Goal: Task Accomplishment & Management: Complete application form

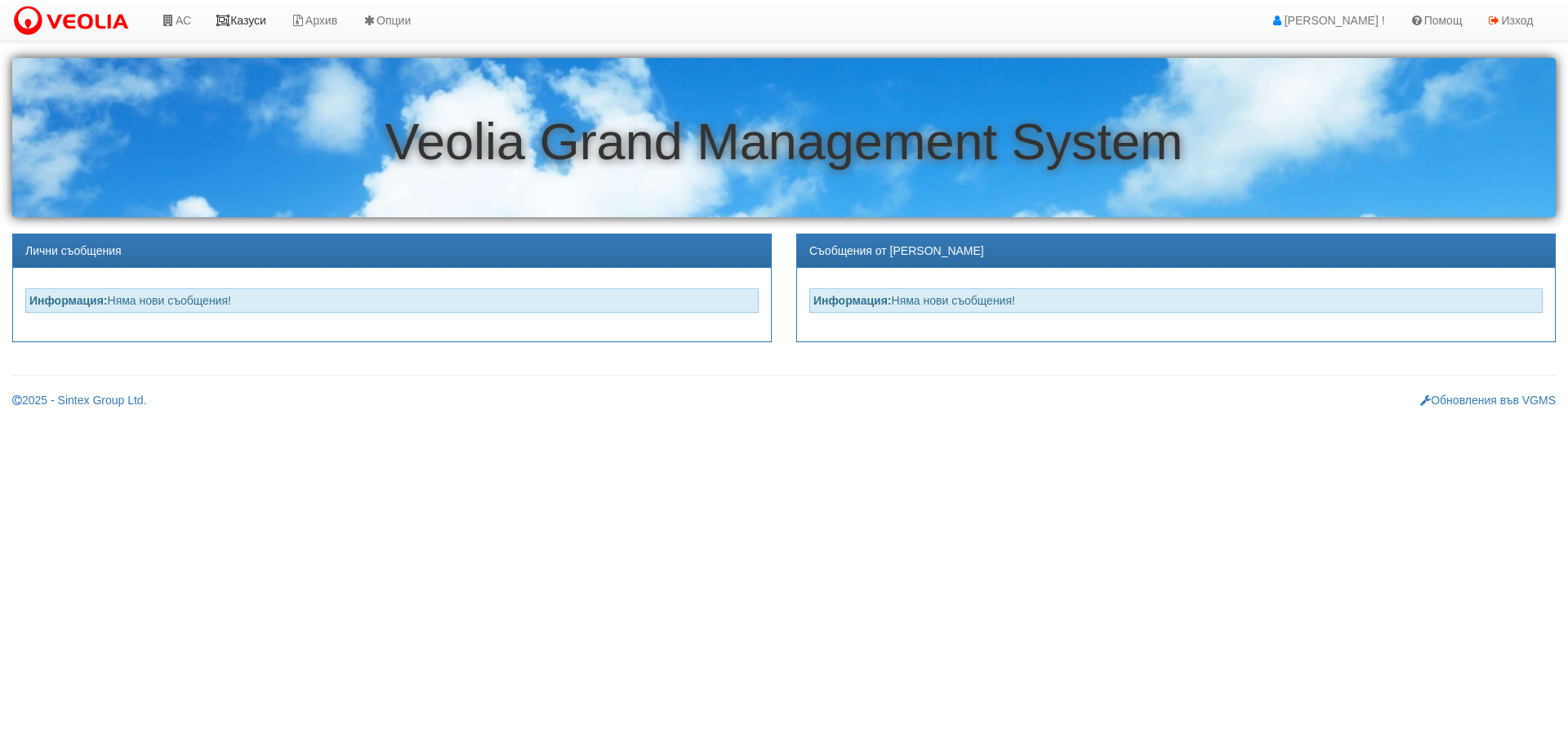
click at [246, 15] on link "Казуси" at bounding box center [241, 20] width 75 height 41
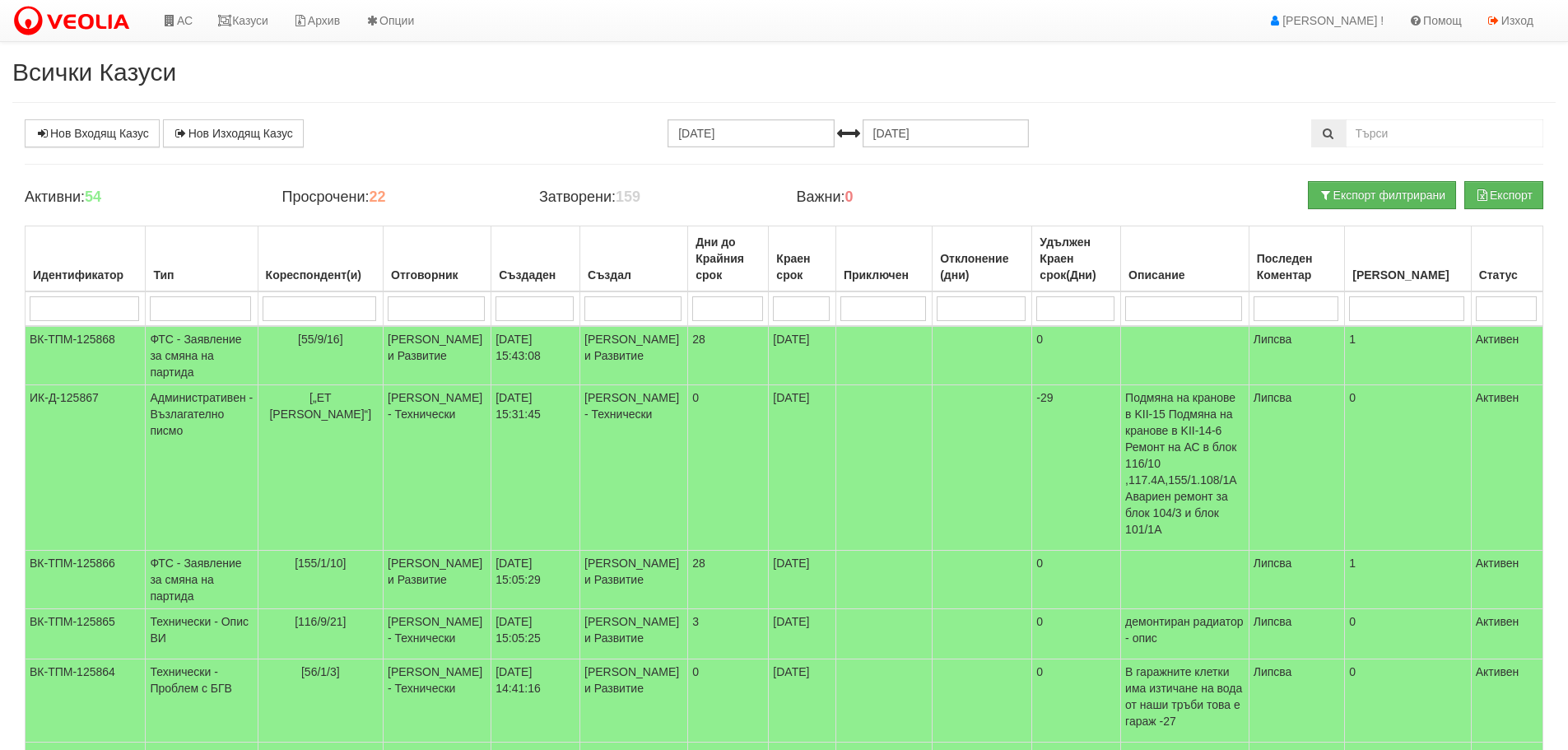
click at [339, 301] on input "search" at bounding box center [320, 309] width 114 height 25
type input "11"
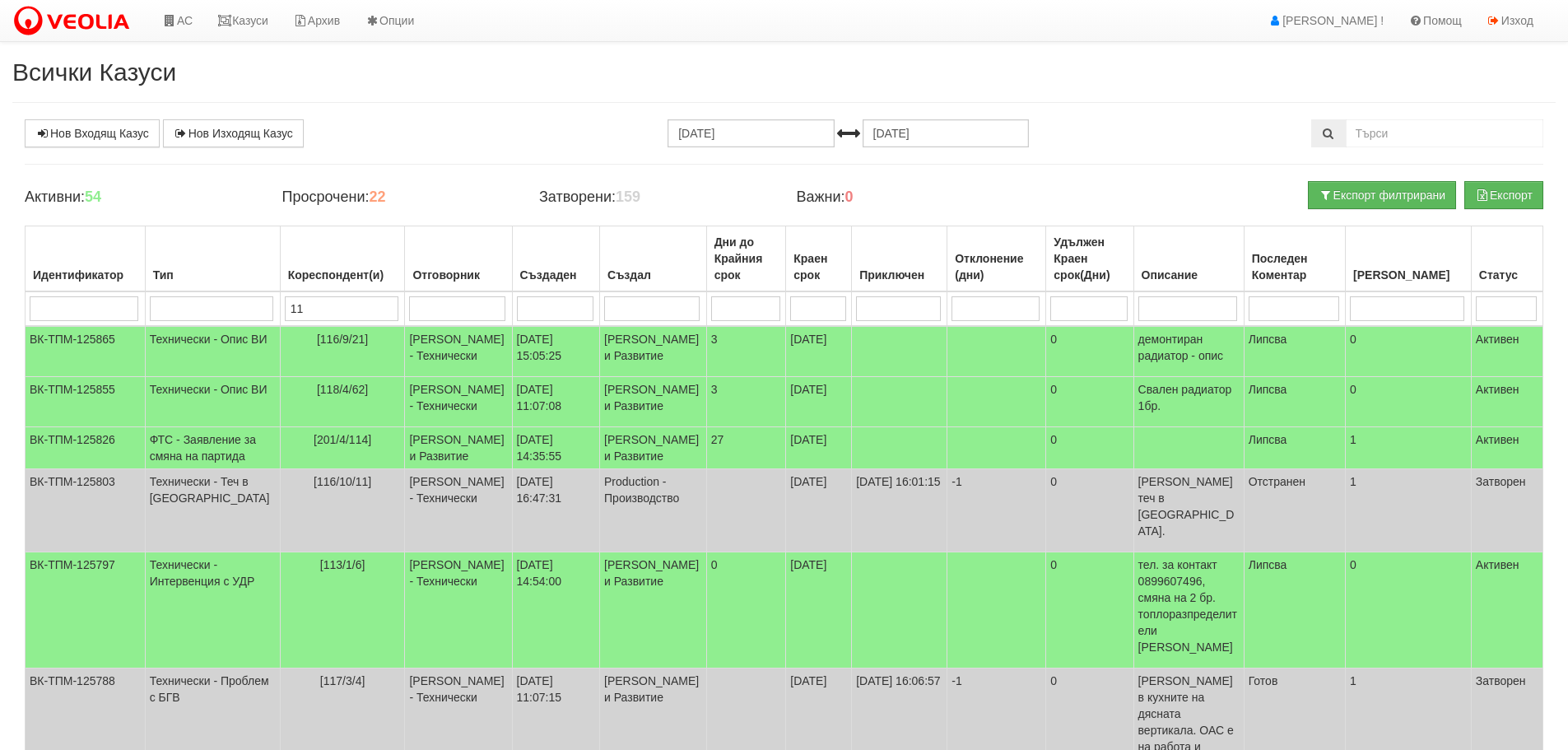
type input "119"
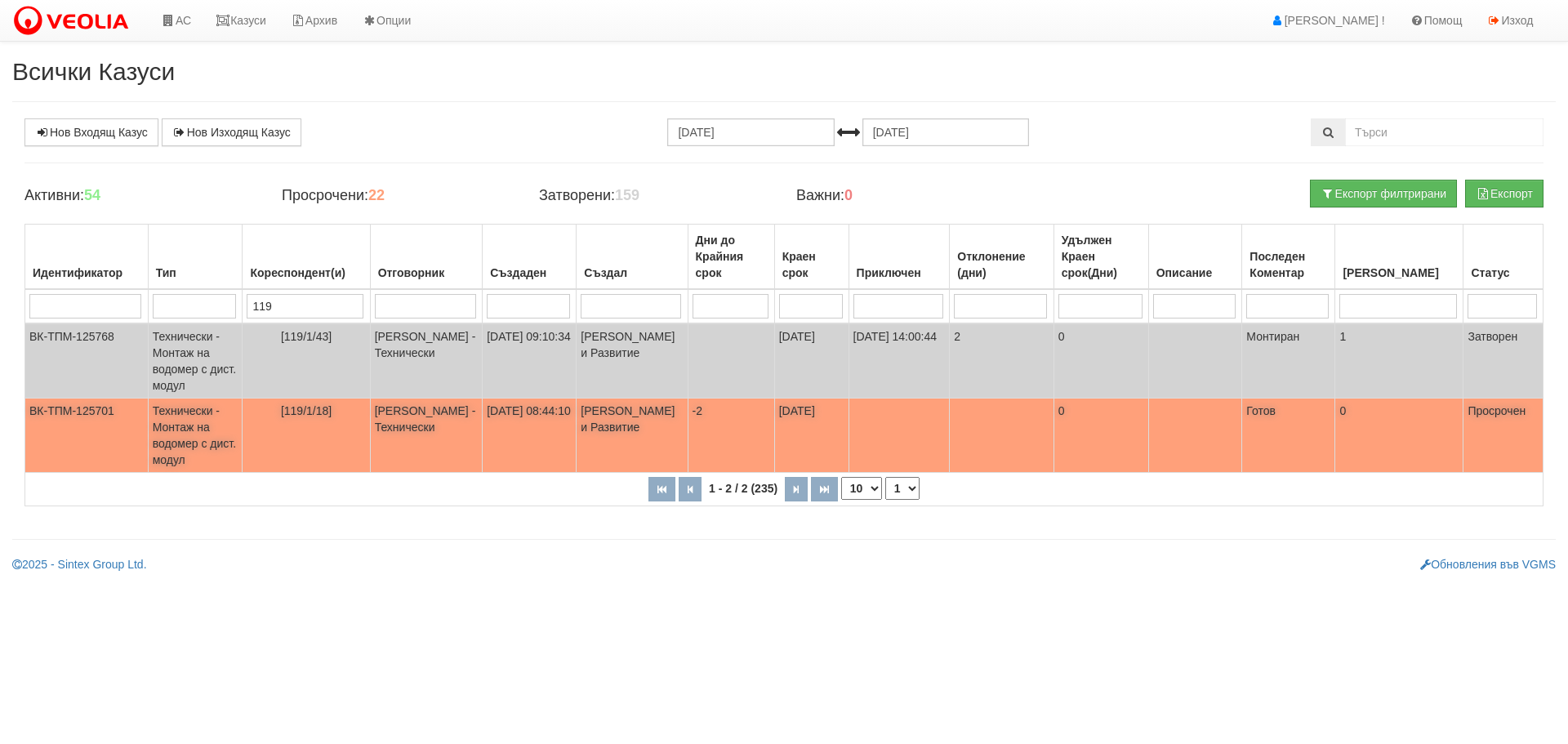
type input "119"
click at [172, 421] on td "Технически - Монтаж на водомер с дист. модул" at bounding box center [196, 436] width 95 height 74
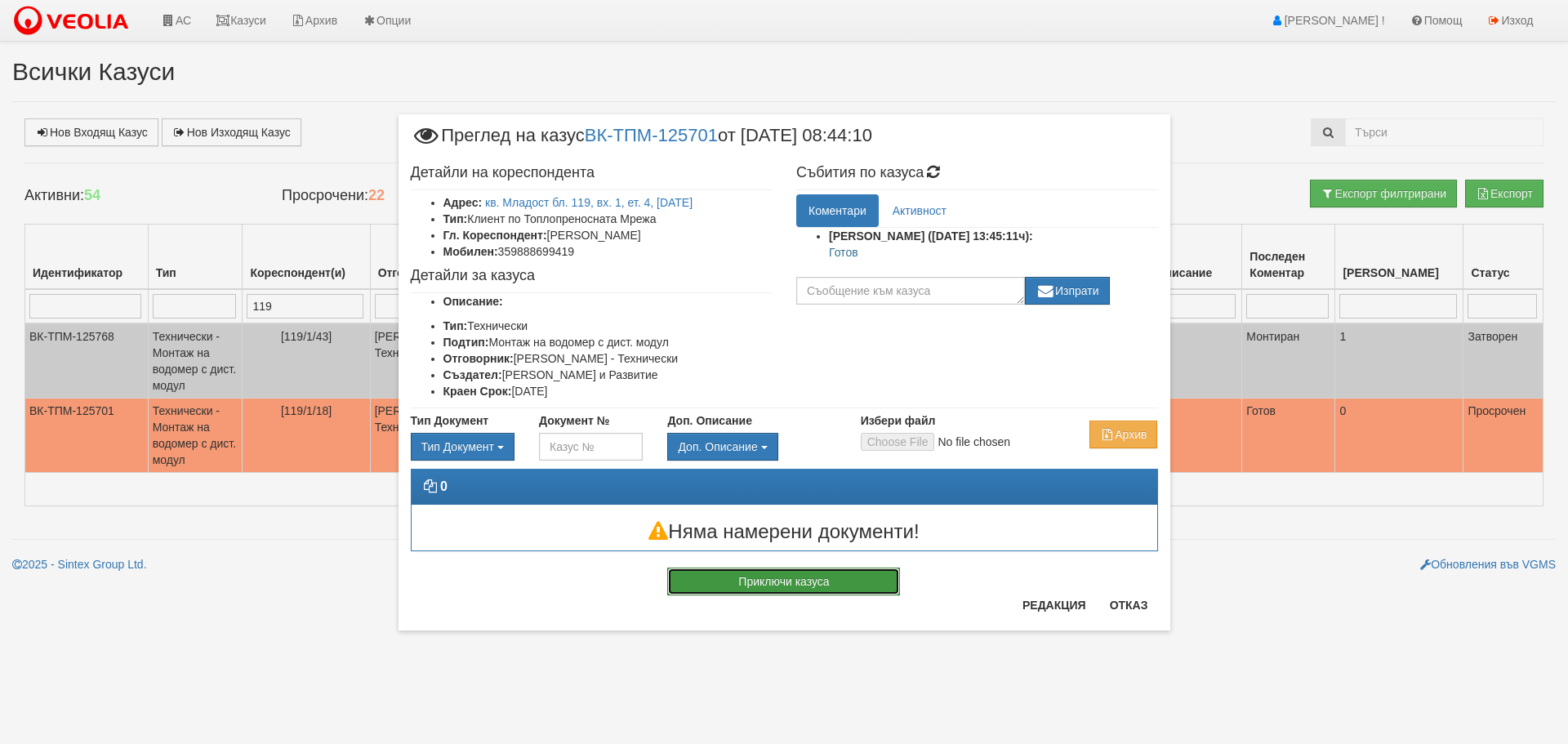
click at [801, 580] on button "Приключи казуса" at bounding box center [784, 582] width 233 height 28
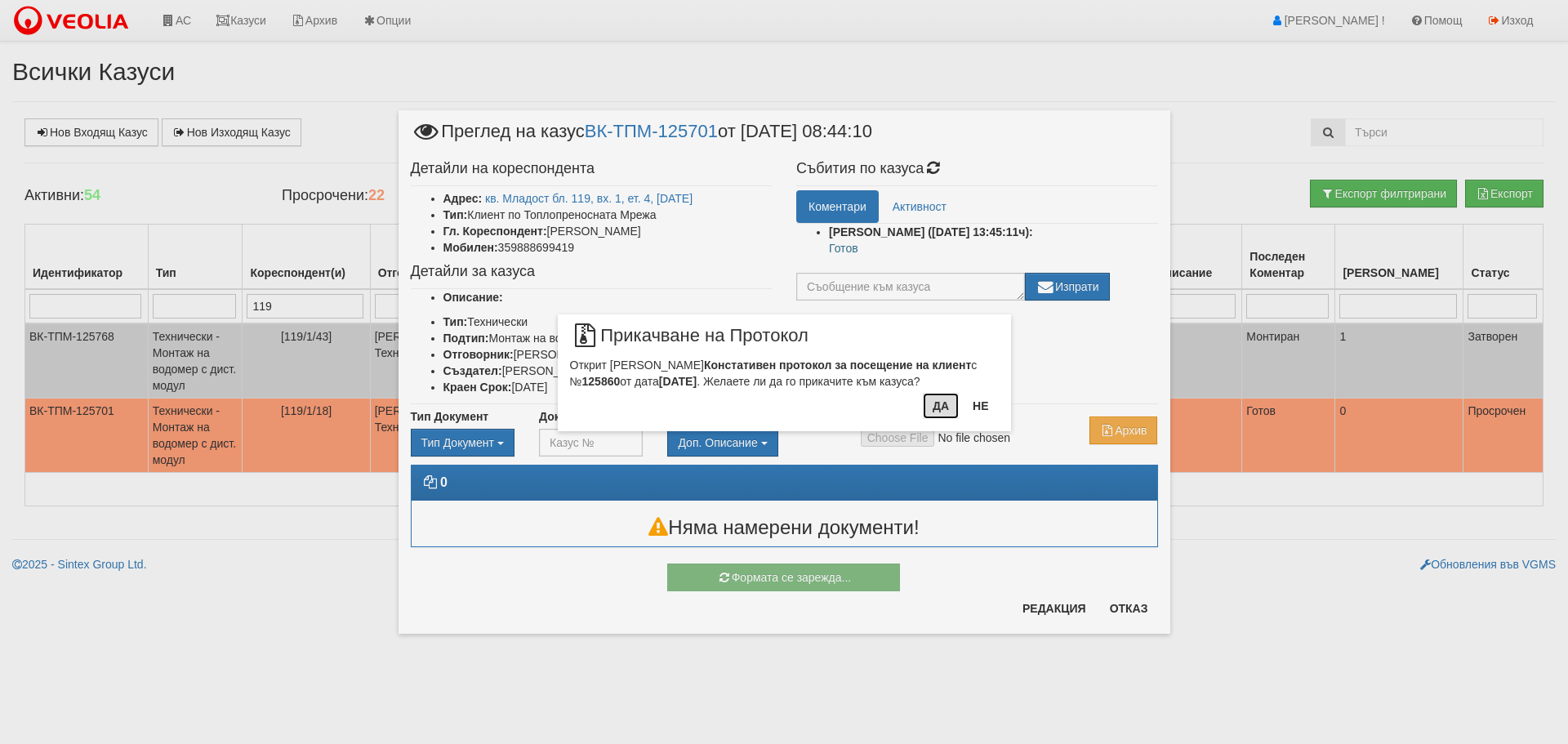
click at [930, 404] on button "Да" at bounding box center [940, 406] width 36 height 26
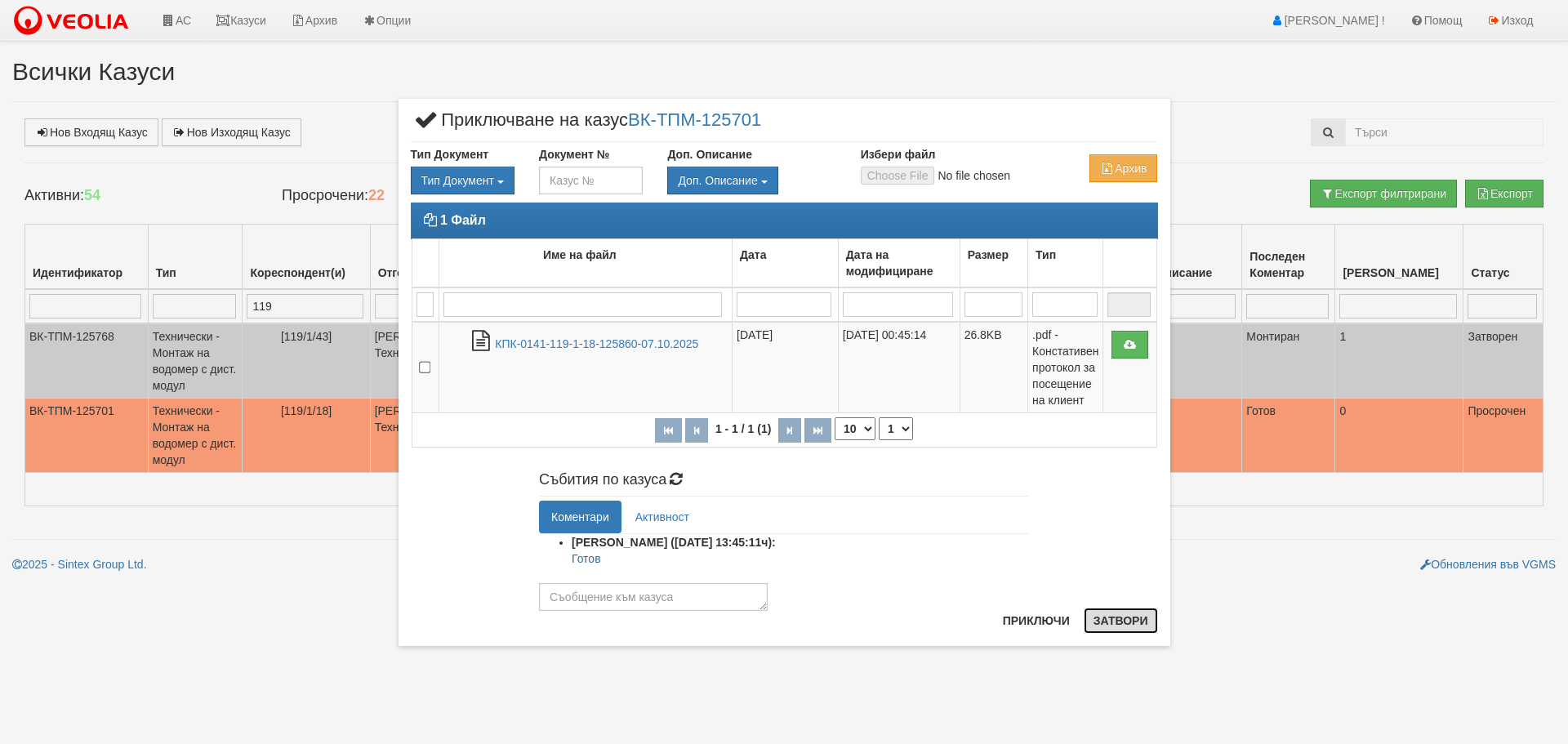
click at [1131, 621] on button "Затвори" at bounding box center [1120, 620] width 74 height 26
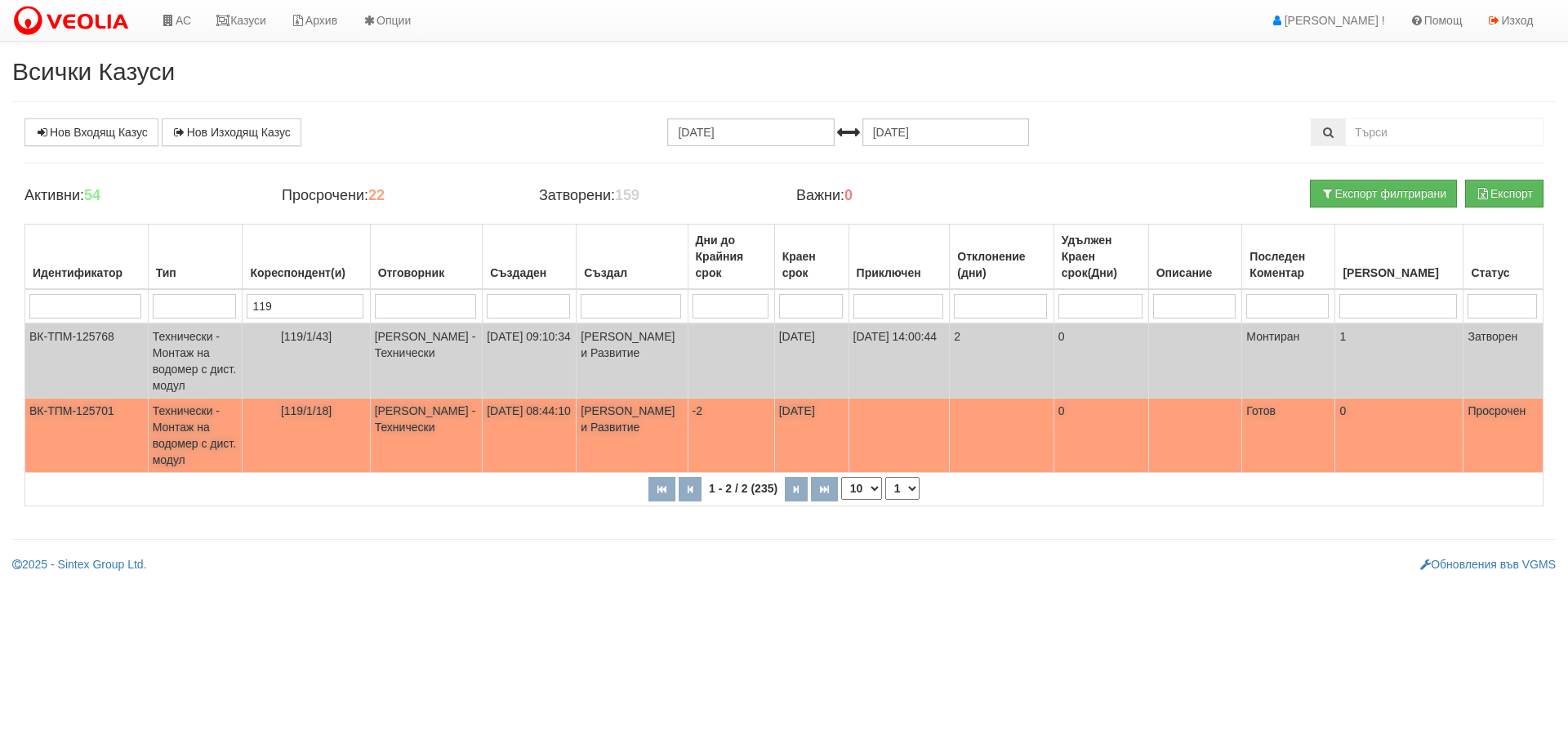
click at [187, 433] on td "Технически - Монтаж на водомер с дист. модул" at bounding box center [196, 436] width 95 height 74
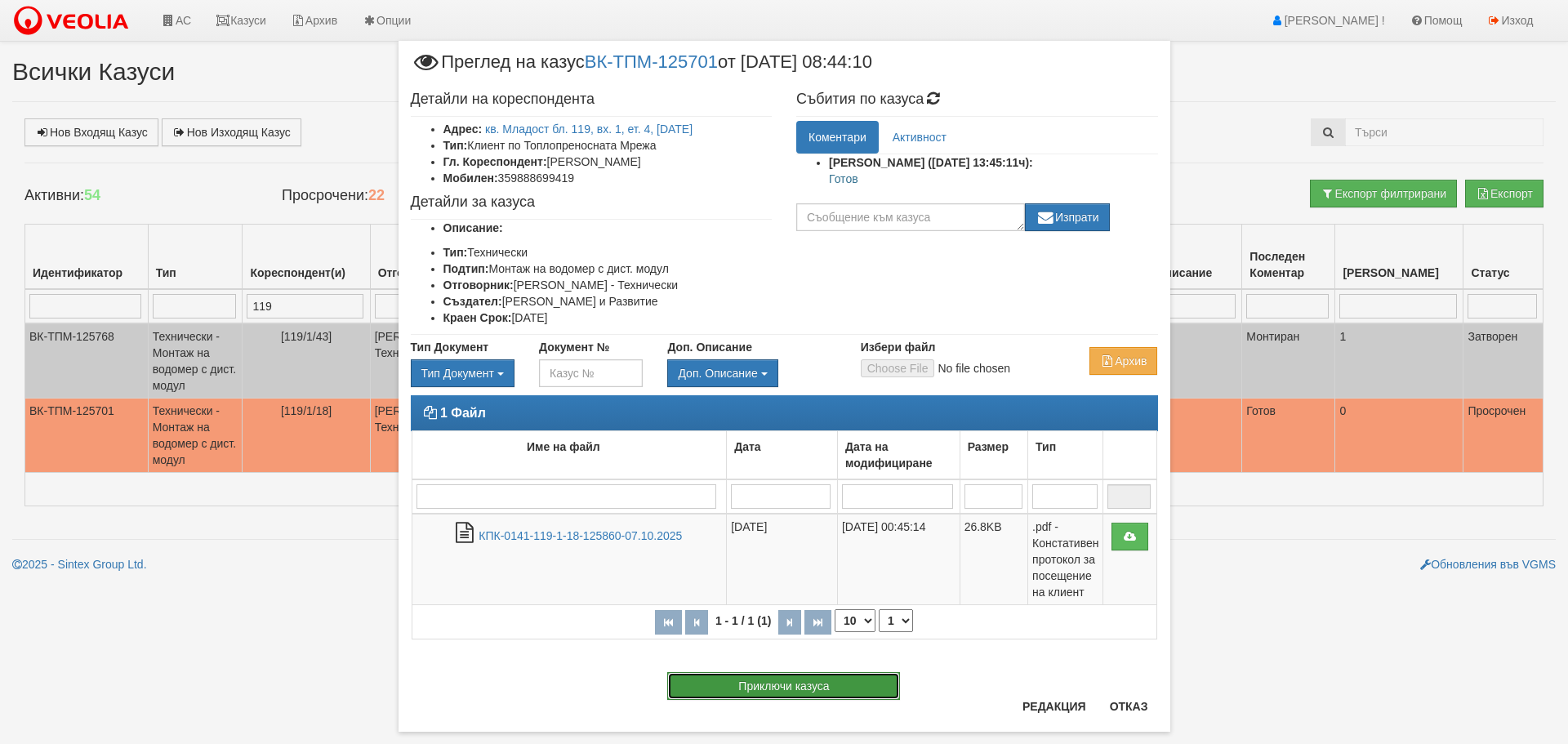
click at [804, 682] on button "Приключи казуса" at bounding box center [784, 687] width 233 height 28
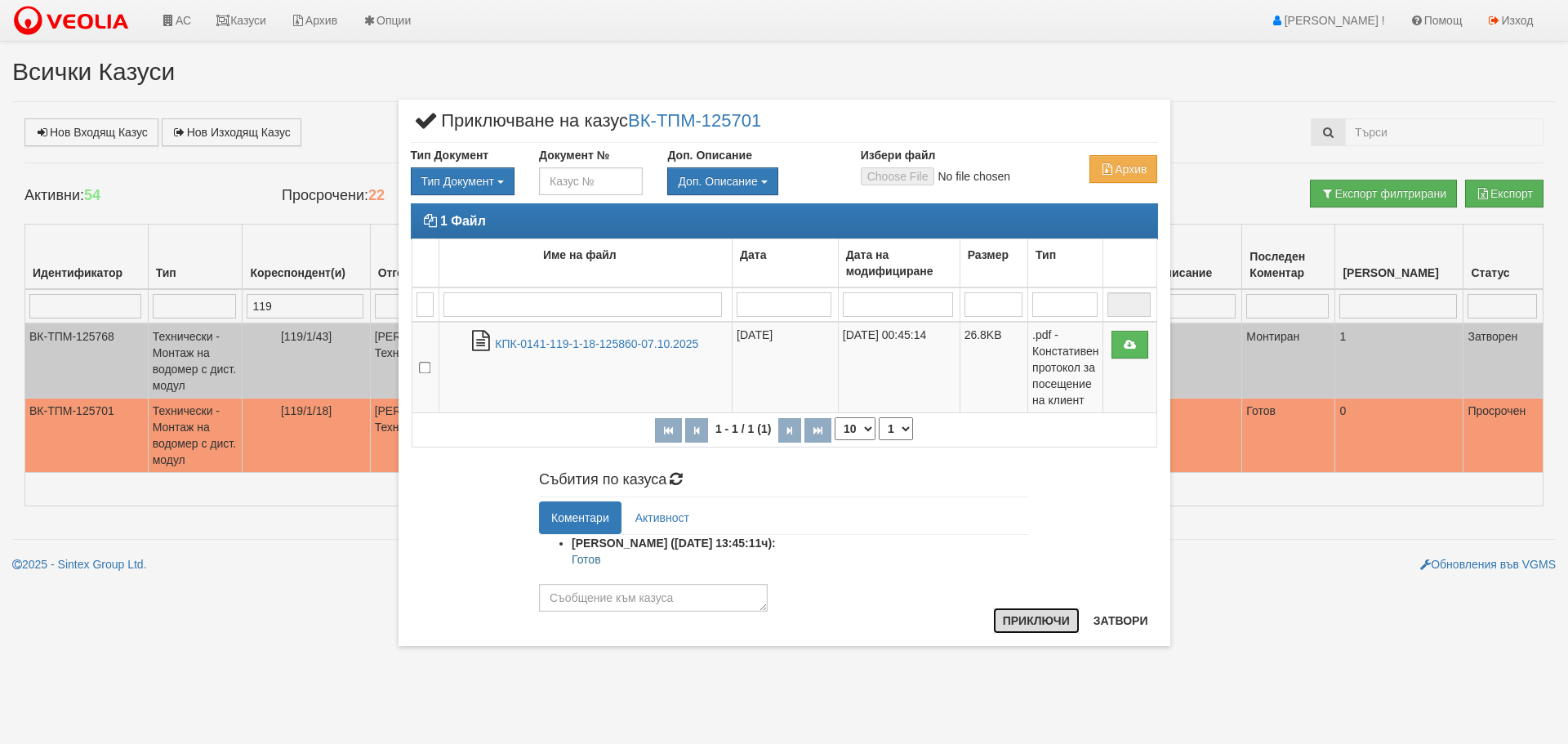
click at [1020, 620] on button "Приключи" at bounding box center [1037, 620] width 87 height 26
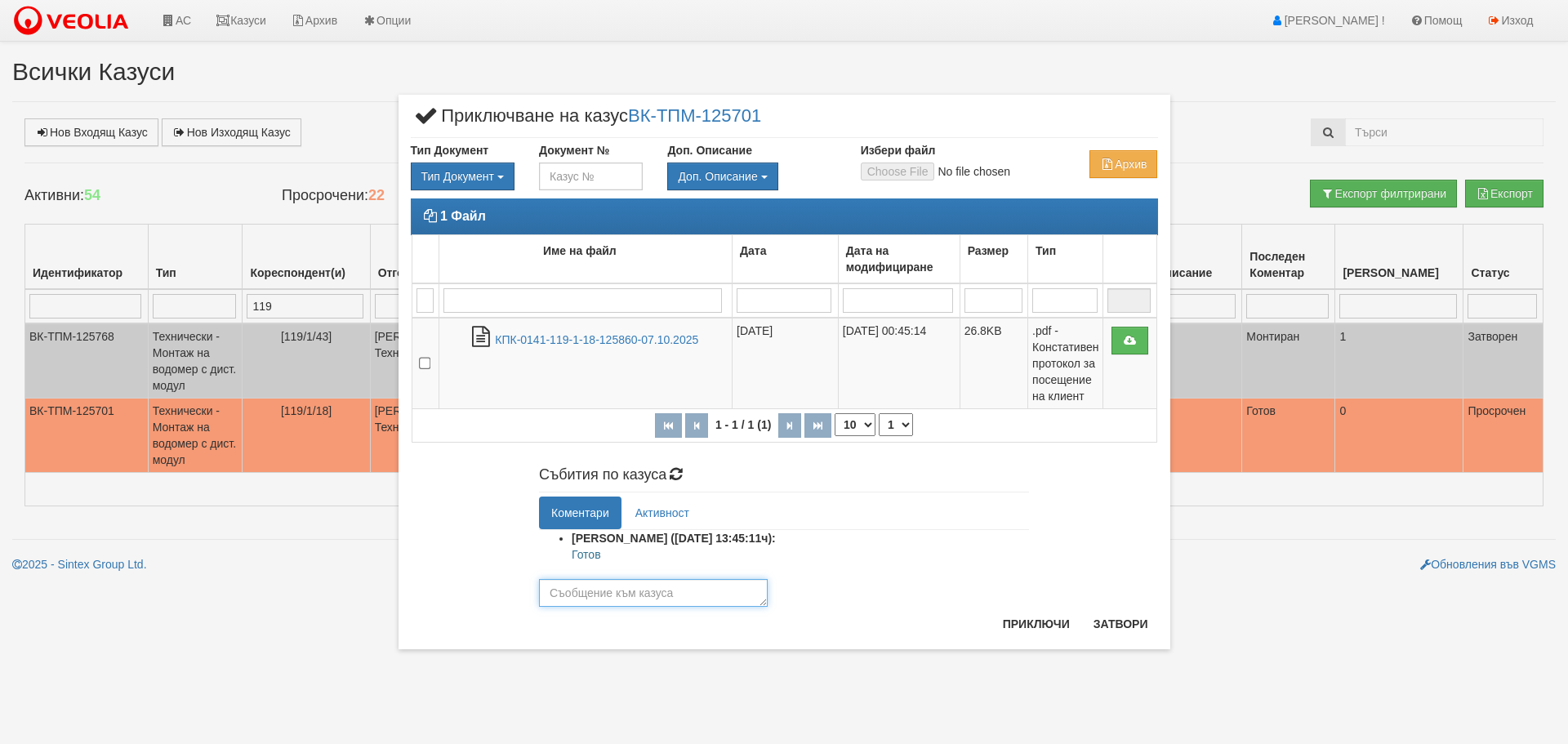
click at [650, 589] on textarea at bounding box center [654, 593] width 229 height 28
click at [673, 600] on textarea at bounding box center [654, 593] width 229 height 28
type textarea "готов"
click at [1034, 627] on button "Приключи" at bounding box center [1037, 624] width 87 height 26
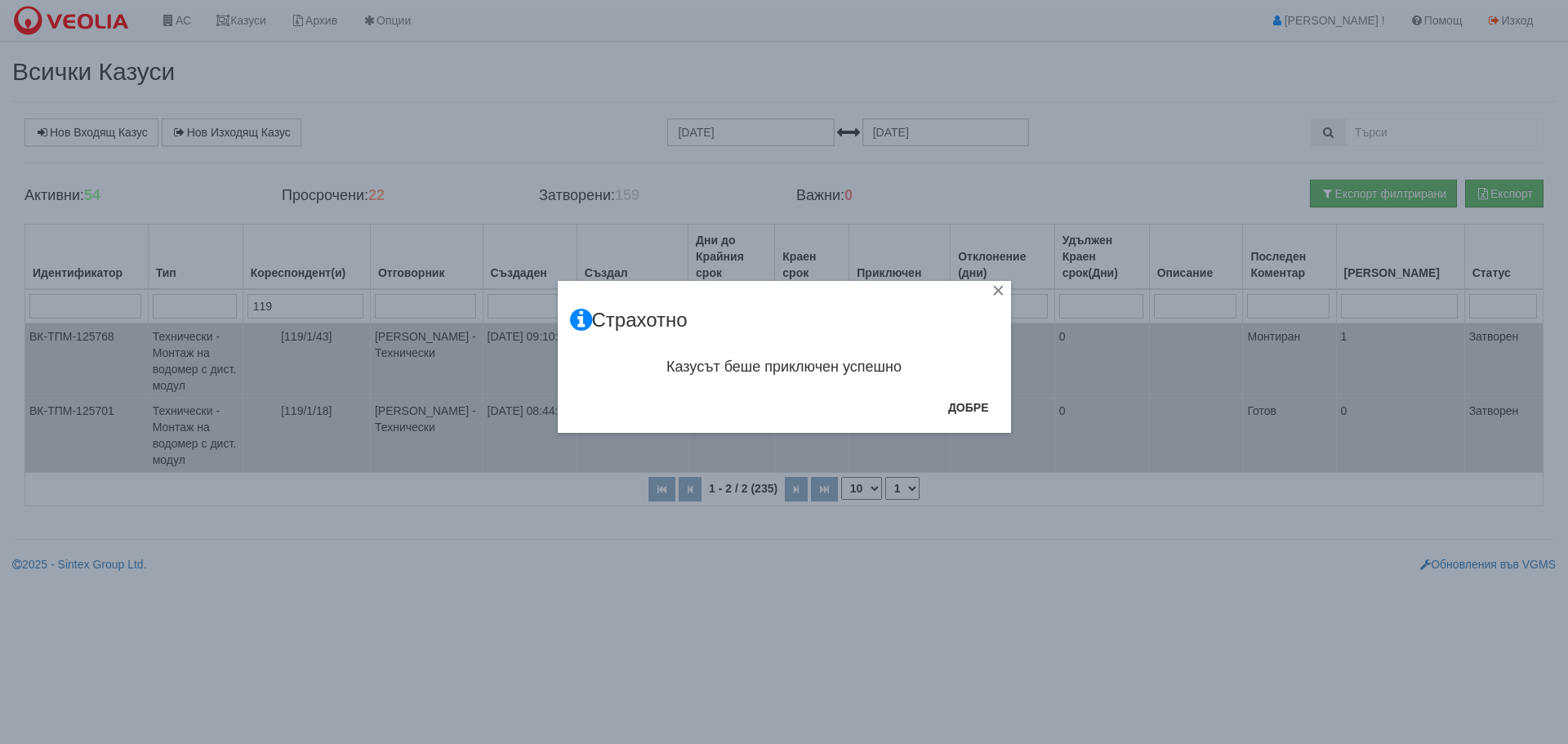
click at [290, 304] on div "× Страхотно Казусът беше приключен успешно Добре" at bounding box center [784, 372] width 1568 height 744
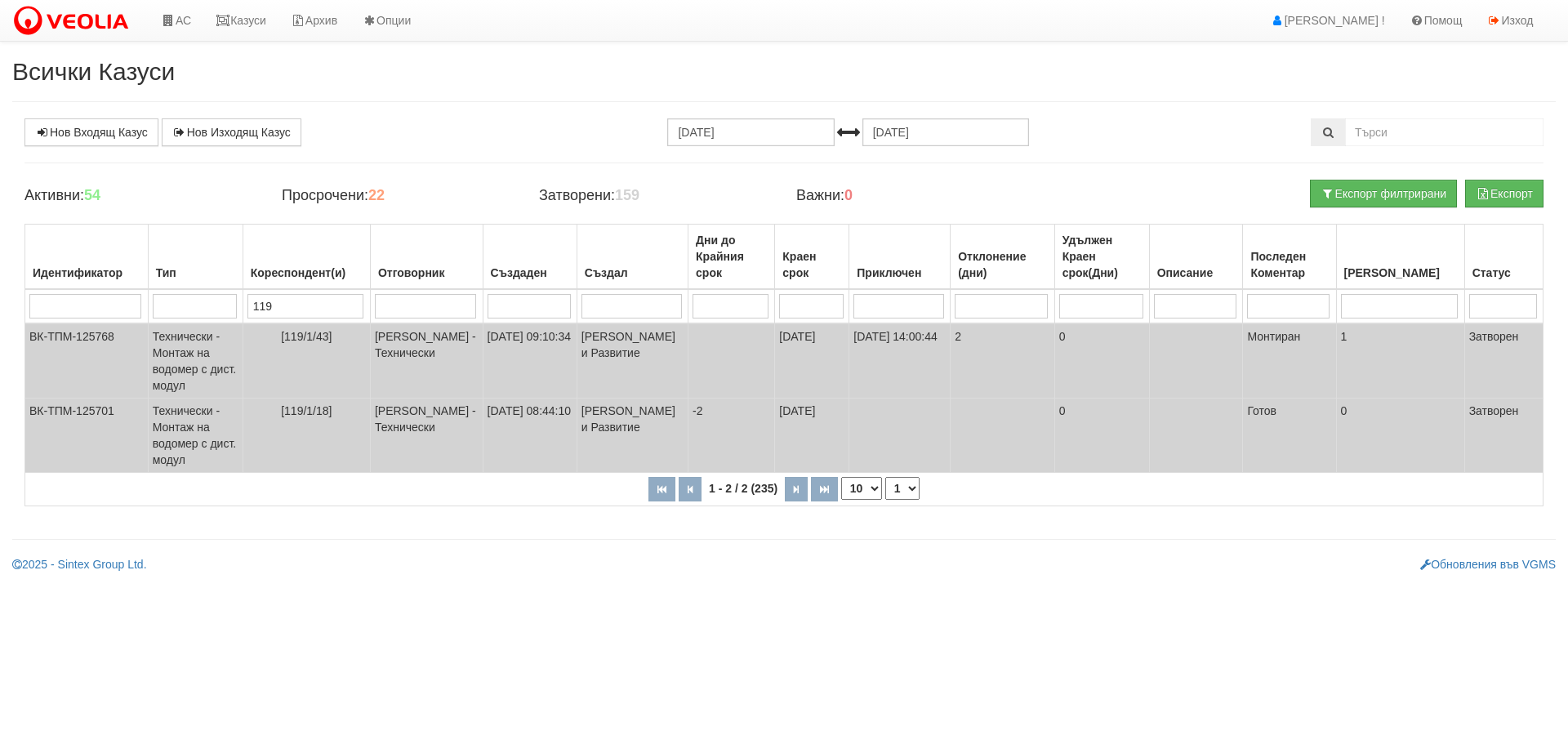
drag, startPoint x: 290, startPoint y: 304, endPoint x: 264, endPoint y: 308, distance: 26.3
click at [264, 308] on input "119" at bounding box center [305, 306] width 116 height 25
type input "12"
type input "120"
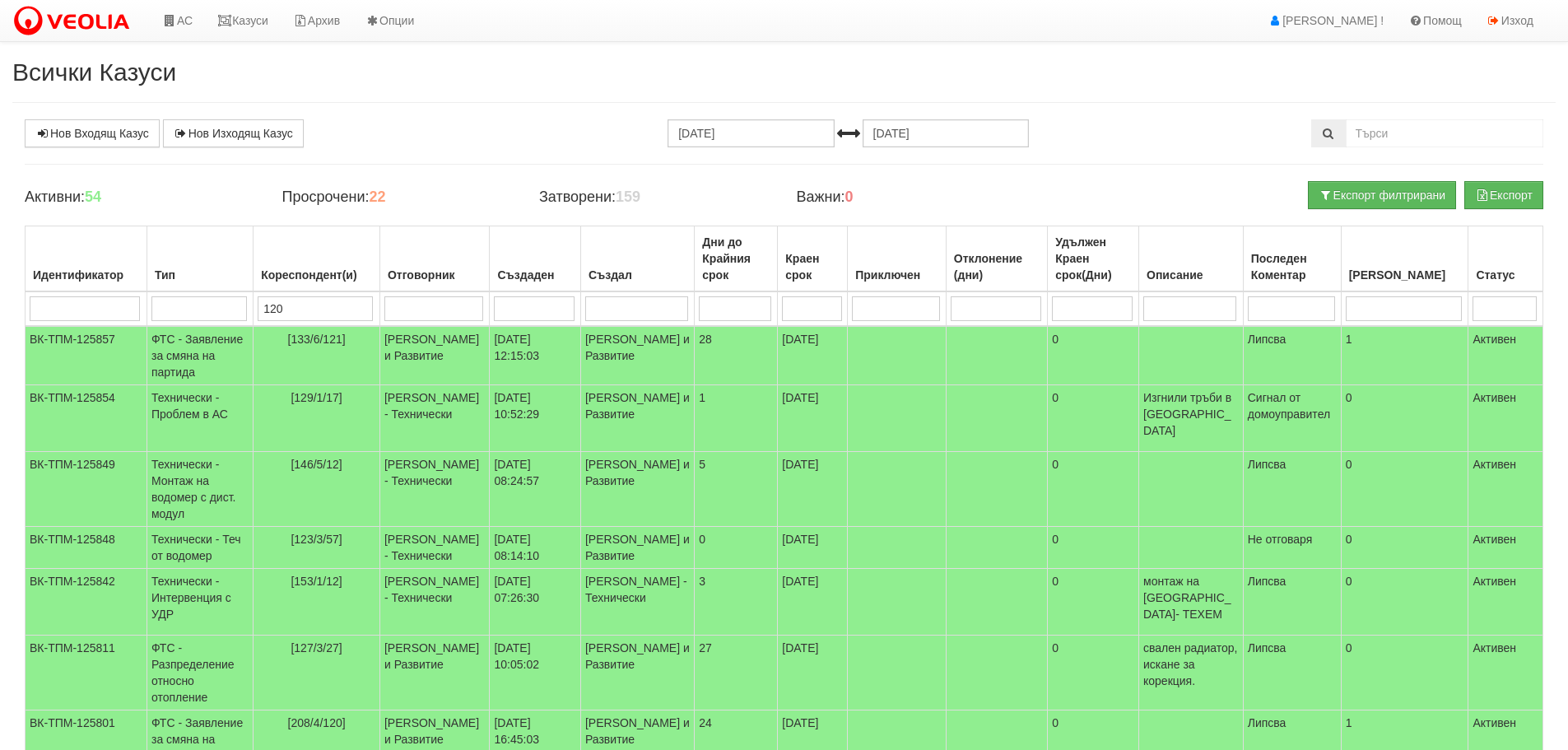
type input "120"
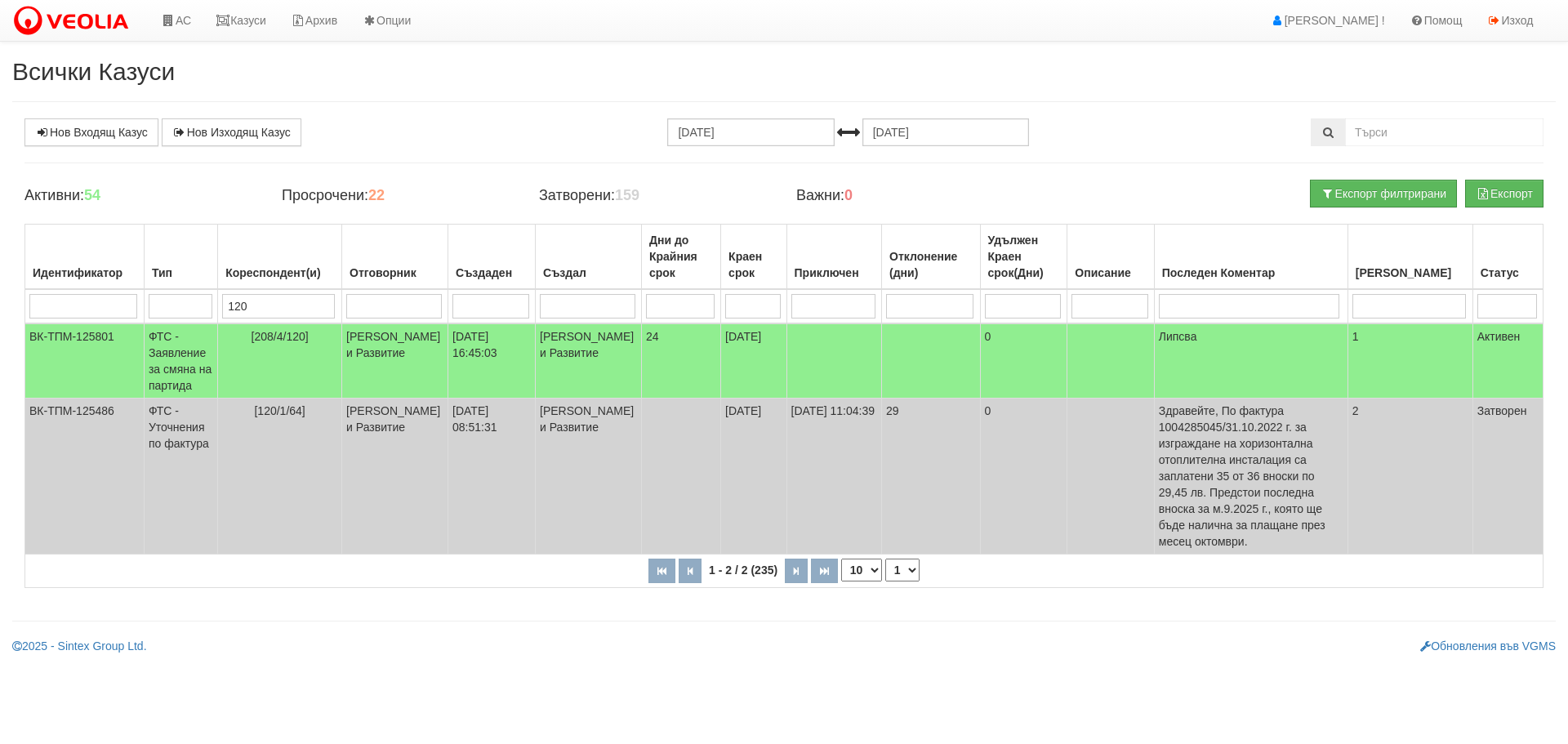
drag, startPoint x: 266, startPoint y: 306, endPoint x: 215, endPoint y: 308, distance: 51.0
click at [215, 308] on tr "120" at bounding box center [784, 306] width 1518 height 35
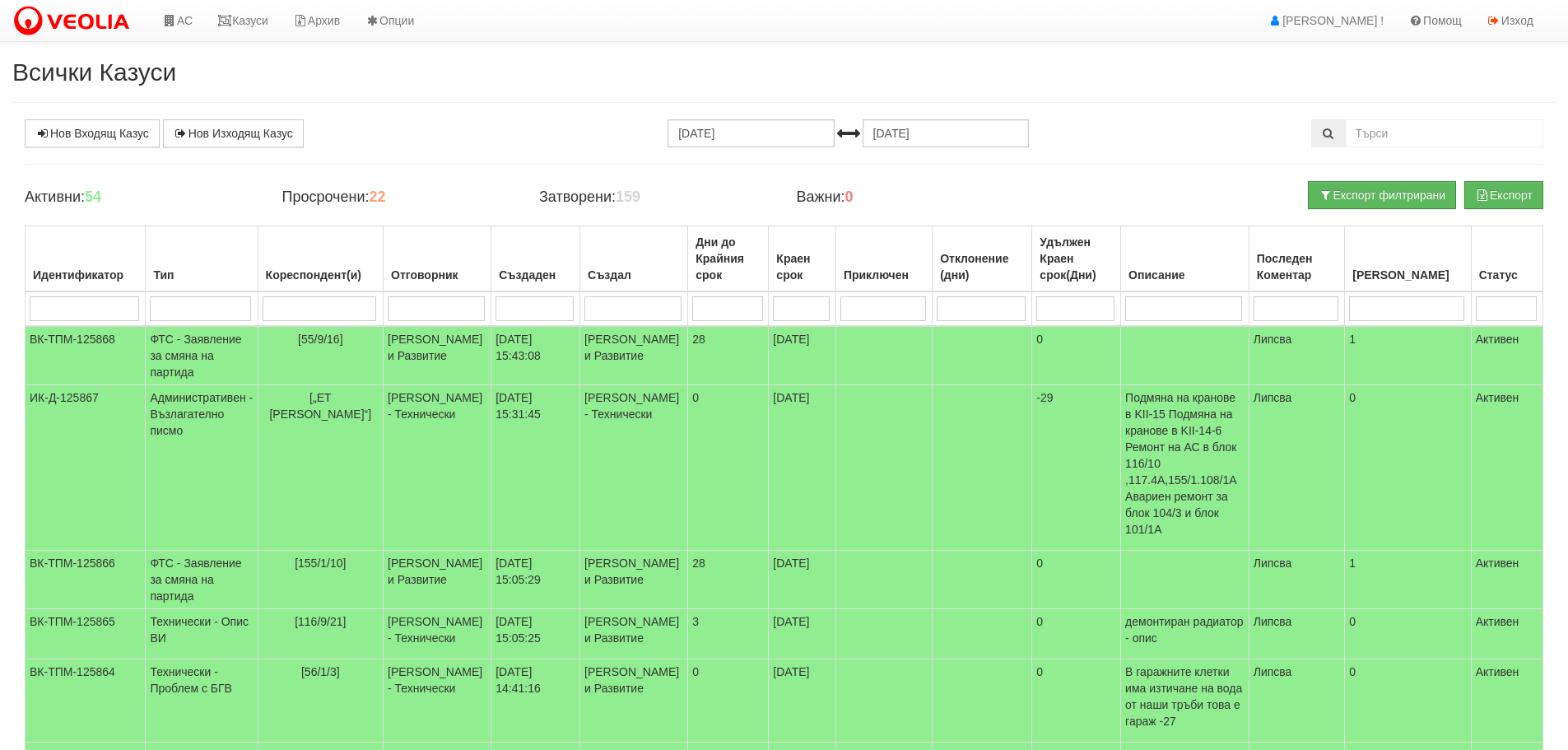
click at [323, 312] on input "search" at bounding box center [320, 309] width 114 height 25
type input "д"
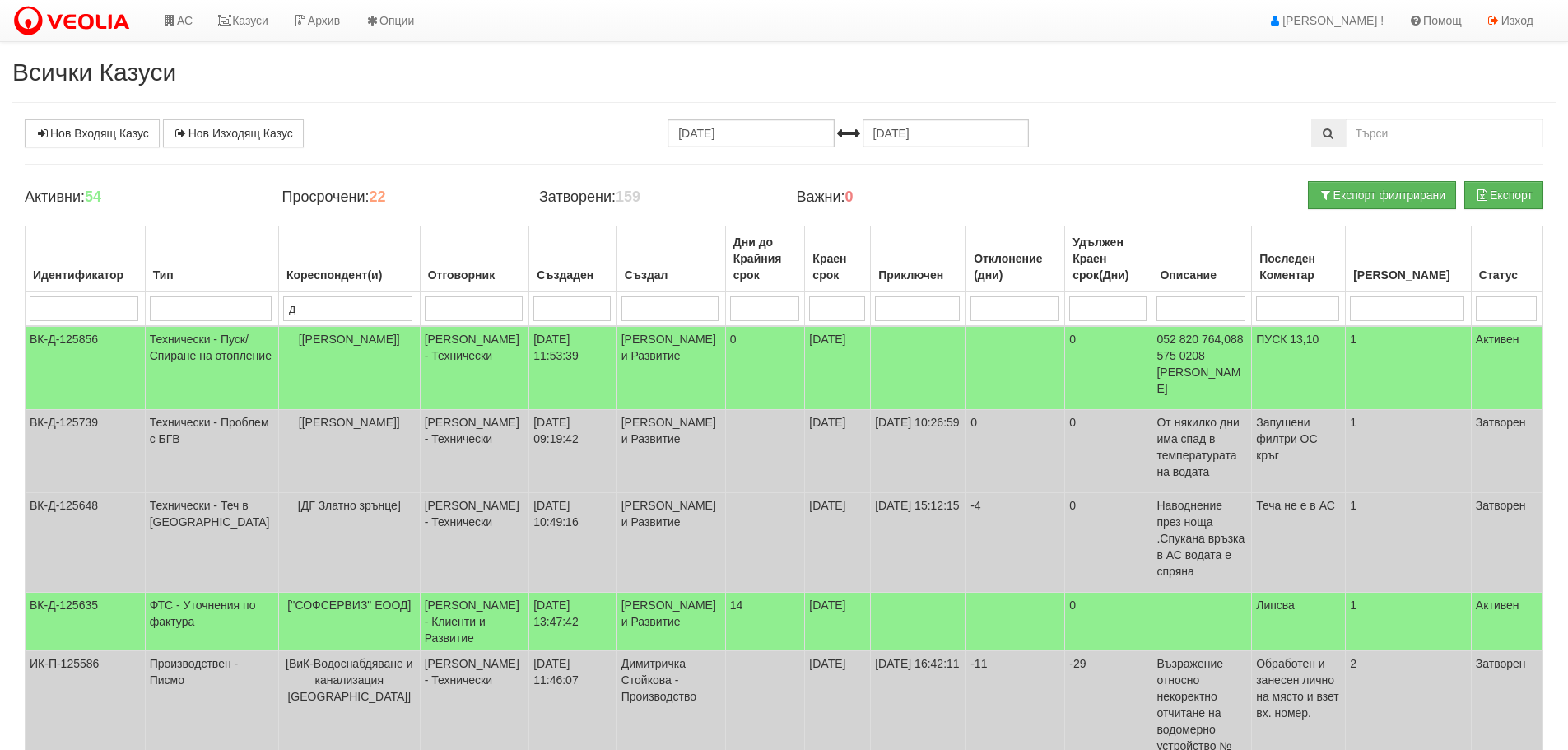
type input "ди"
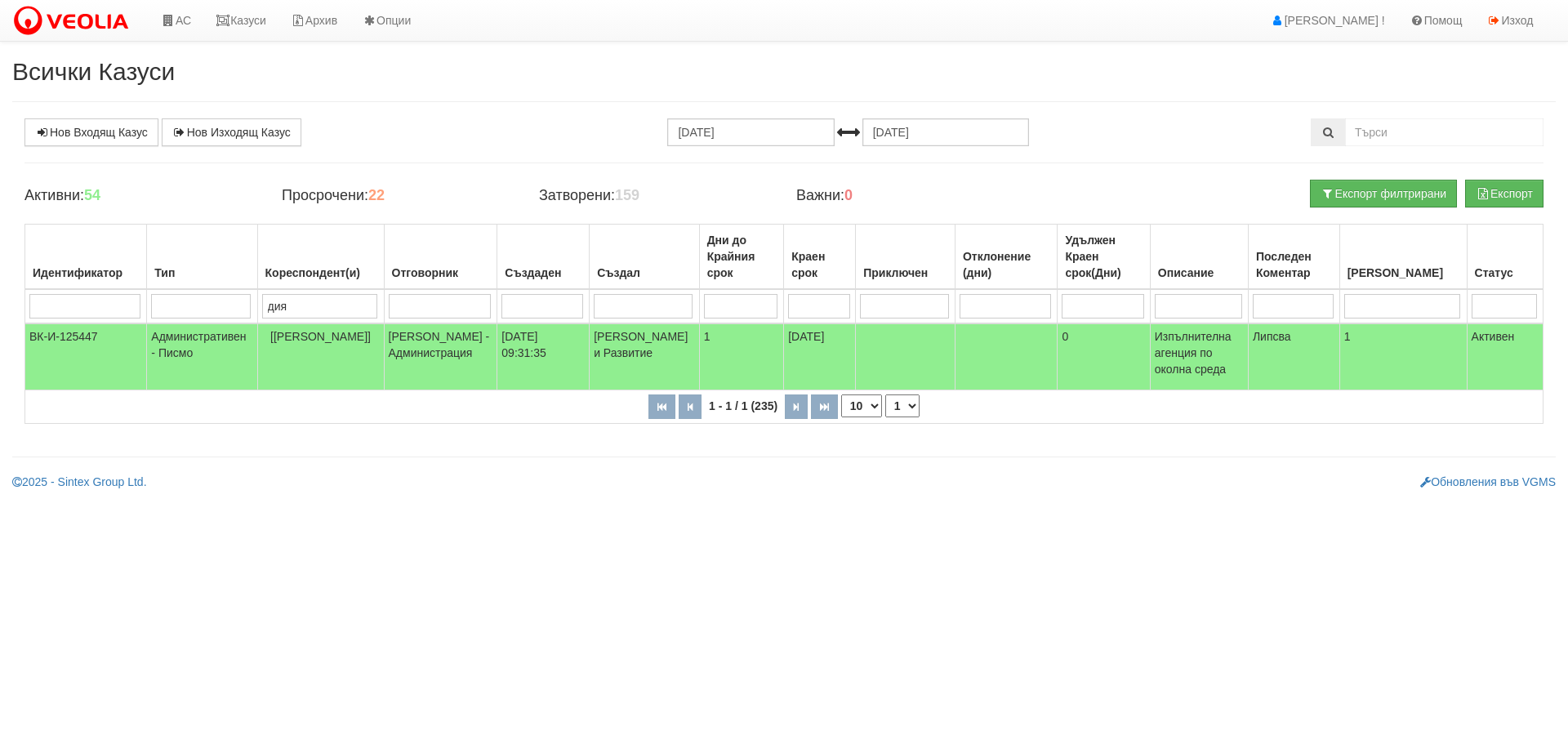
type input "диян"
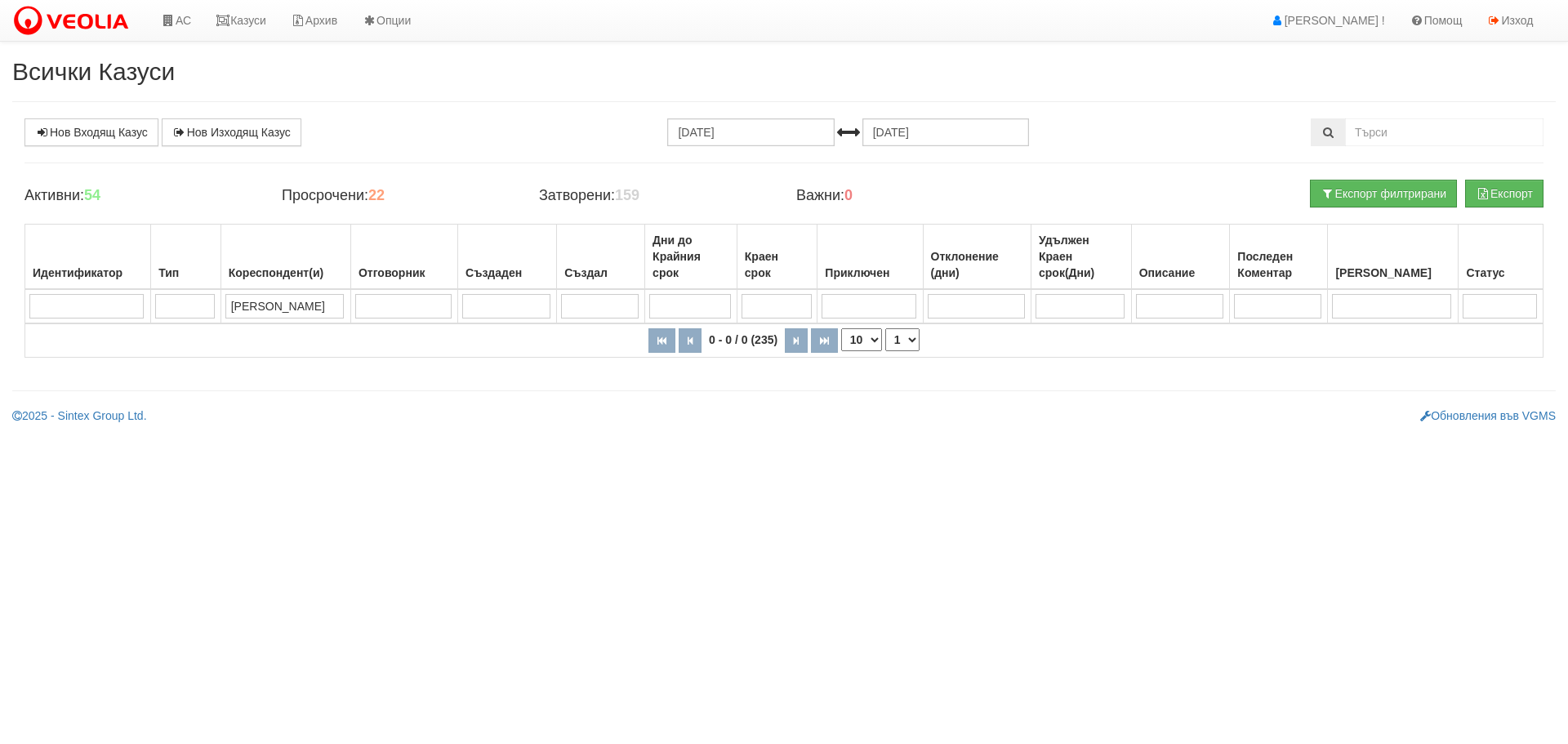
type input "диян"
click at [404, 302] on input "search" at bounding box center [404, 306] width 97 height 25
drag, startPoint x: 279, startPoint y: 306, endPoint x: 195, endPoint y: 304, distance: 84.0
click at [195, 304] on tr "диян" at bounding box center [784, 306] width 1518 height 35
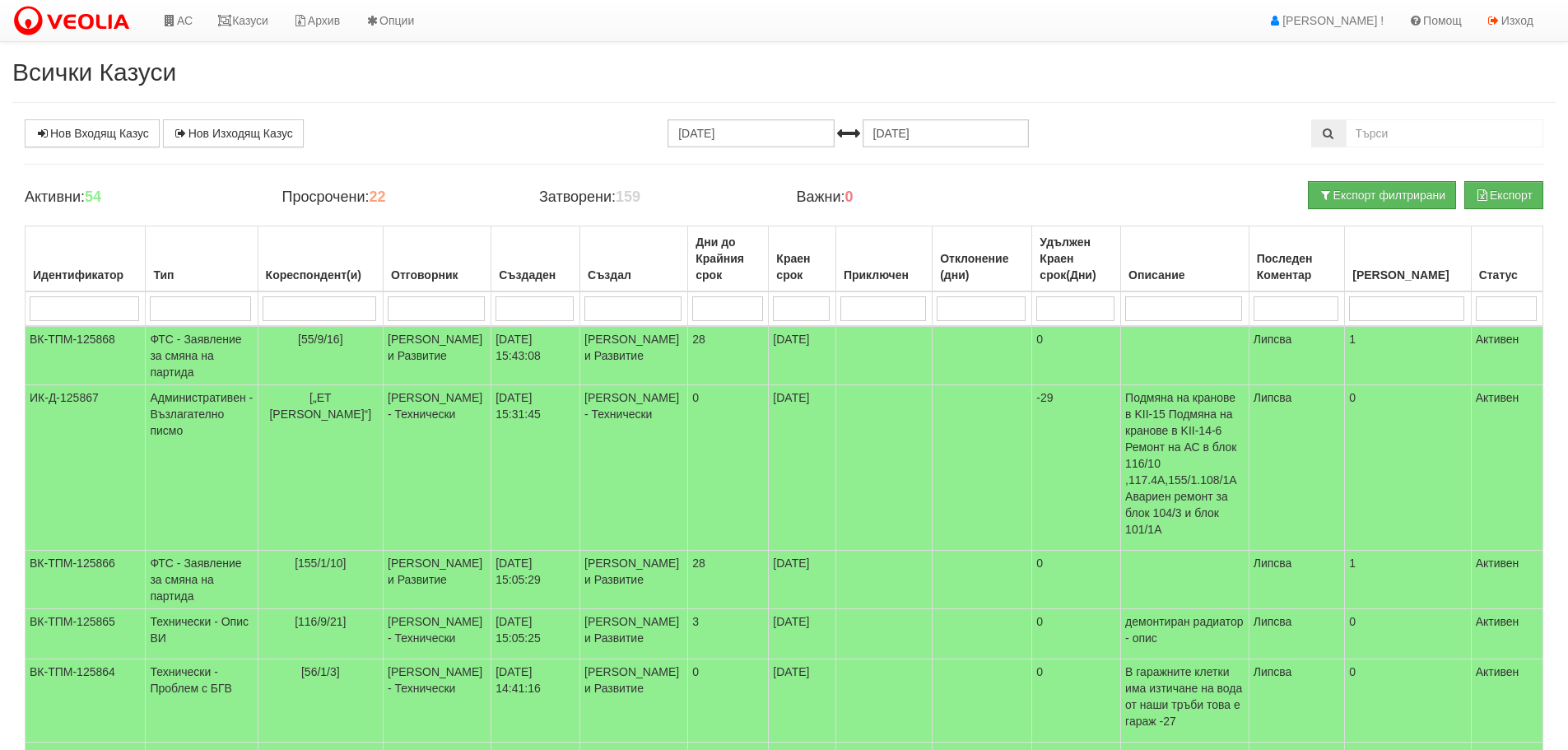
click at [429, 307] on input "search" at bounding box center [436, 309] width 98 height 25
type input "д"
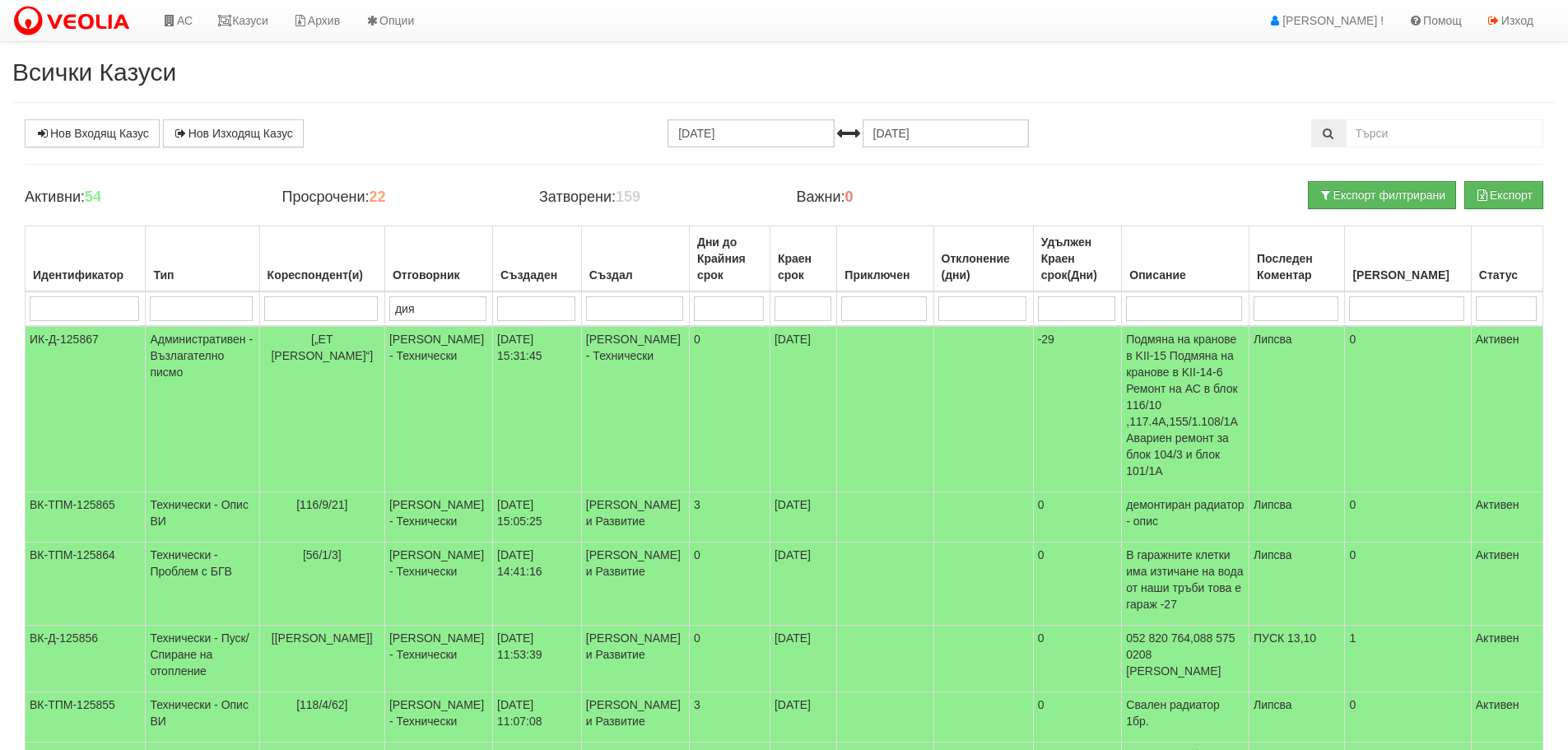
type input "диян"
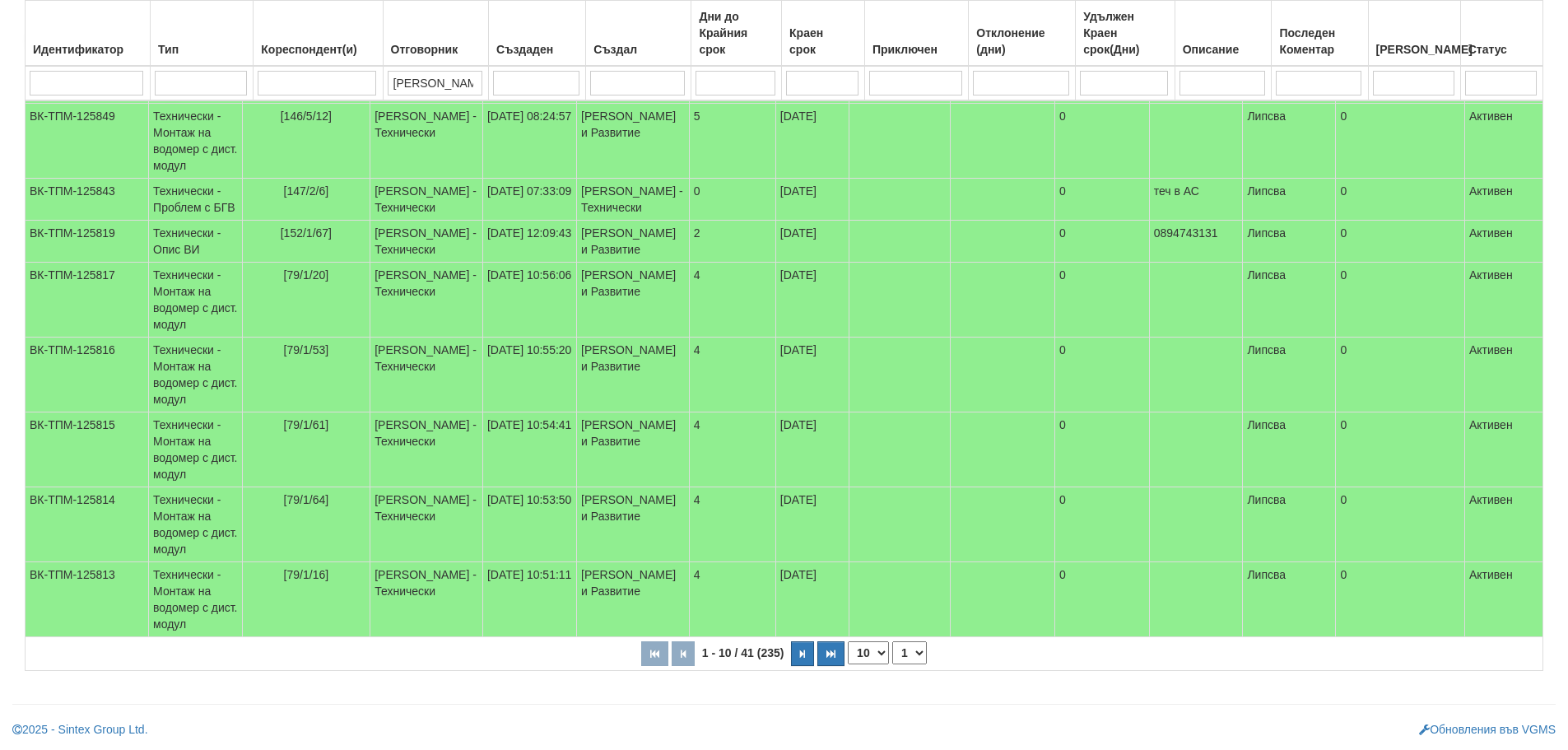
scroll to position [389, 0]
type input "диян"
click at [911, 655] on select "1 2 3 4 5" at bounding box center [909, 652] width 35 height 23
click at [895, 664] on select "1 2 3 4 5" at bounding box center [909, 652] width 35 height 23
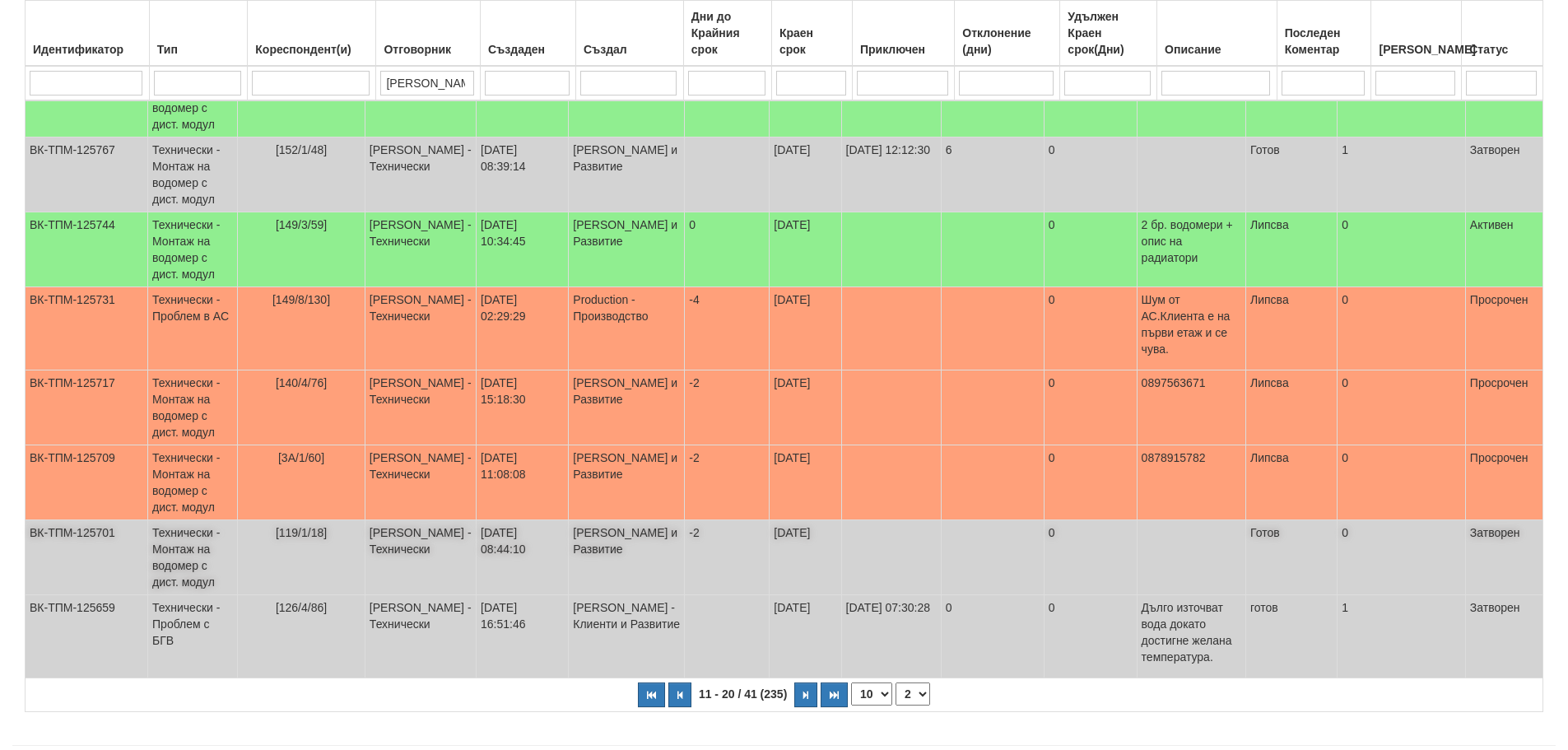
scroll to position [439, 0]
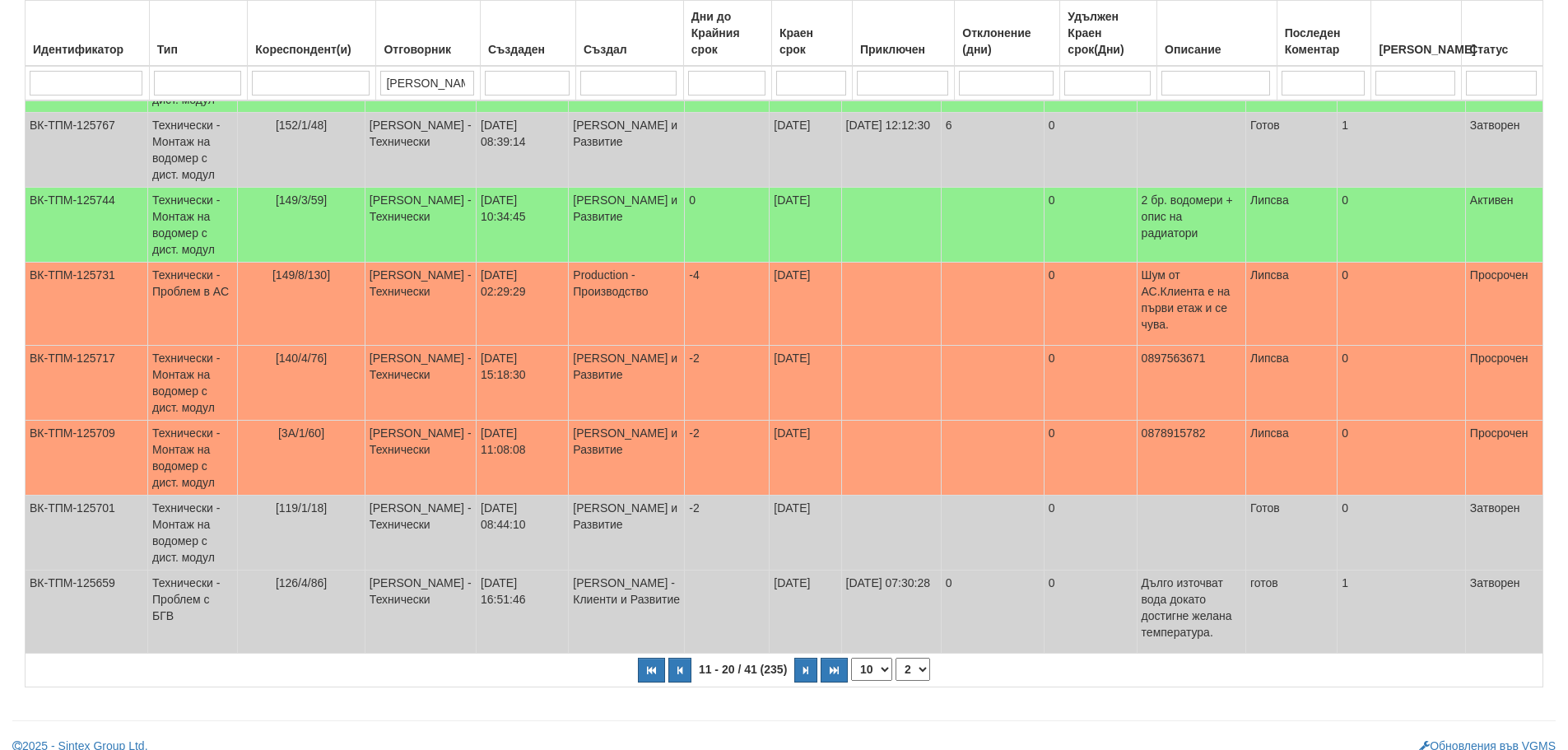
click at [914, 658] on select "1 2 3 4 5" at bounding box center [913, 669] width 35 height 23
click at [896, 658] on select "1 2 3 4 5" at bounding box center [913, 669] width 35 height 23
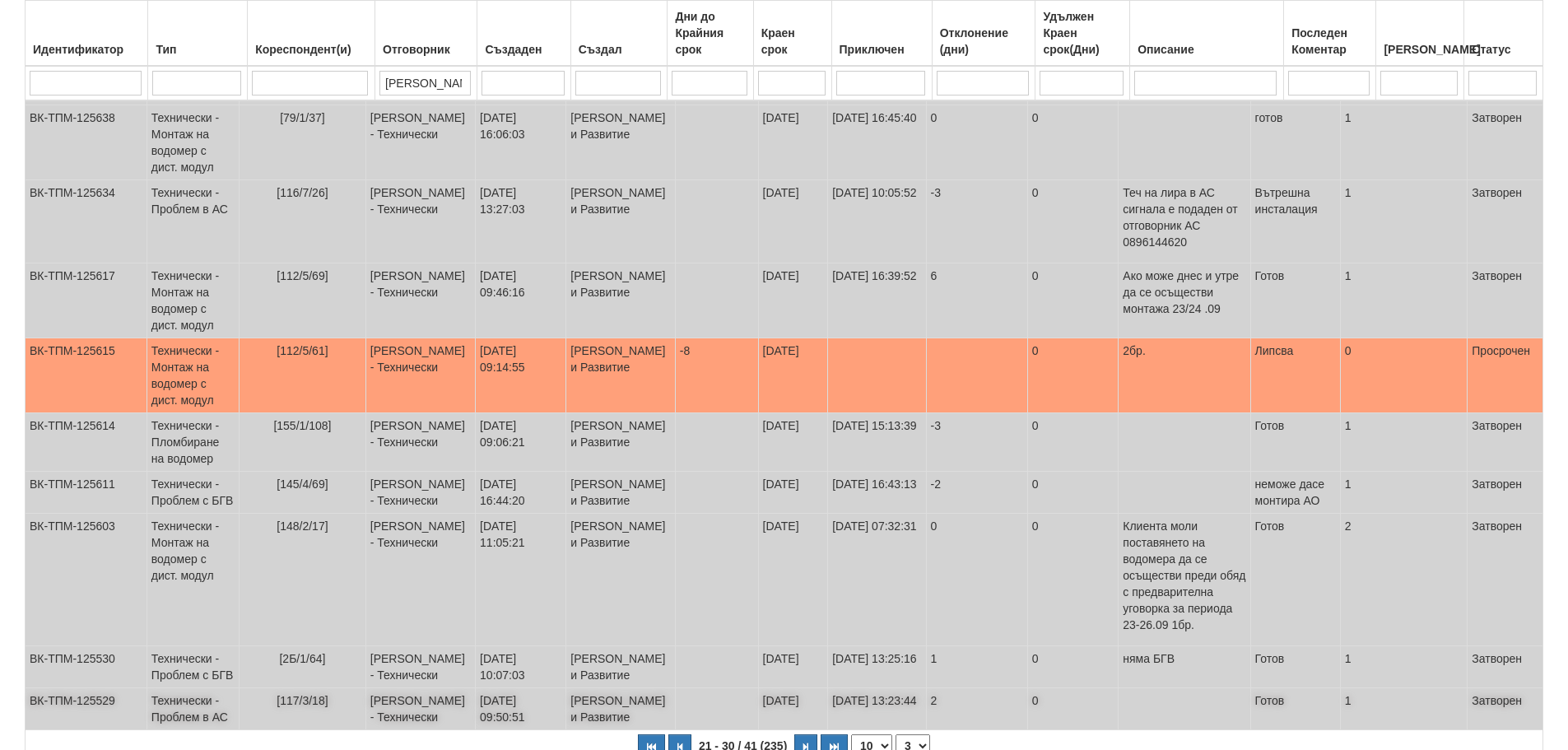
scroll to position [447, 0]
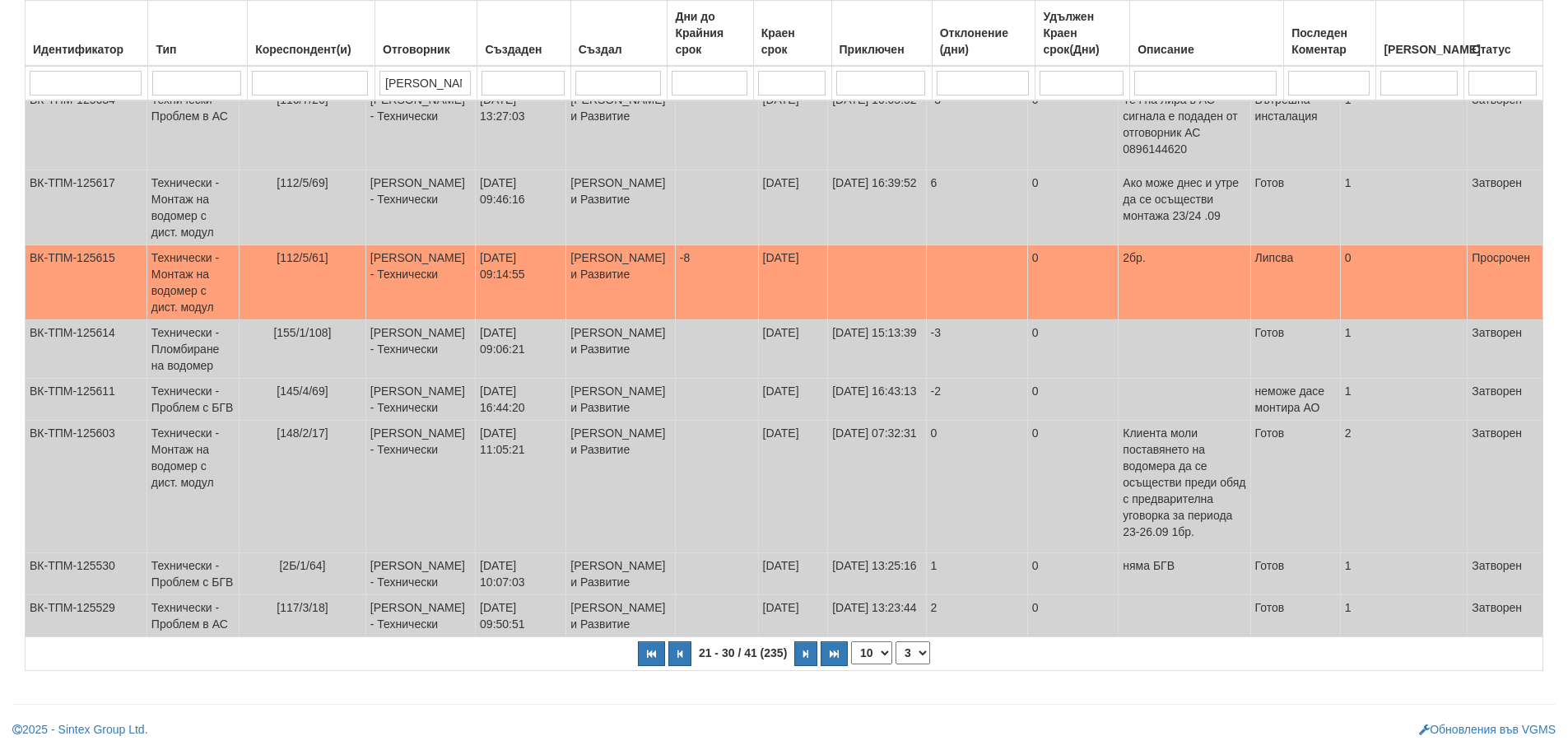
click at [916, 649] on select "1 2 3 4 5" at bounding box center [913, 652] width 35 height 23
click at [896, 641] on select "1 2 3 4 5" at bounding box center [913, 652] width 35 height 23
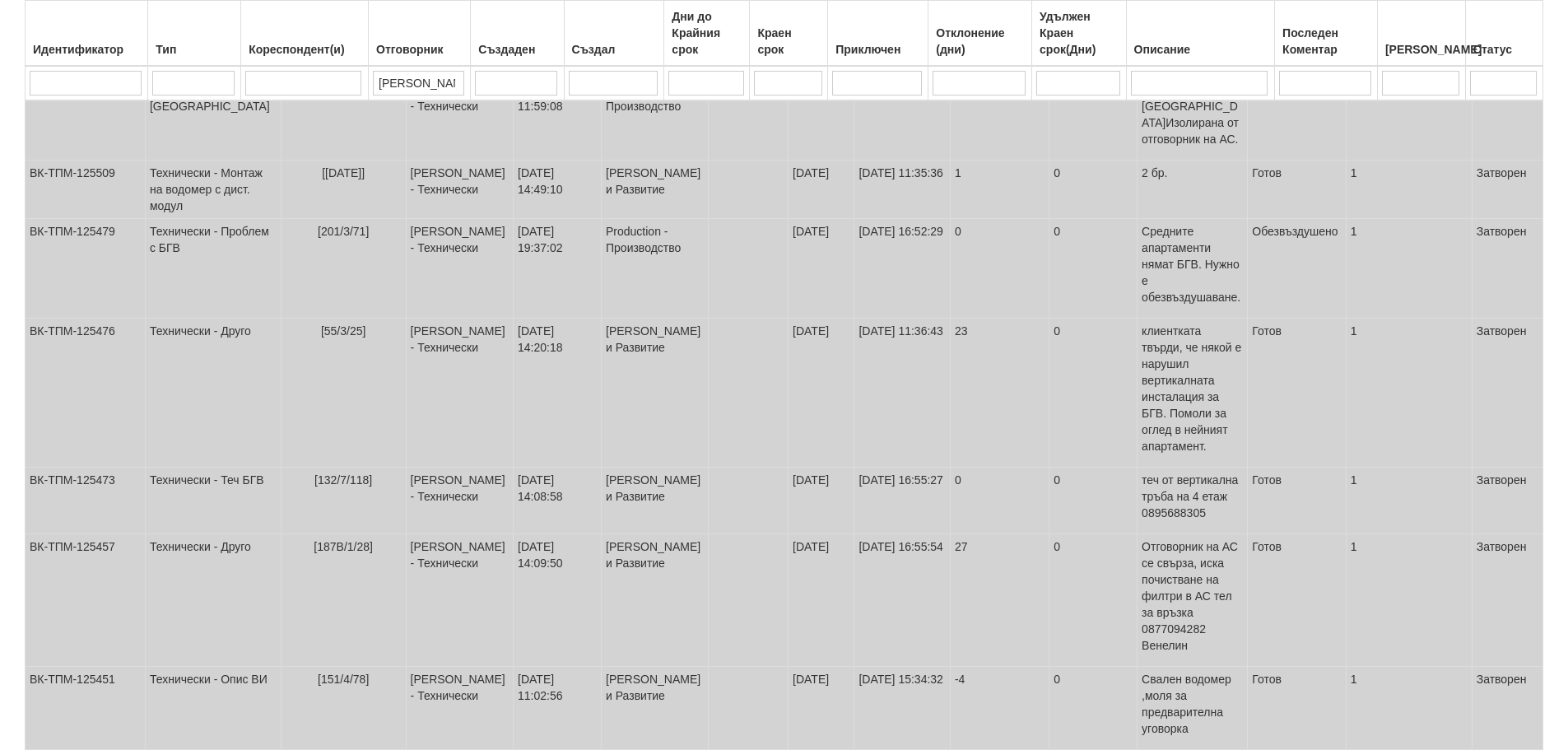
scroll to position [430, 0]
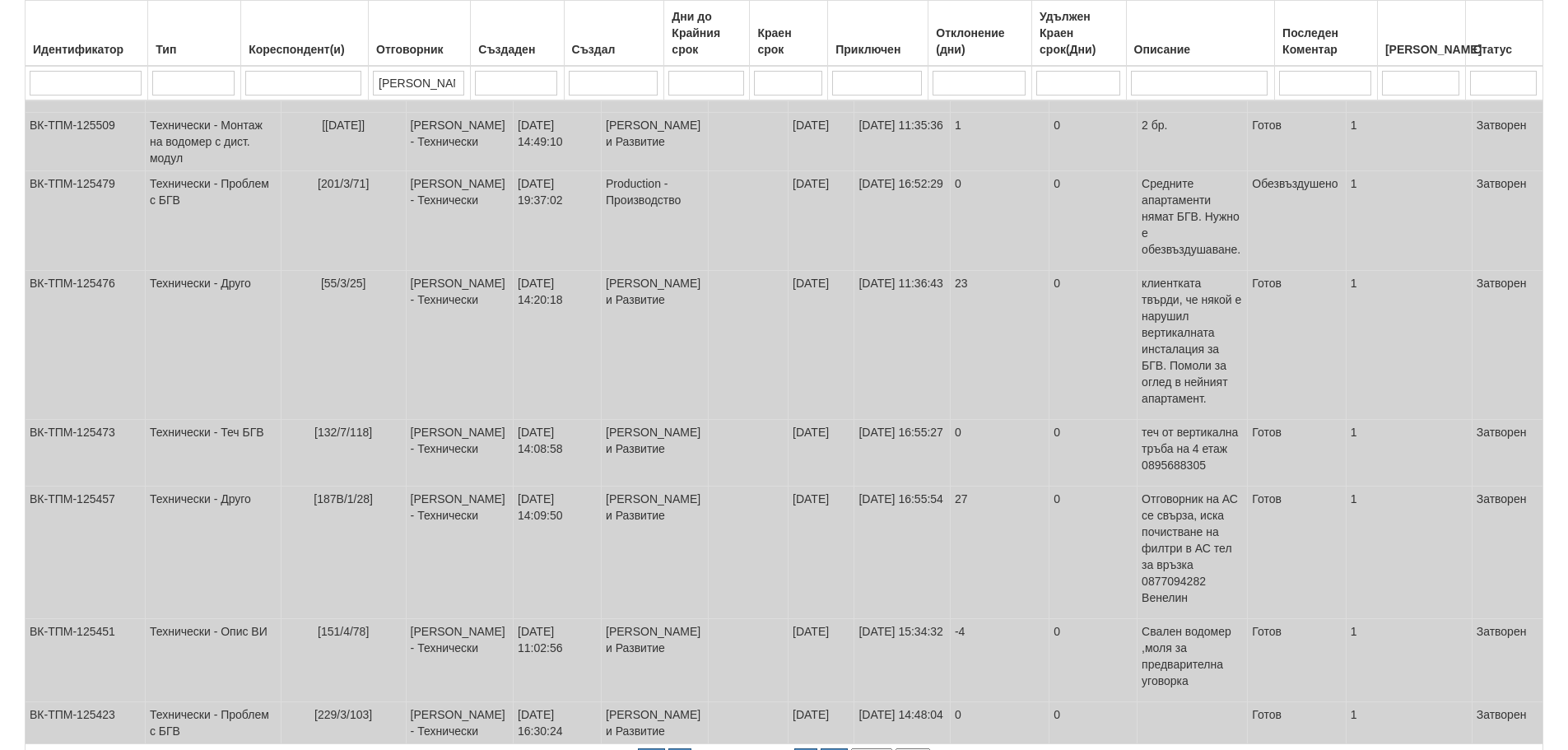
click at [915, 749] on select "1 2 3 4 5" at bounding box center [913, 760] width 35 height 23
select select "5"
click at [901, 749] on select "1 2 3 4 5" at bounding box center [913, 760] width 35 height 23
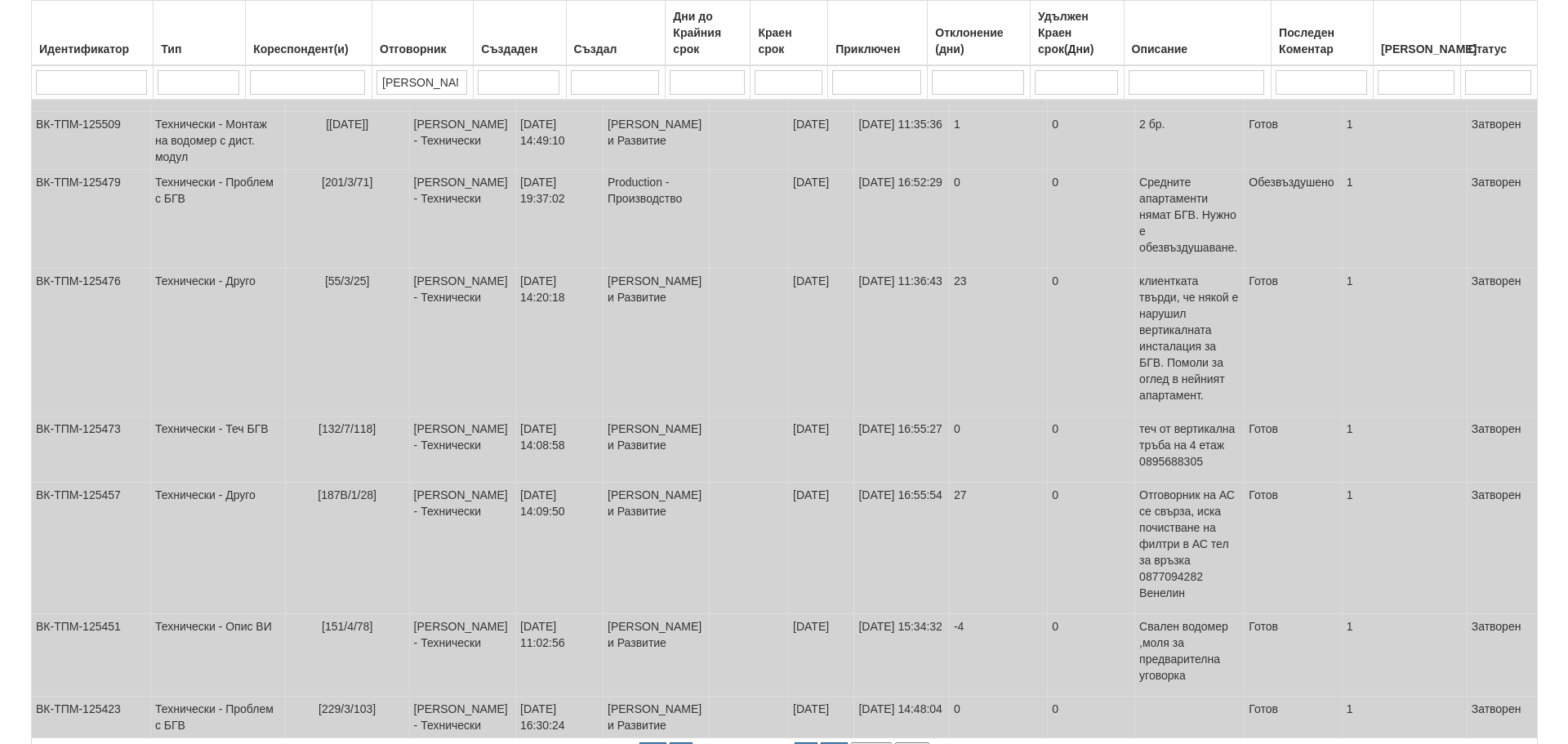
scroll to position [0, 0]
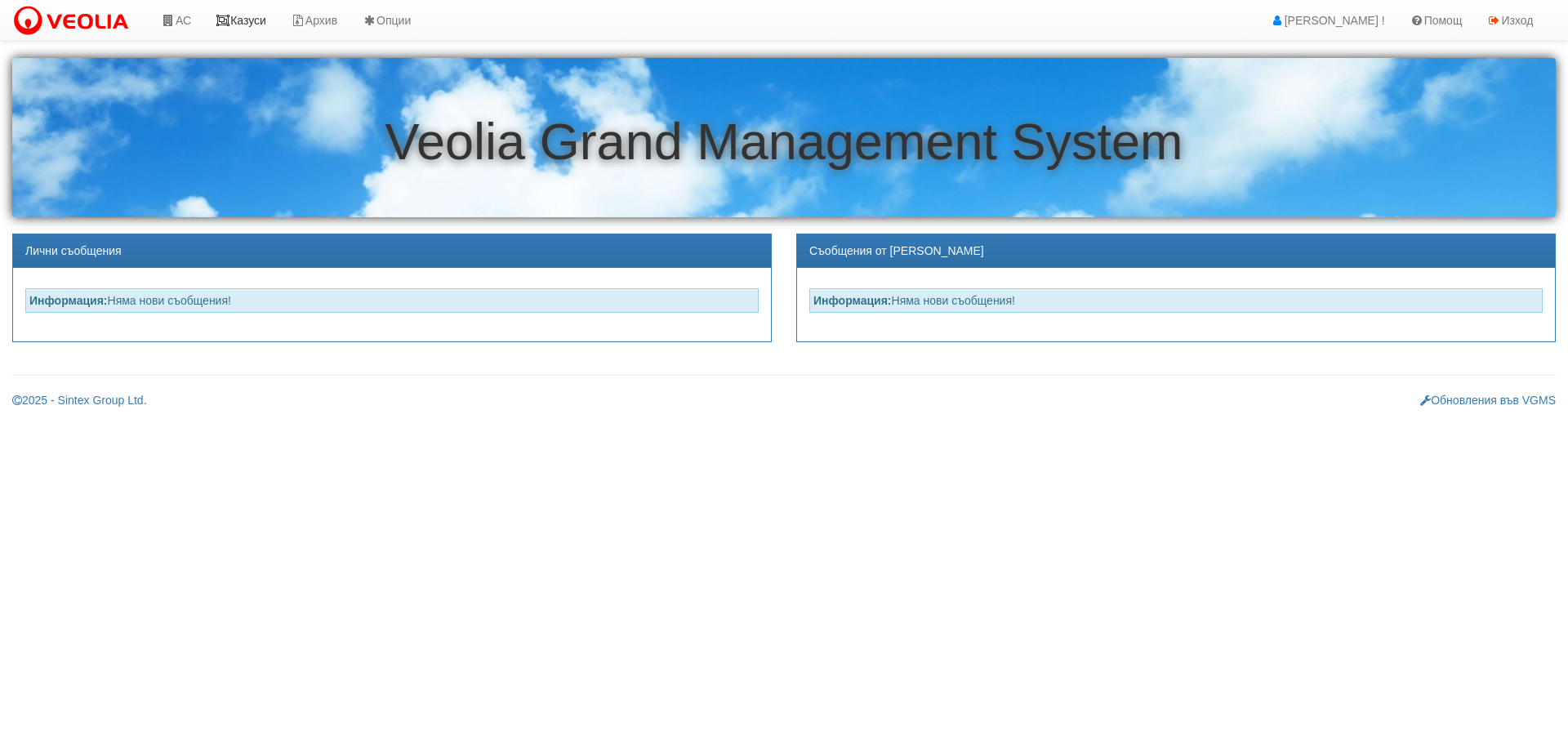
click at [250, 23] on link "Казуси" at bounding box center [241, 20] width 75 height 41
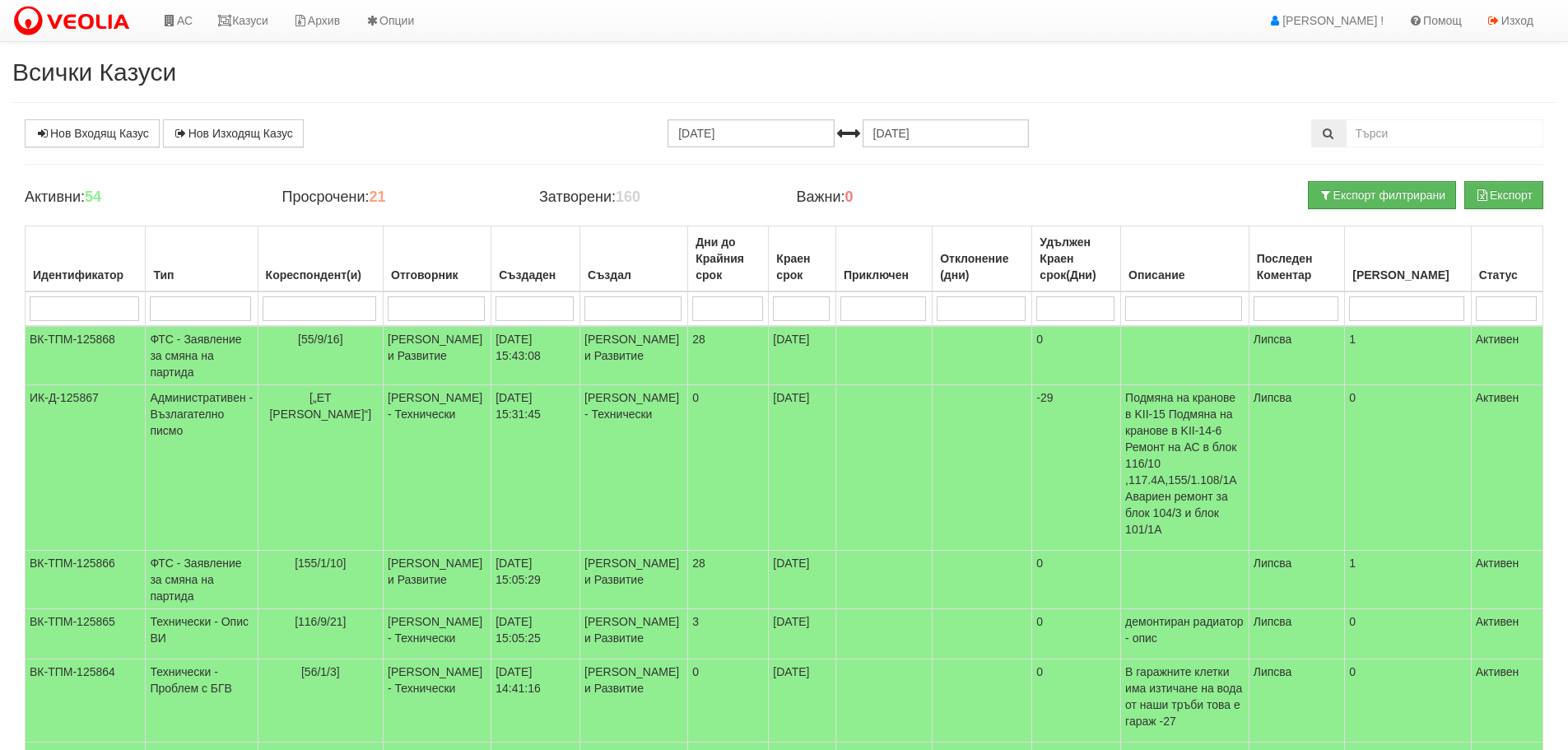
click at [353, 304] on input "search" at bounding box center [320, 309] width 114 height 25
type input "119"
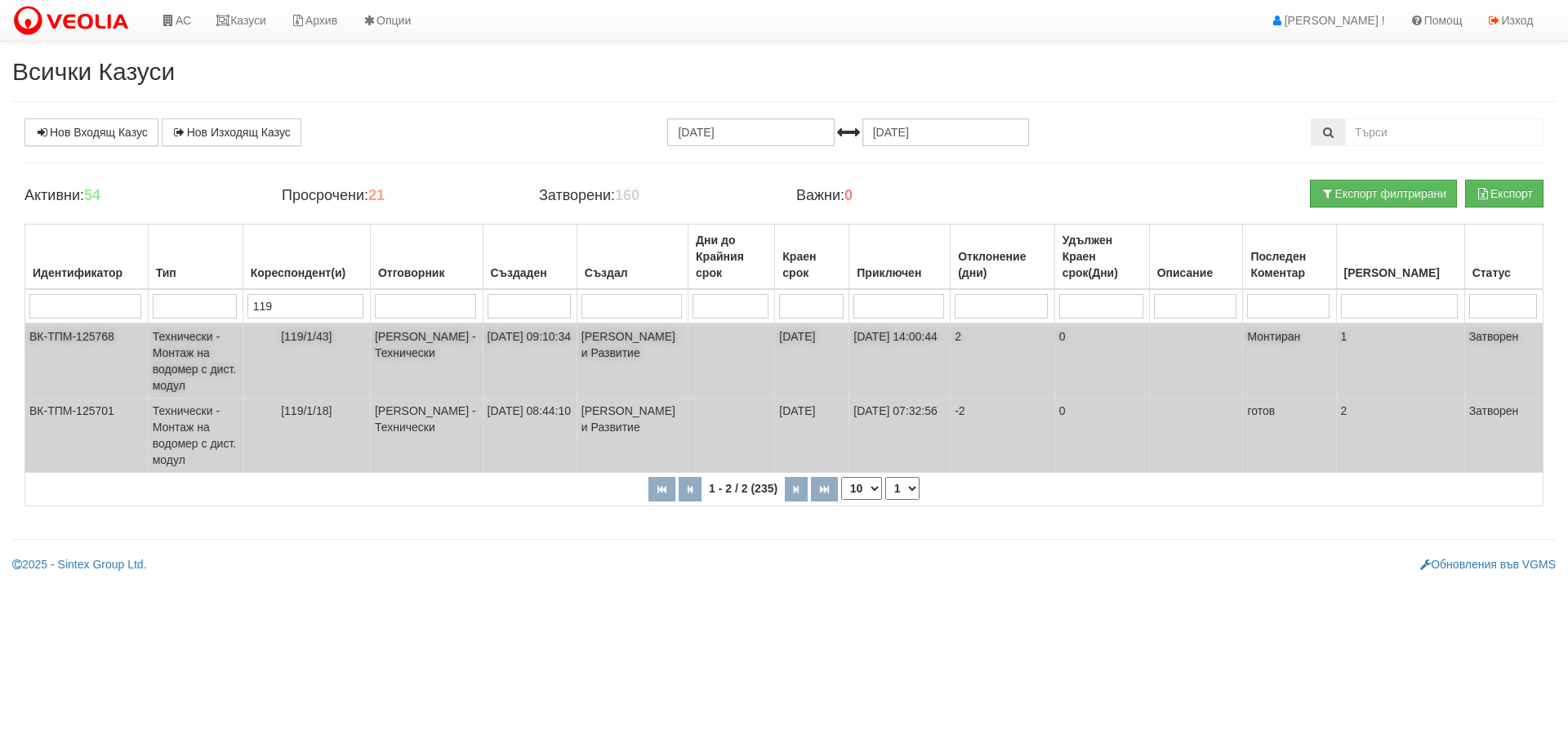
click at [206, 344] on td "Технически - Монтаж на водомер с дист. модул" at bounding box center [196, 361] width 95 height 75
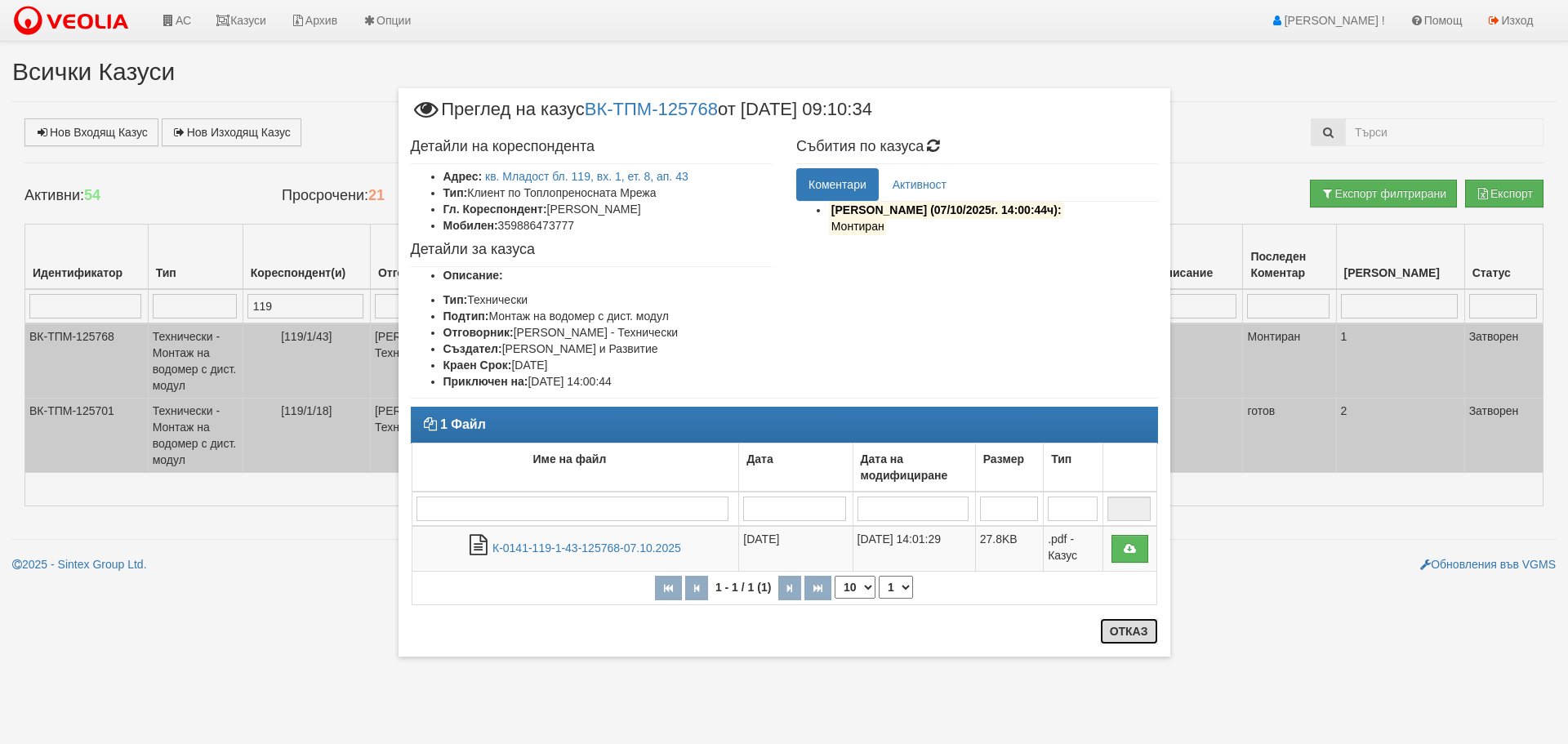
click at [1126, 632] on button "Отказ" at bounding box center [1129, 631] width 58 height 26
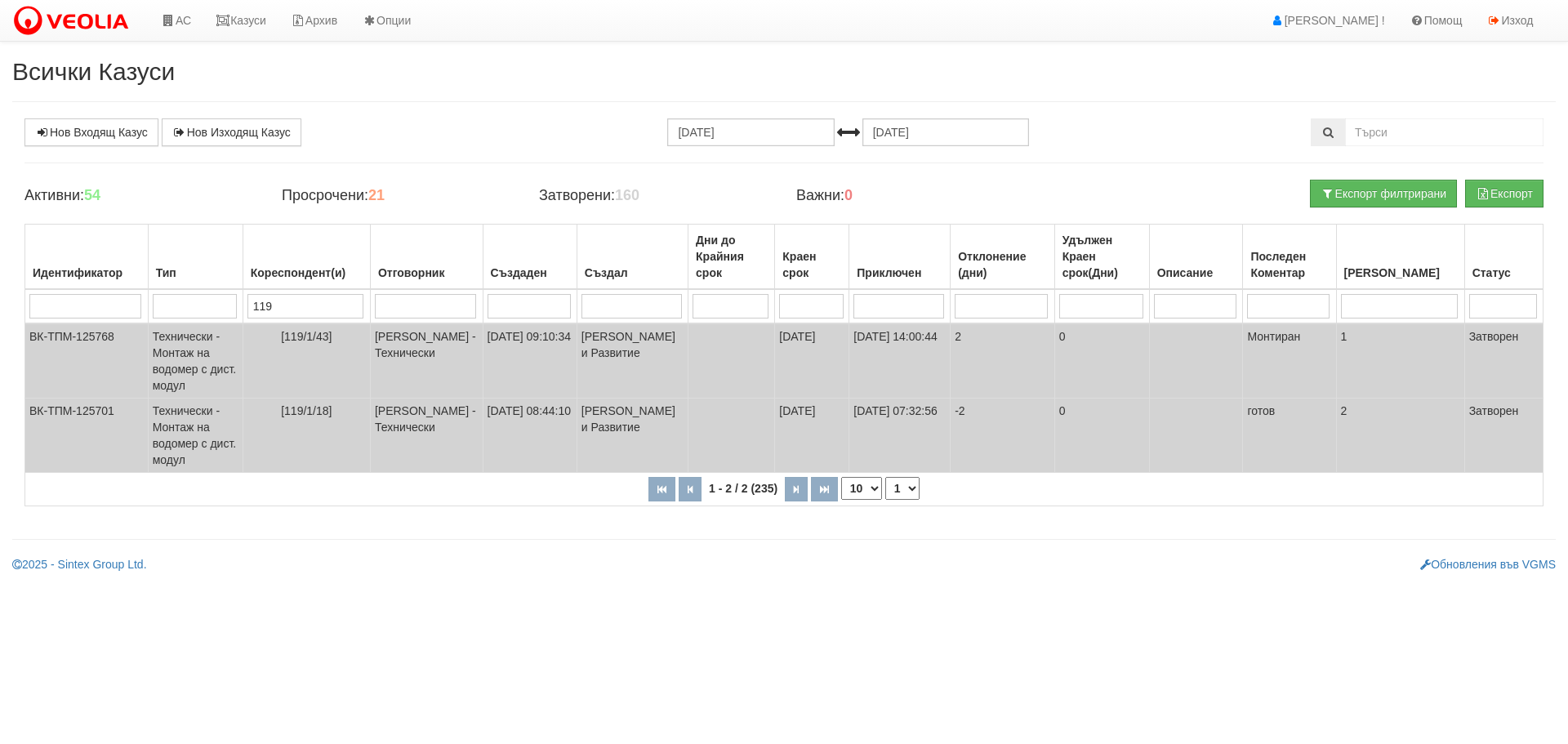
drag, startPoint x: 287, startPoint y: 304, endPoint x: 257, endPoint y: 314, distance: 31.6
click at [257, 314] on td "119" at bounding box center [306, 306] width 127 height 35
type input "12"
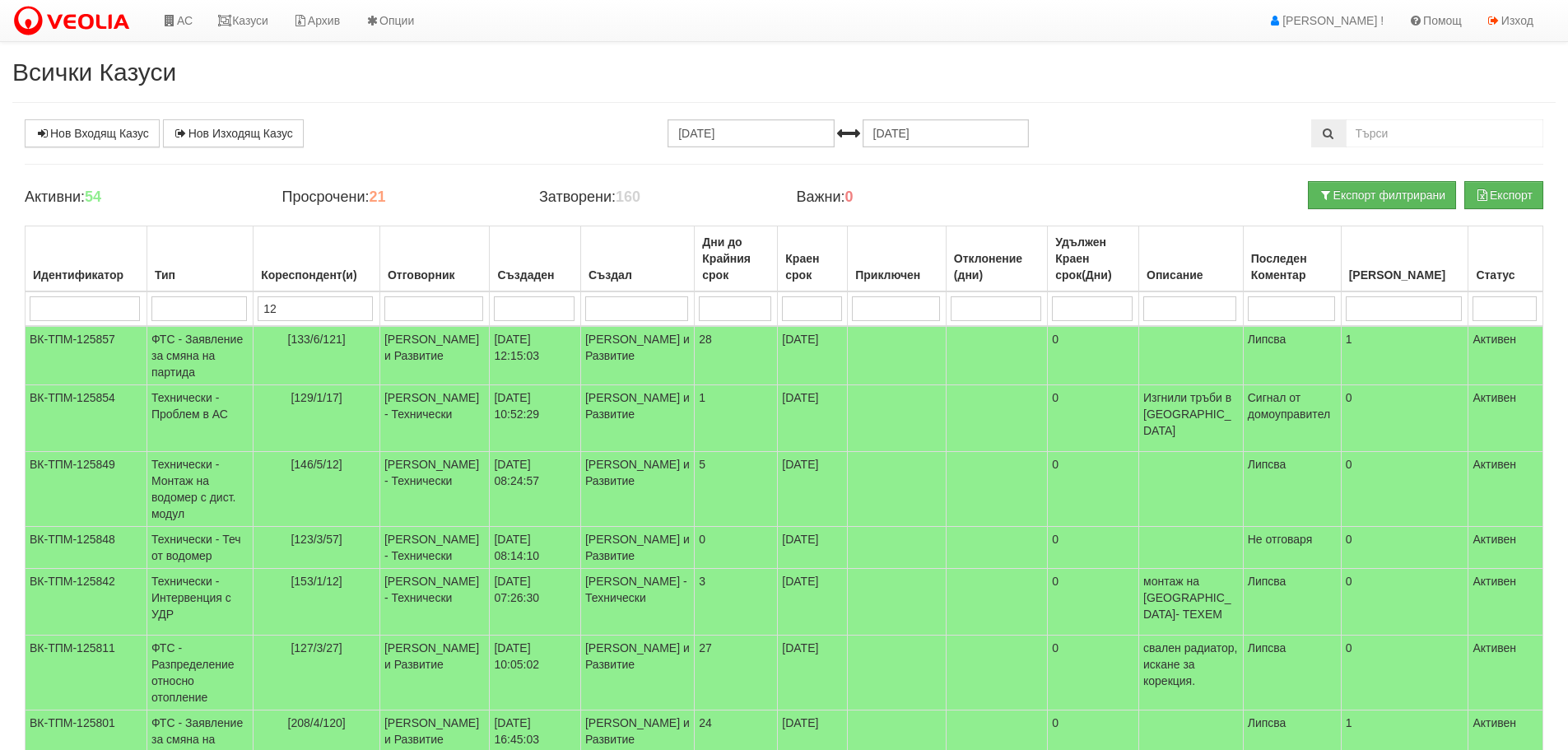
type input "120"
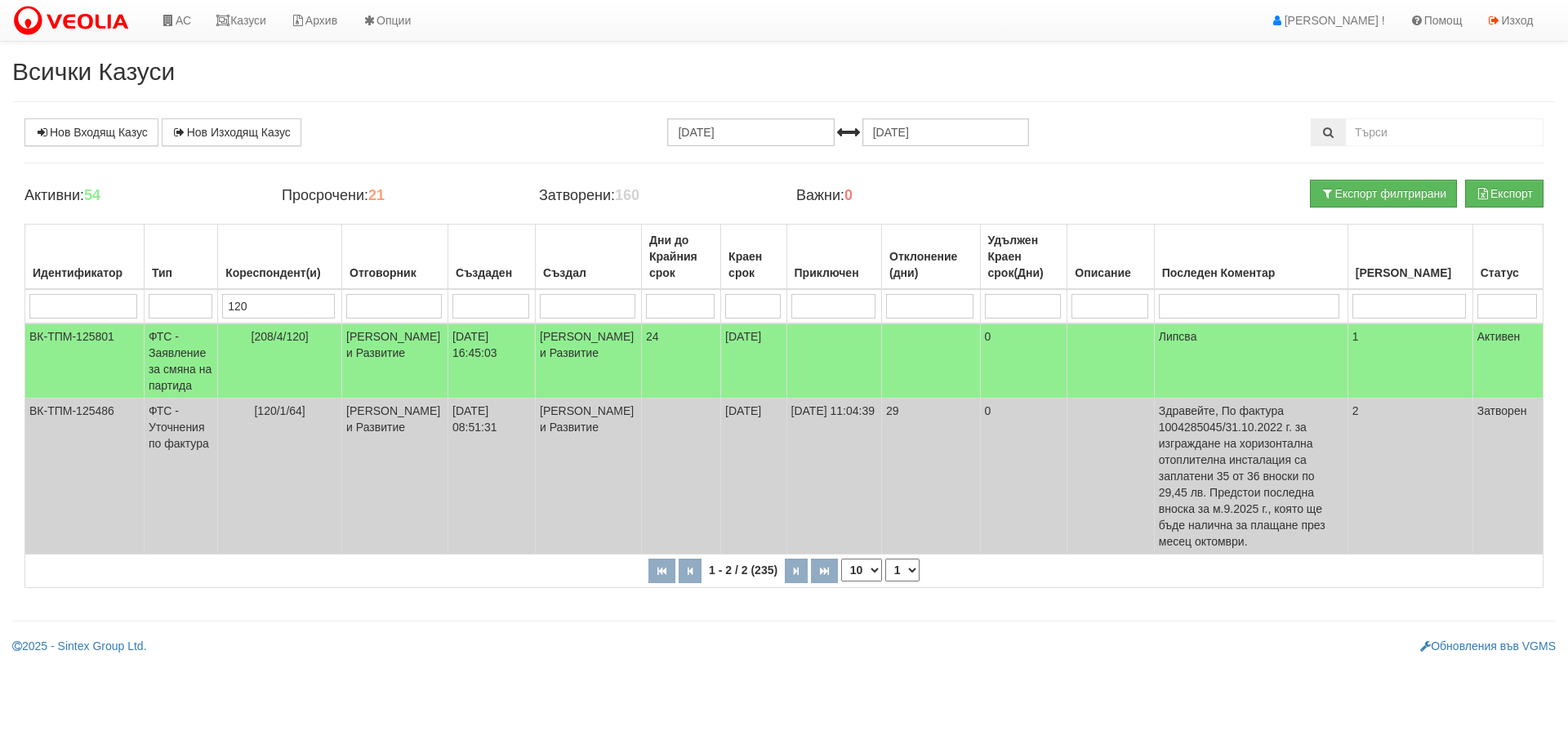
type input "120"
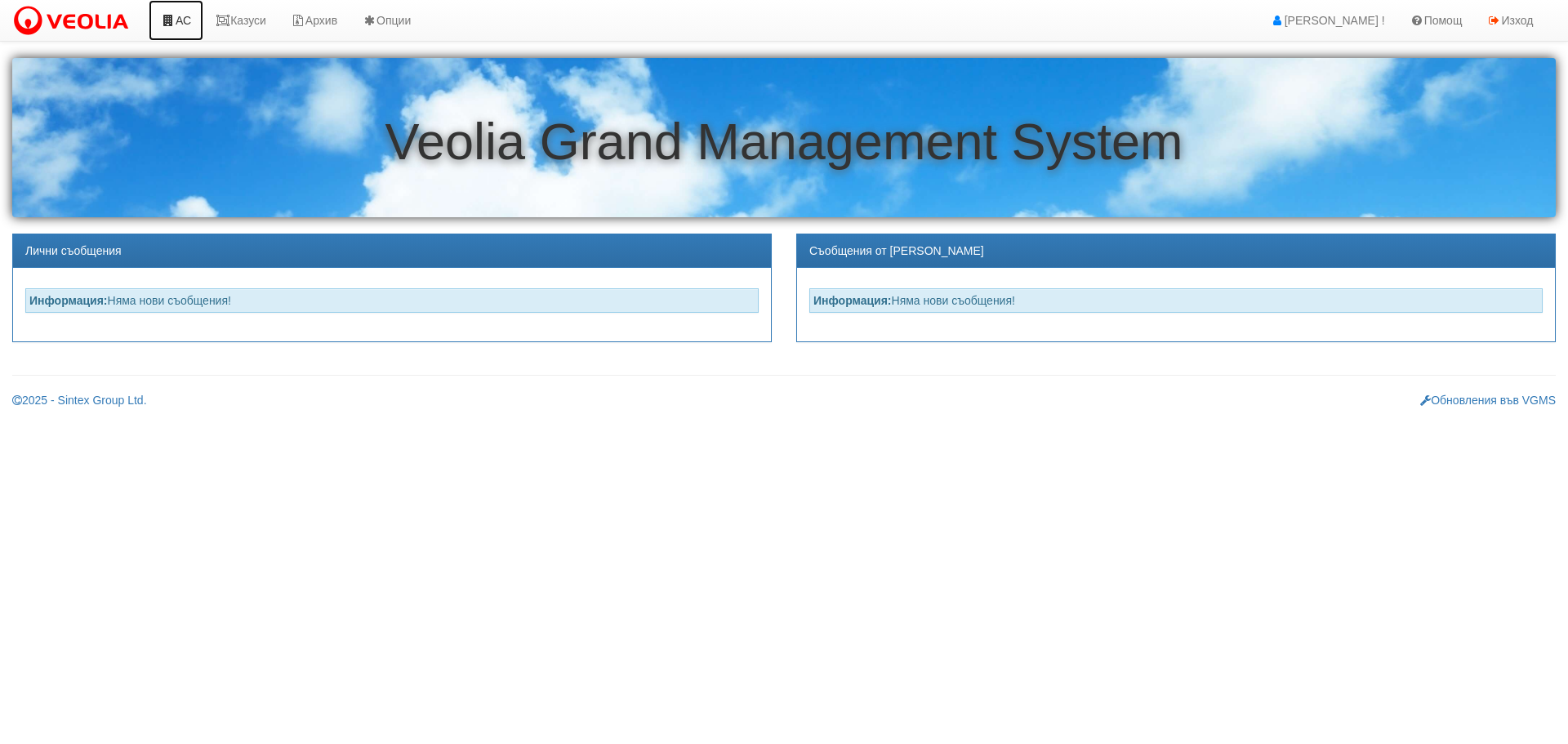
click at [171, 22] on icon at bounding box center [168, 21] width 15 height 12
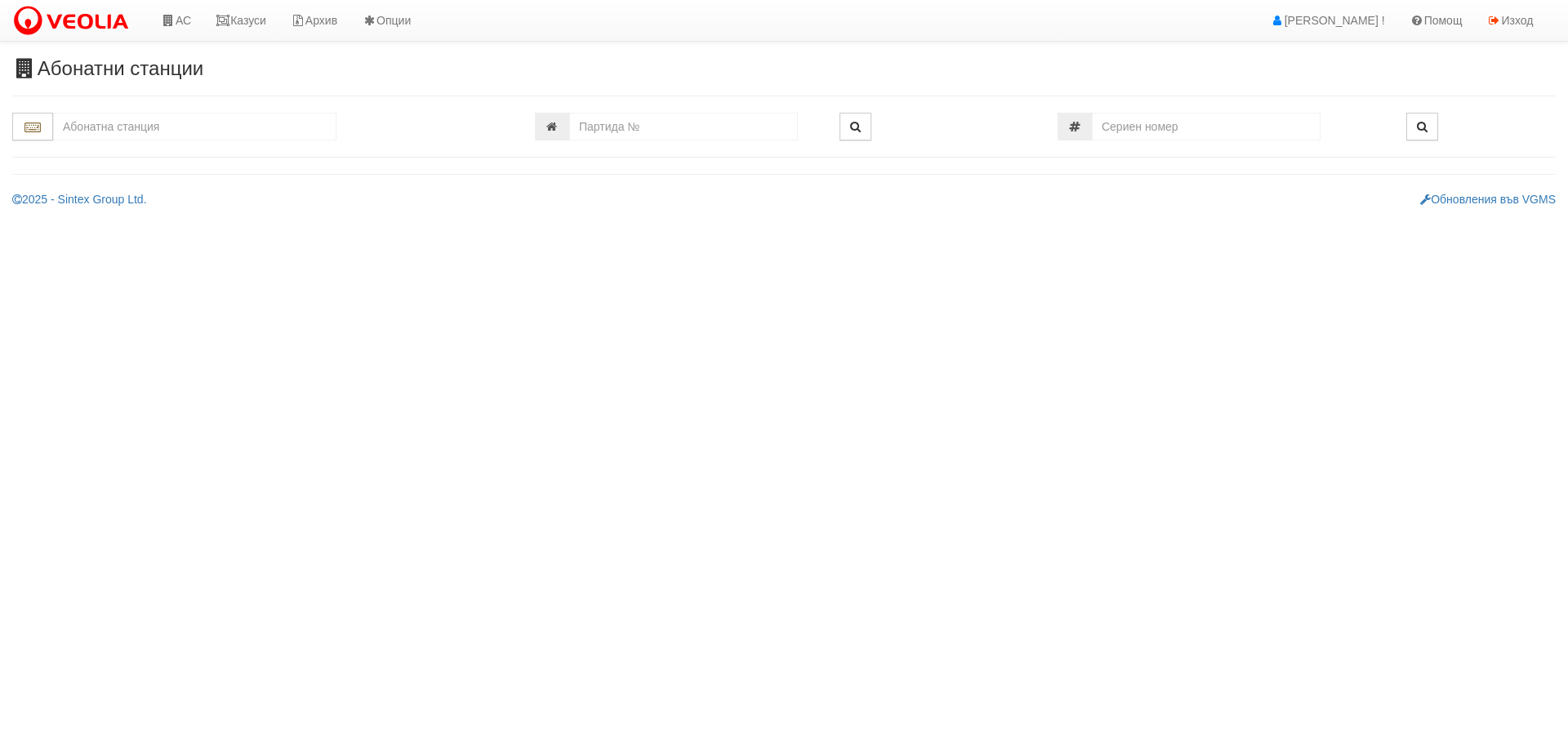
click at [200, 133] on input "text" at bounding box center [195, 126] width 283 height 28
click at [196, 146] on div "074/1 - Трошево - "ВЕОЛИЯ"" at bounding box center [195, 152] width 278 height 19
type input "074/1 - Трошево - "ВЕОЛИЯ""
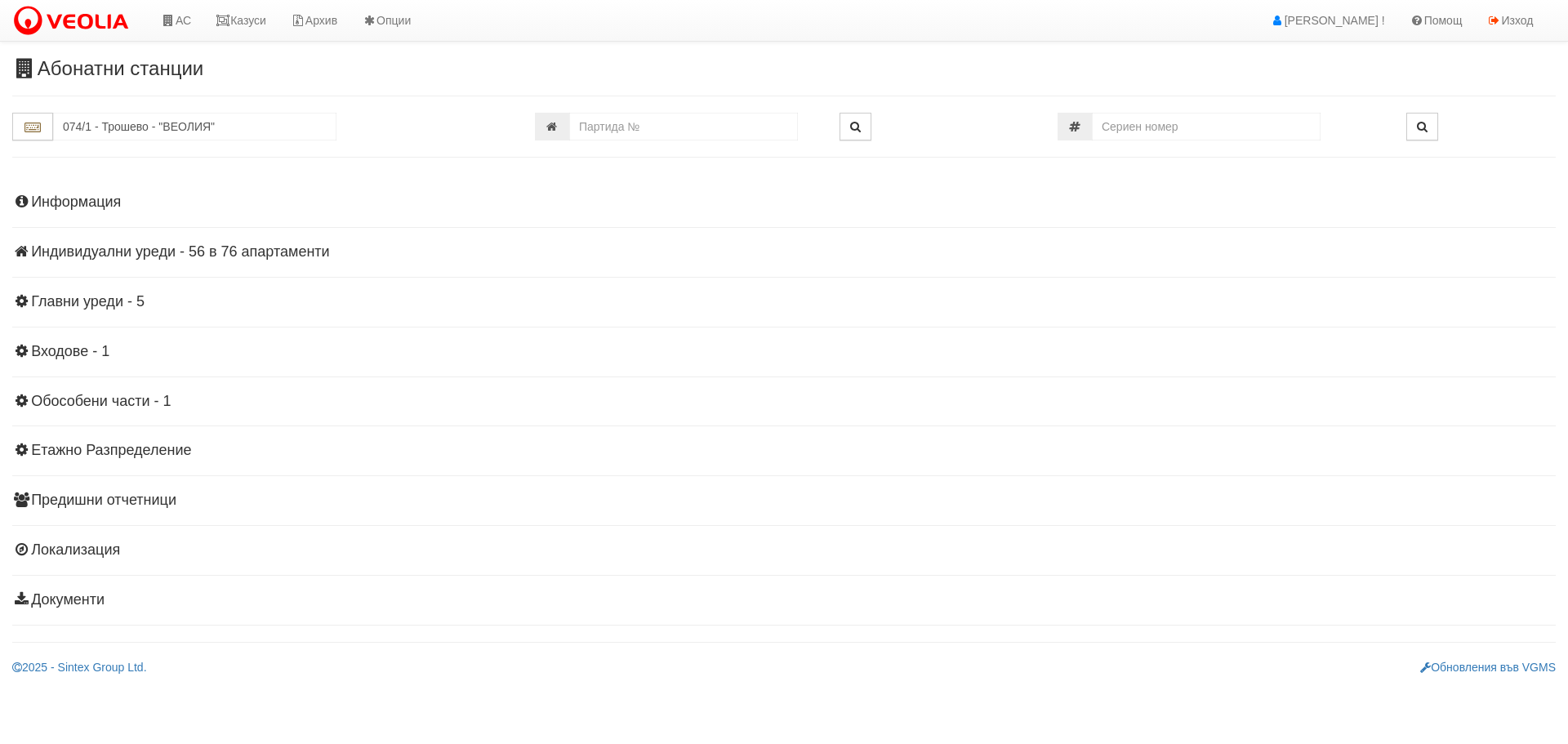
click at [153, 252] on h4 "Индивидуални уреди - 56 в 76 апартаменти" at bounding box center [783, 252] width 1543 height 17
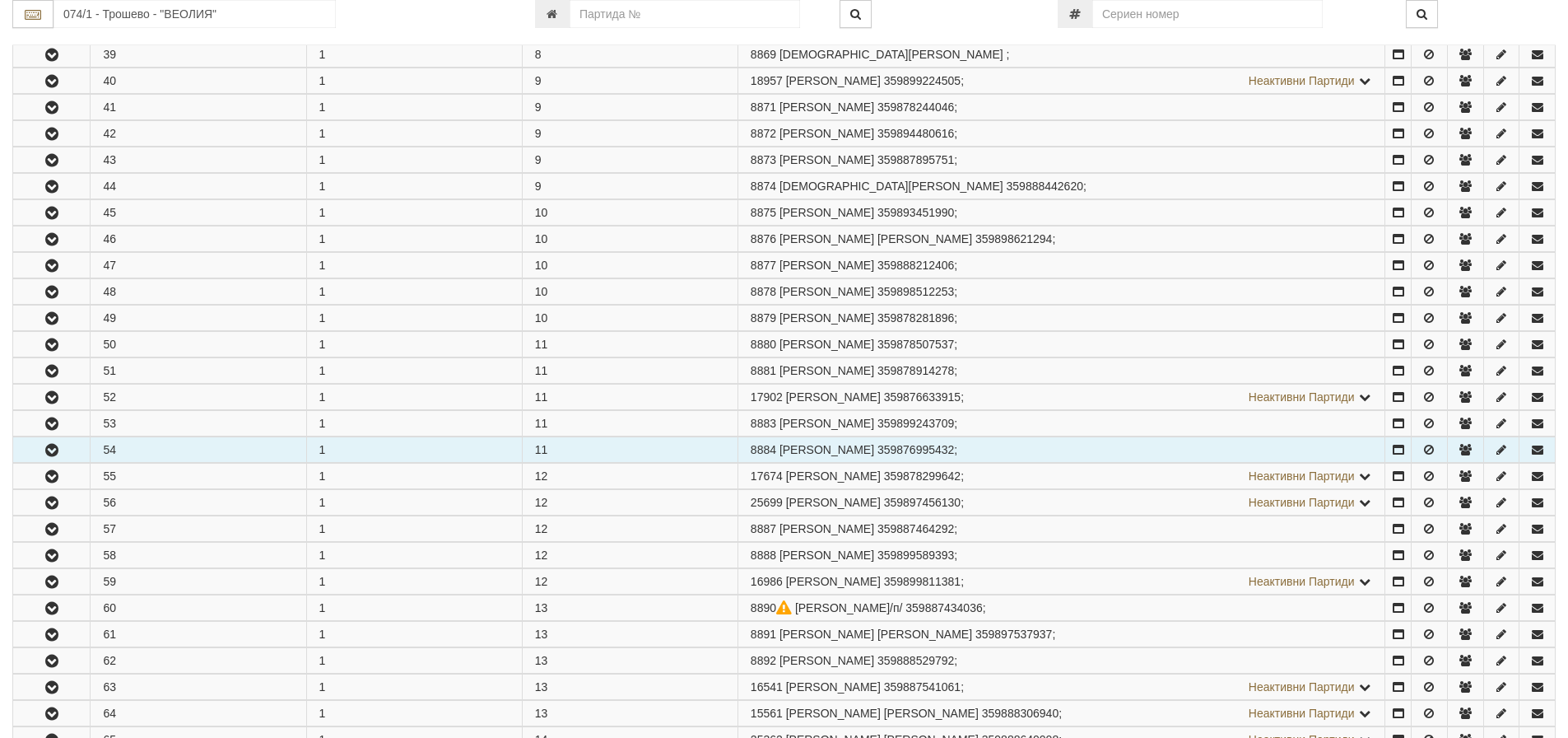
scroll to position [1482, 0]
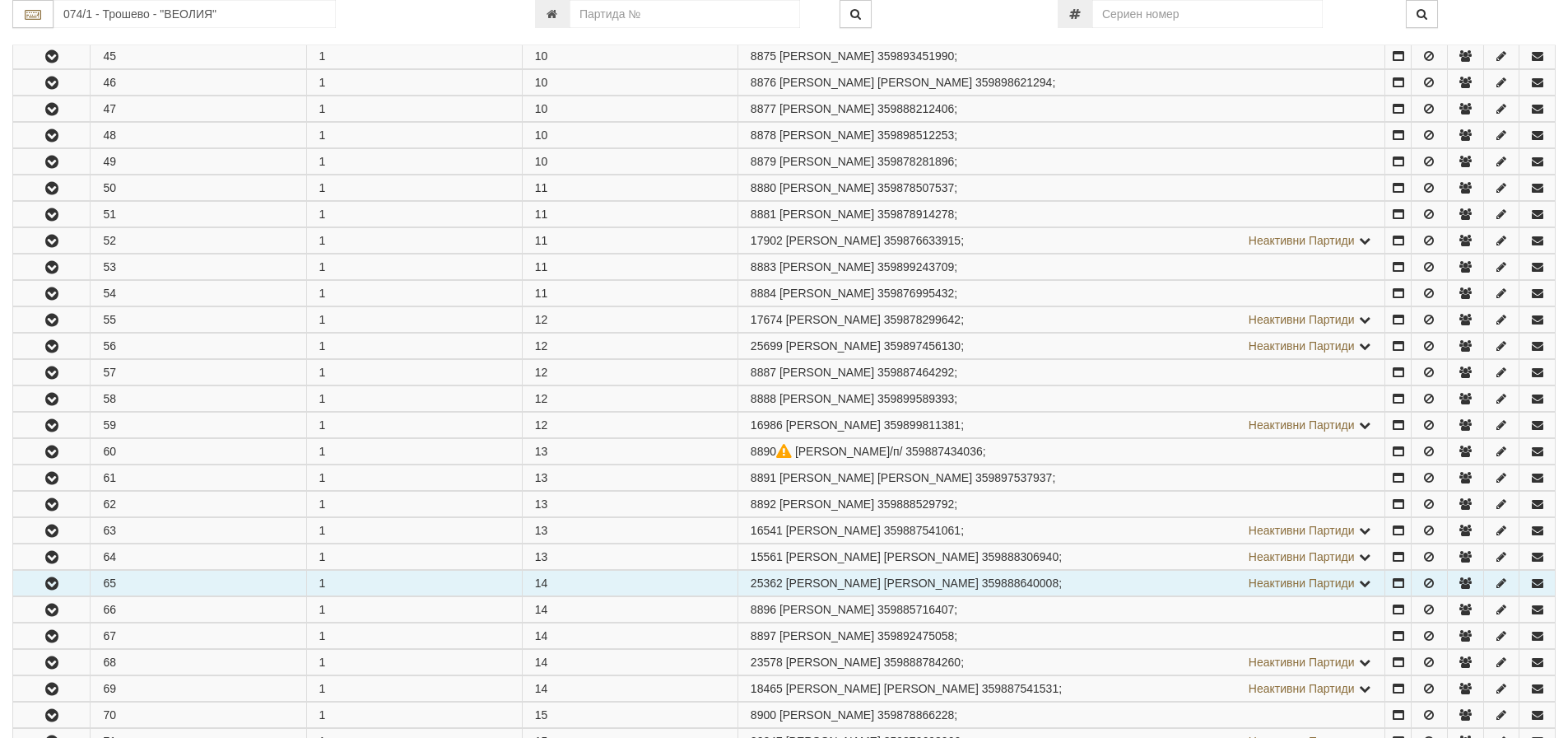
click at [46, 580] on icon "button" at bounding box center [52, 585] width 20 height 12
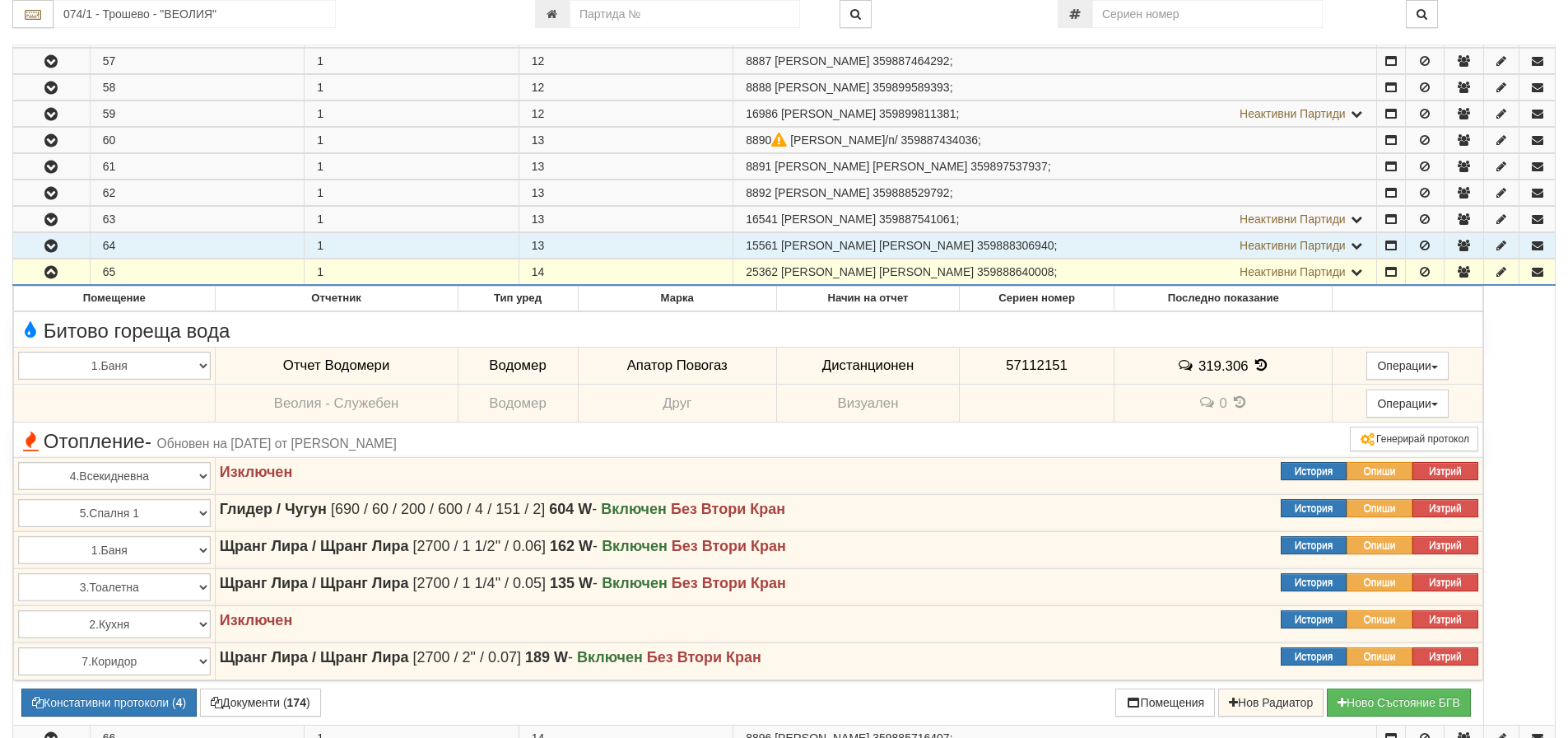
scroll to position [1812, 0]
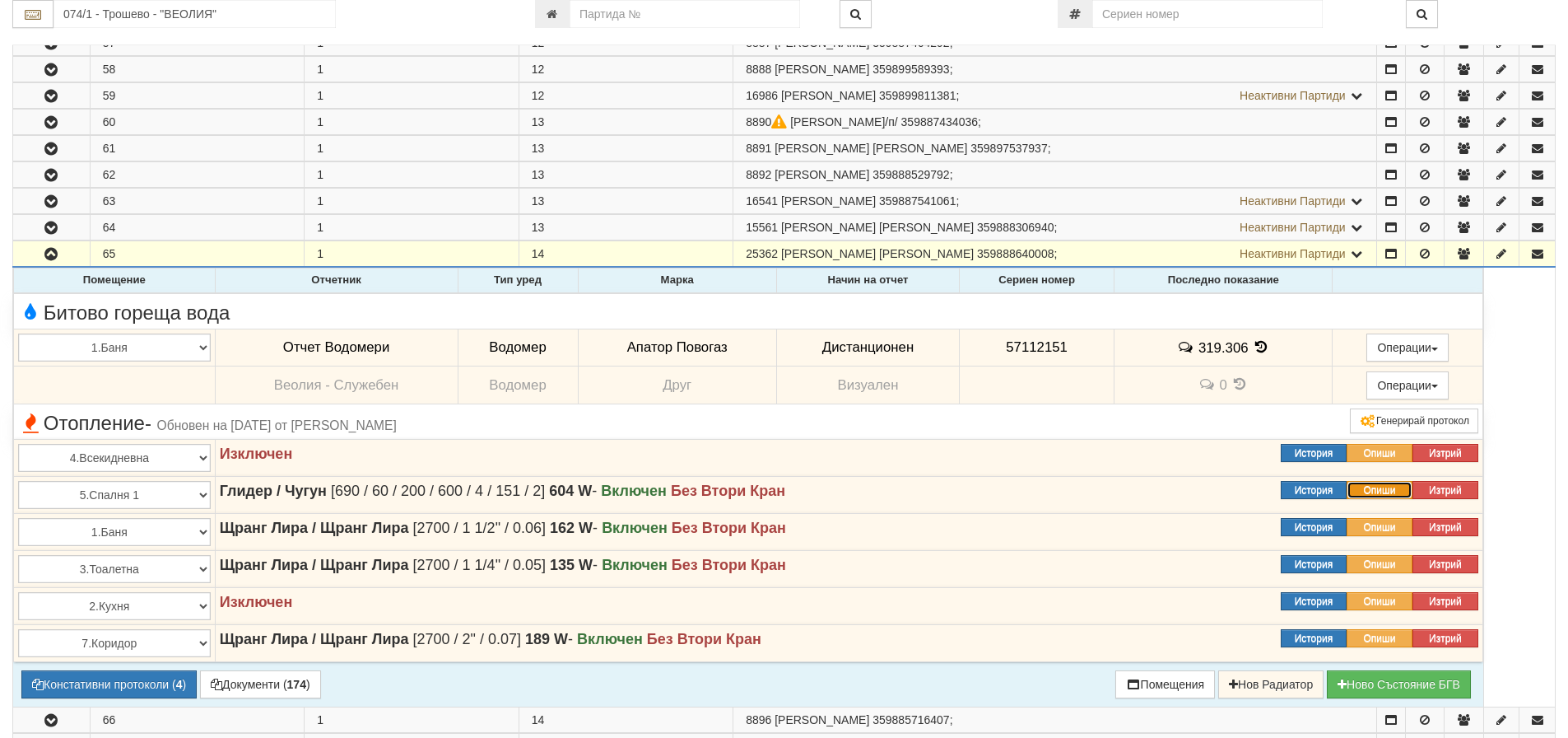
click at [1394, 493] on button "Опиши" at bounding box center [1380, 490] width 66 height 18
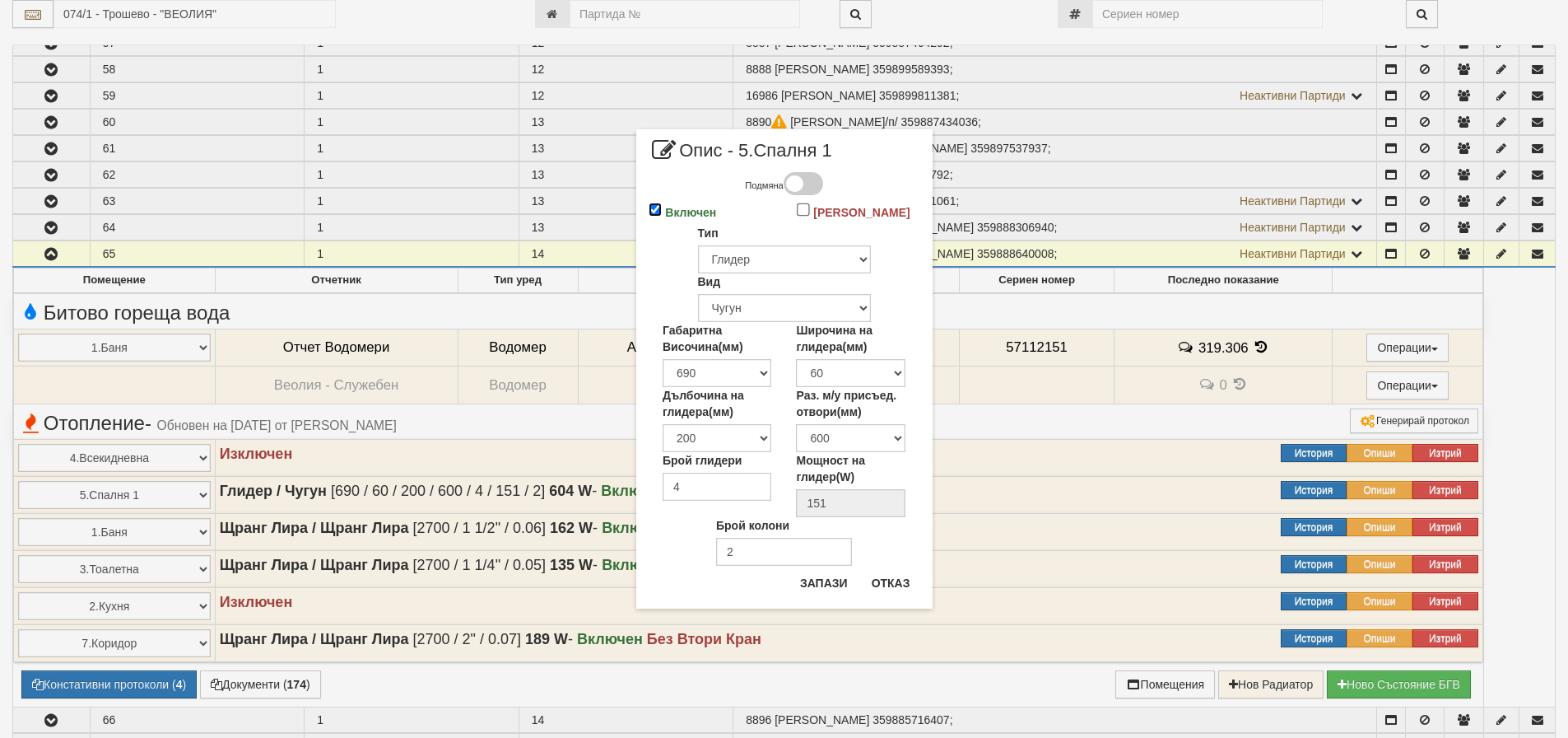
click at [651, 210] on input "Включен" at bounding box center [656, 209] width 14 height 14
checkbox input "false"
click at [823, 580] on button "Запази" at bounding box center [824, 583] width 68 height 26
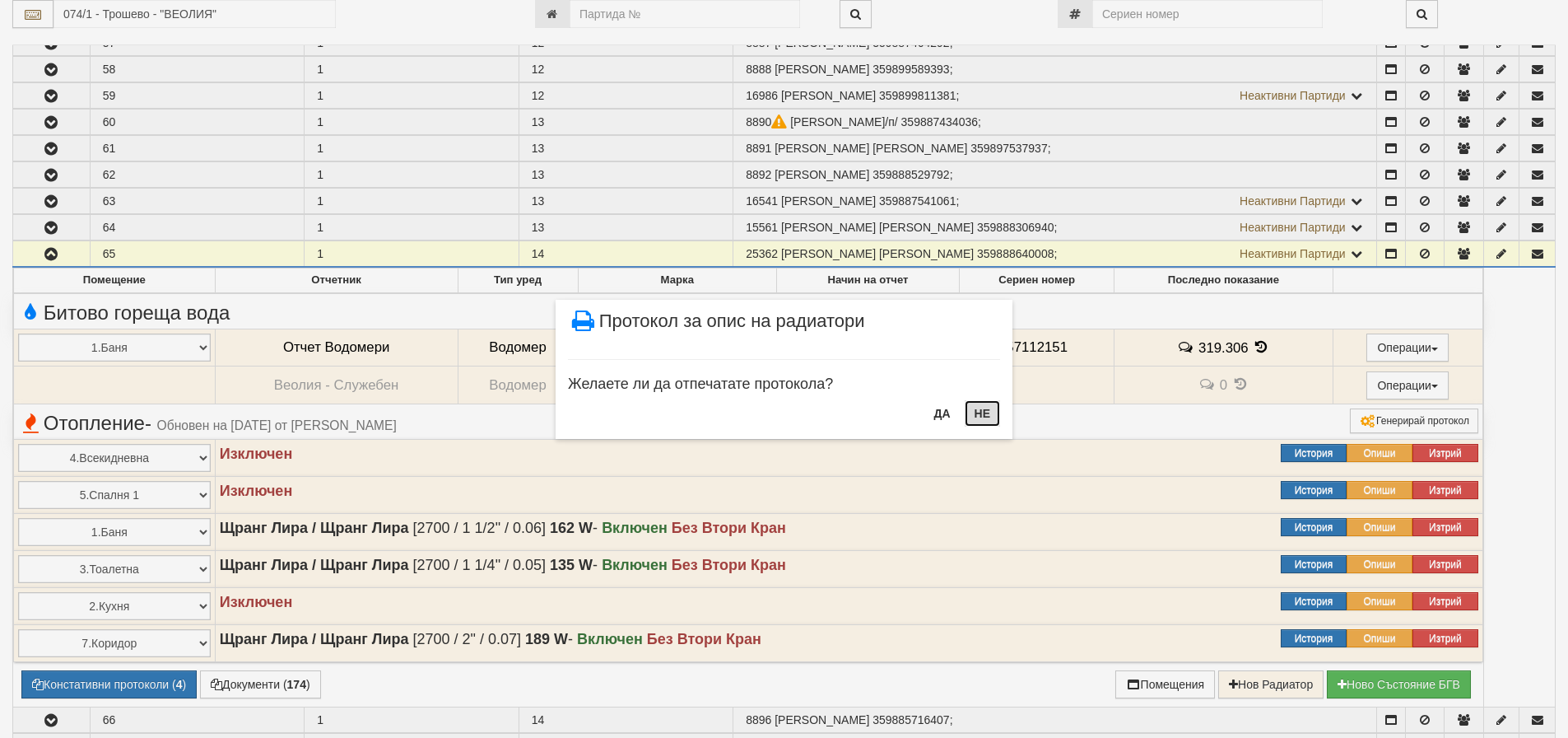
click at [989, 411] on button "НЕ" at bounding box center [983, 413] width 36 height 26
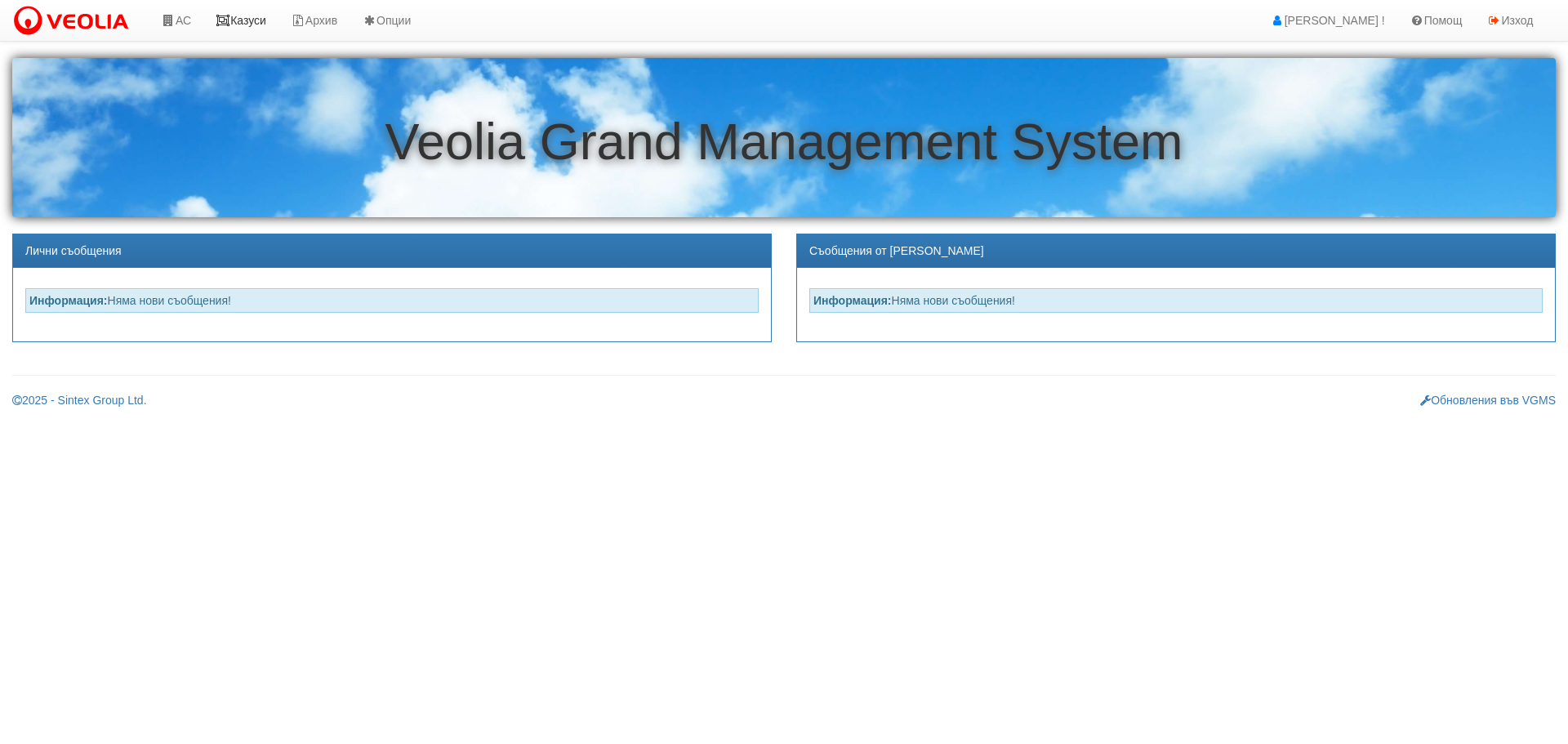
click at [254, 21] on link "Казуси" at bounding box center [241, 20] width 75 height 41
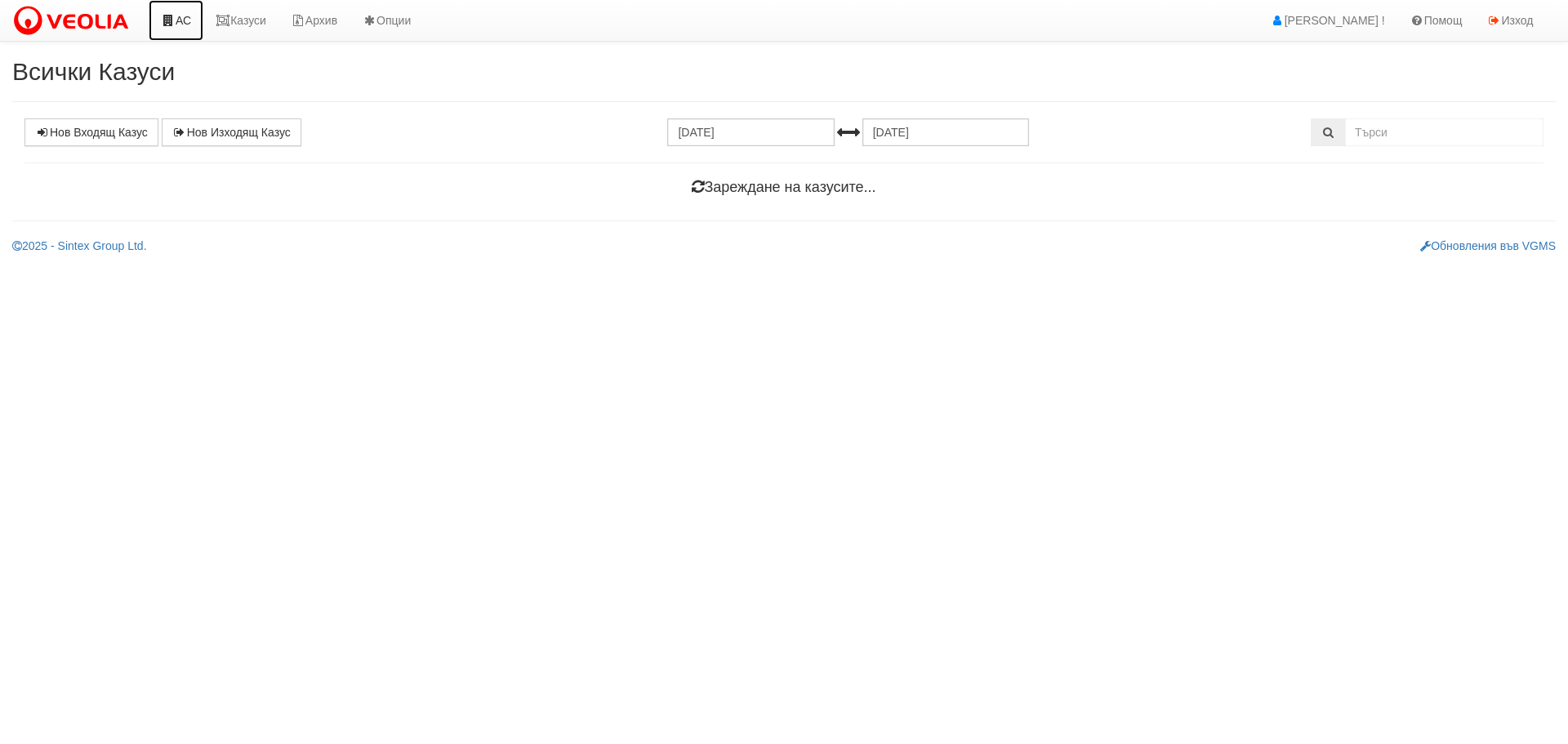
click at [183, 19] on link "АС" at bounding box center [176, 20] width 54 height 41
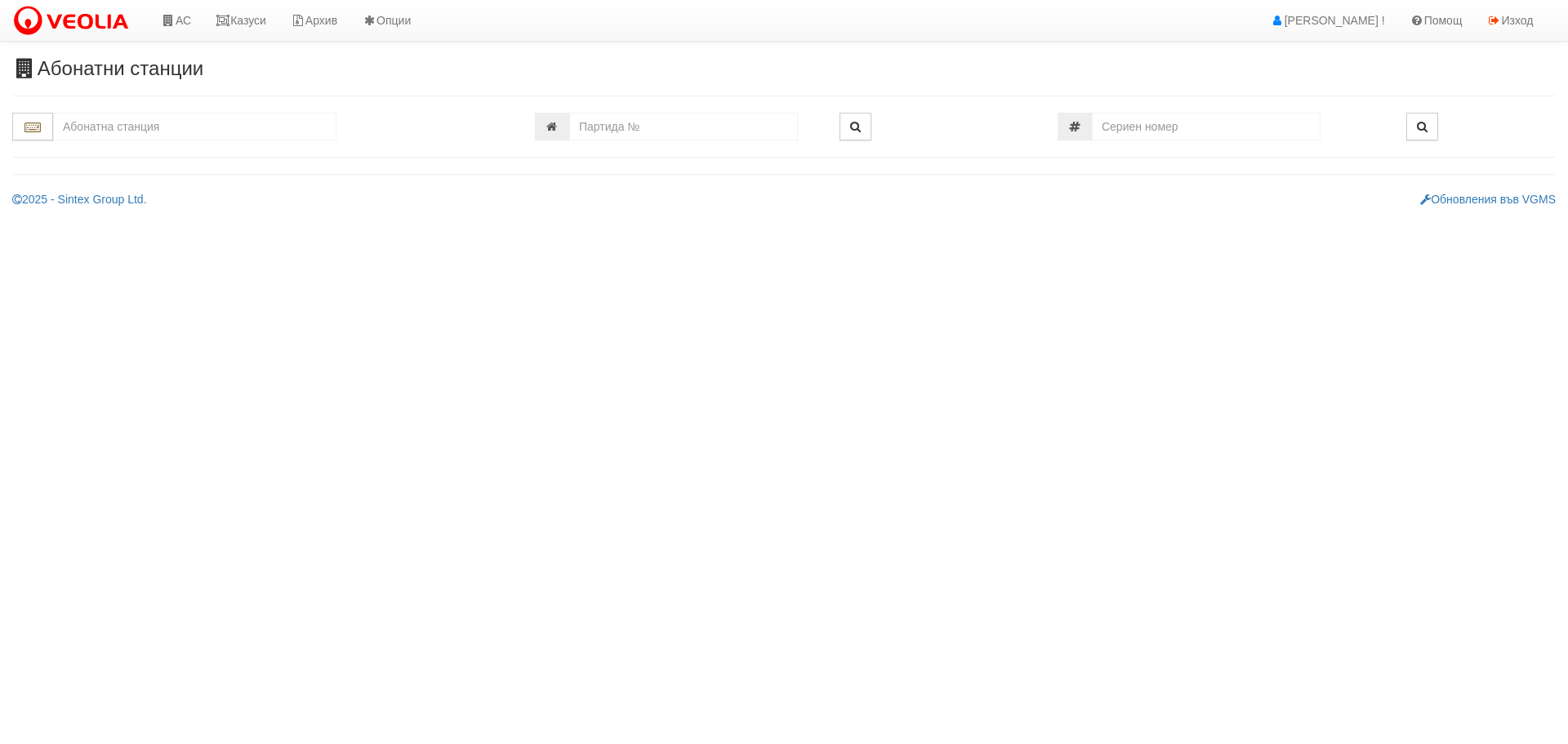
click at [128, 126] on input "text" at bounding box center [195, 126] width 283 height 28
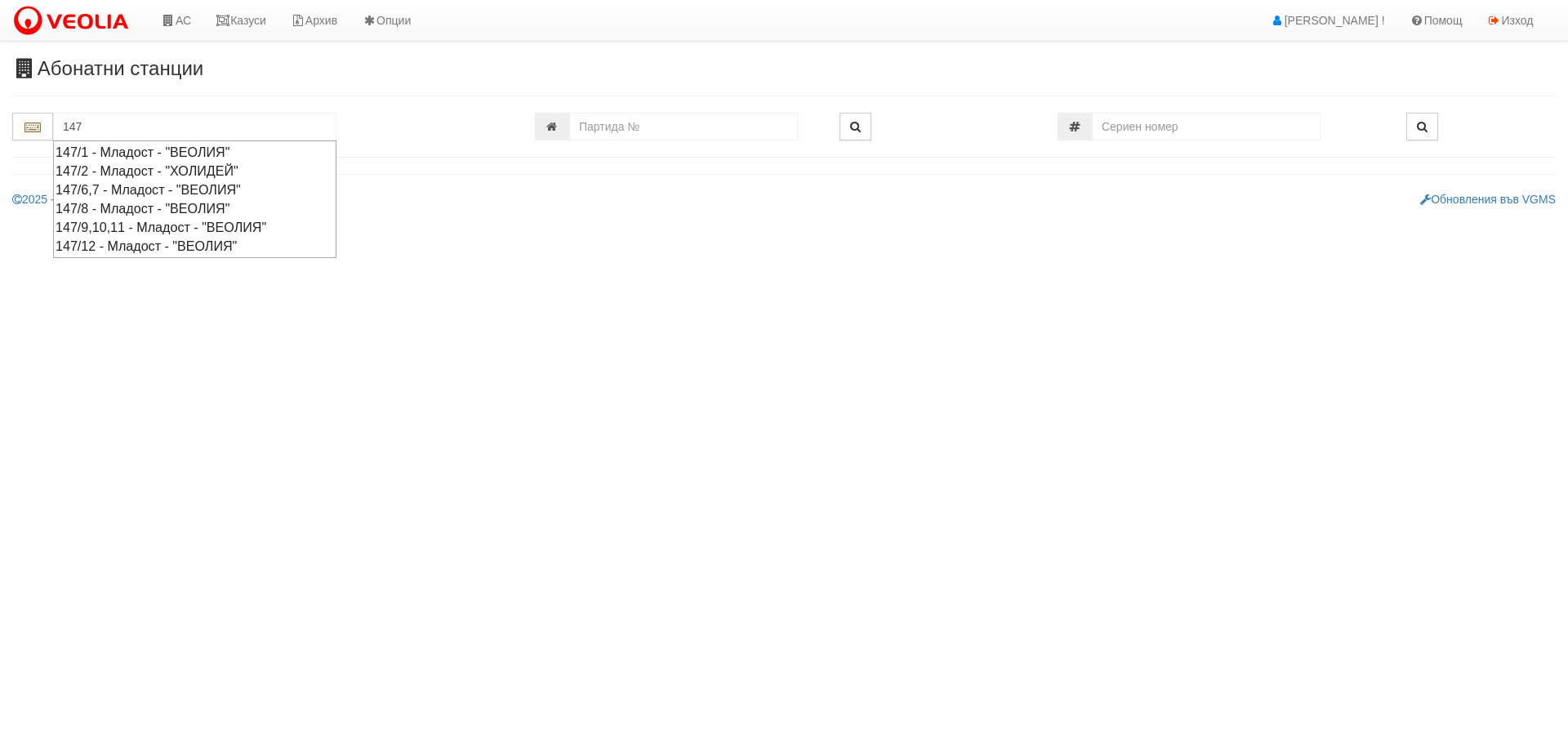
click at [118, 171] on div "147/2 - Младост - "ХОЛИДЕЙ"" at bounding box center [195, 171] width 278 height 19
type input "147/2 - Младост - "ХОЛИДЕЙ""
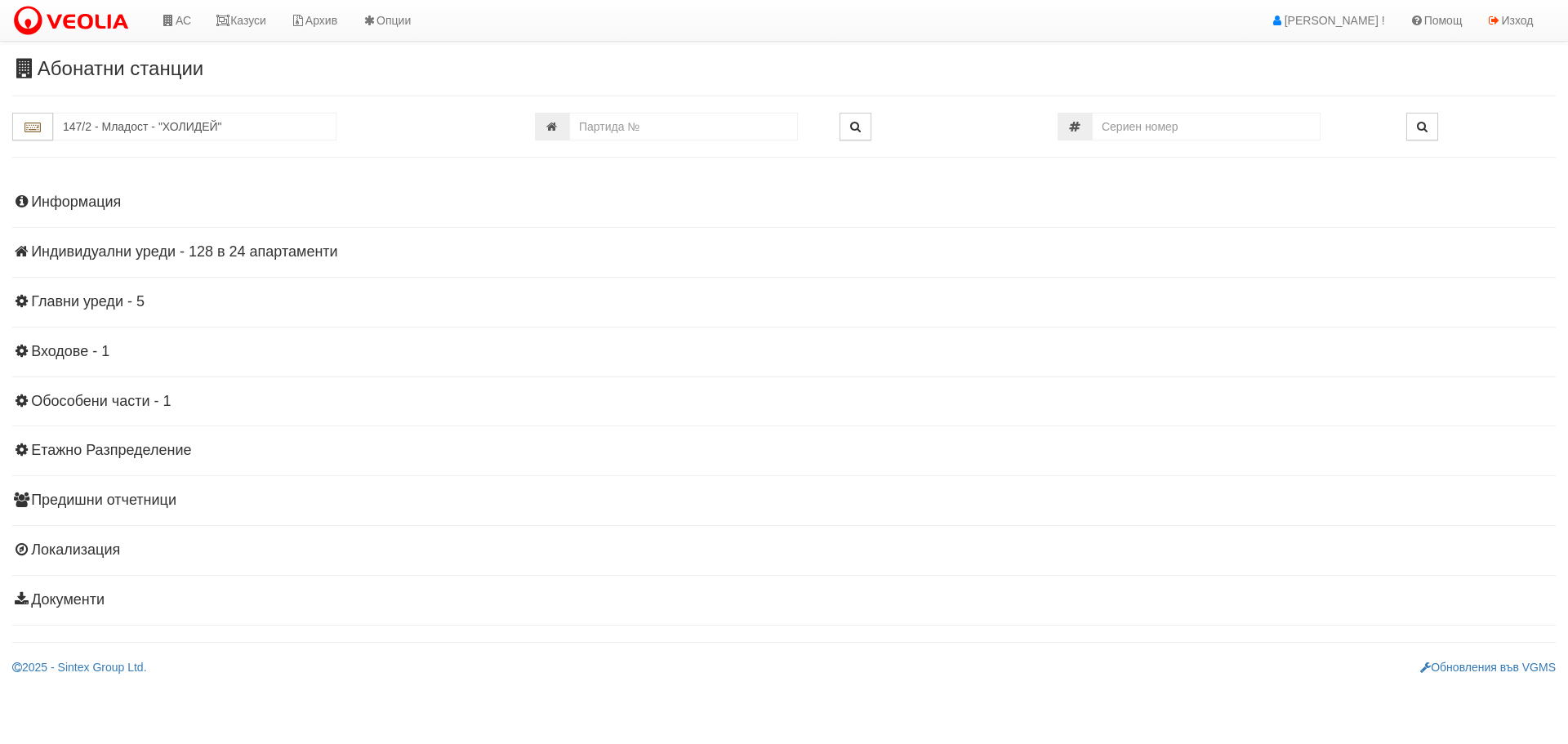
click at [196, 252] on h4 "Индивидуални уреди - 128 в 24 апартаменти" at bounding box center [783, 252] width 1543 height 17
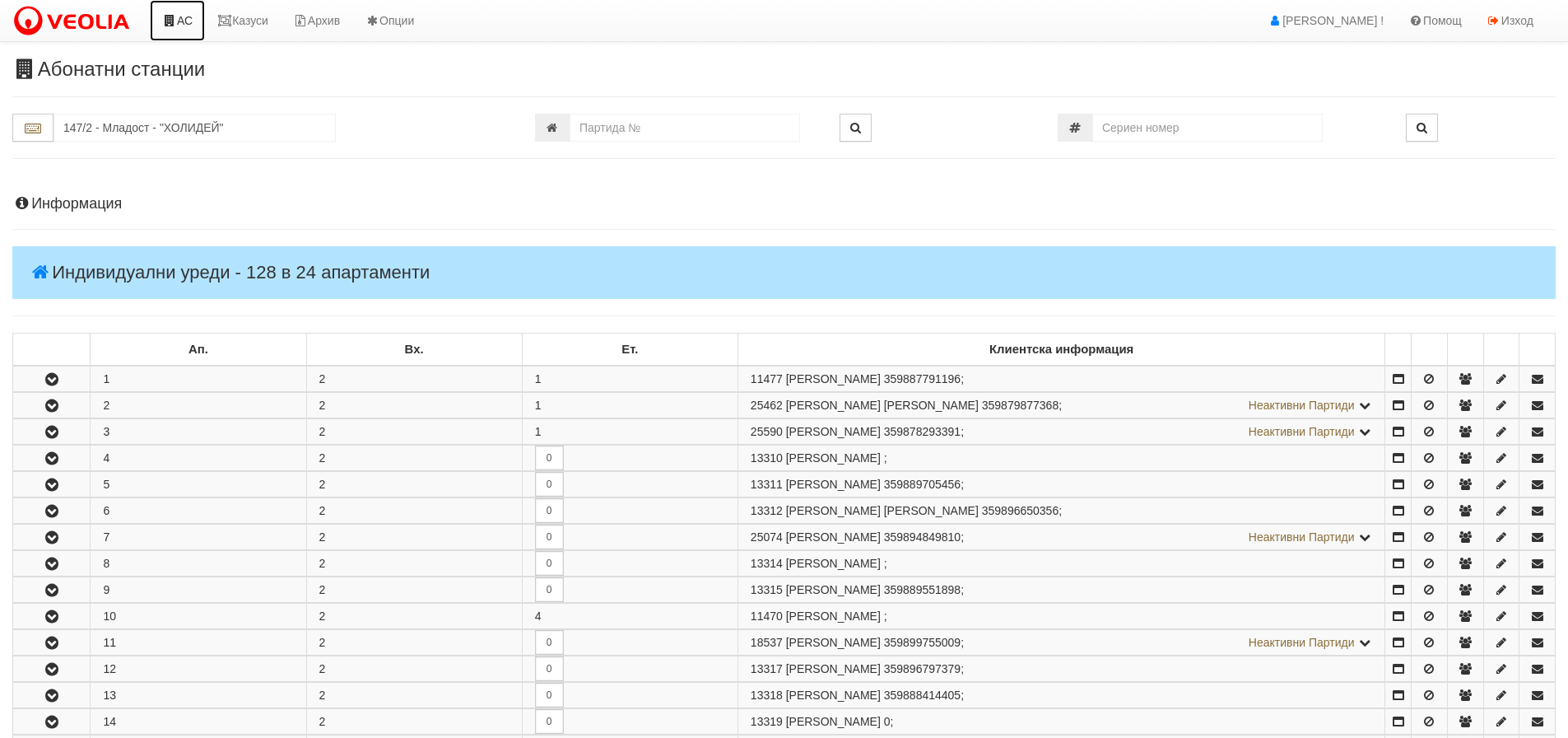
click at [173, 17] on icon at bounding box center [169, 21] width 15 height 12
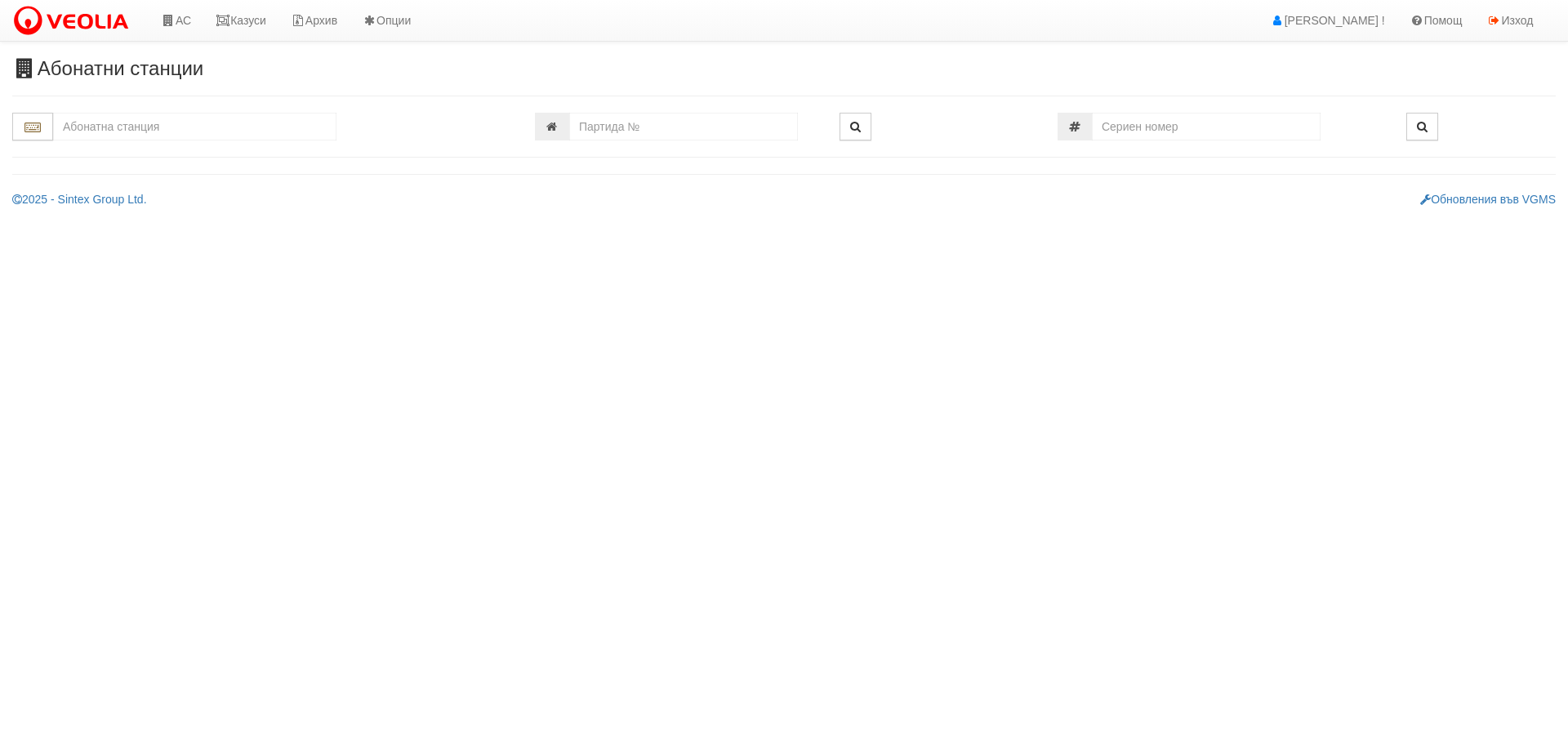
click at [188, 132] on input "text" at bounding box center [195, 126] width 283 height 28
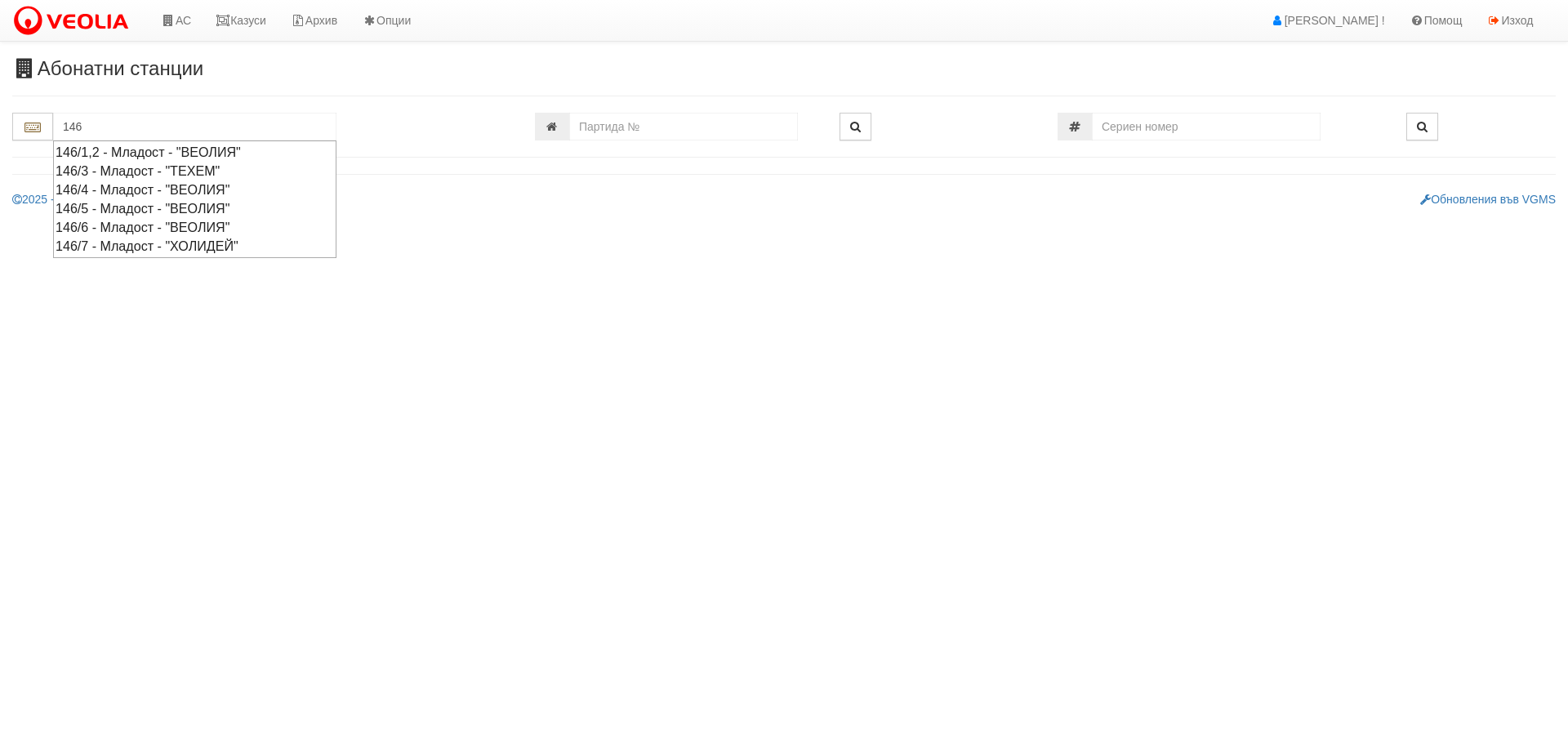
click at [135, 167] on div "146/3 - Младост - "ТЕХЕМ"" at bounding box center [195, 171] width 278 height 19
type input "146/3 - Младост - "ТЕХЕМ""
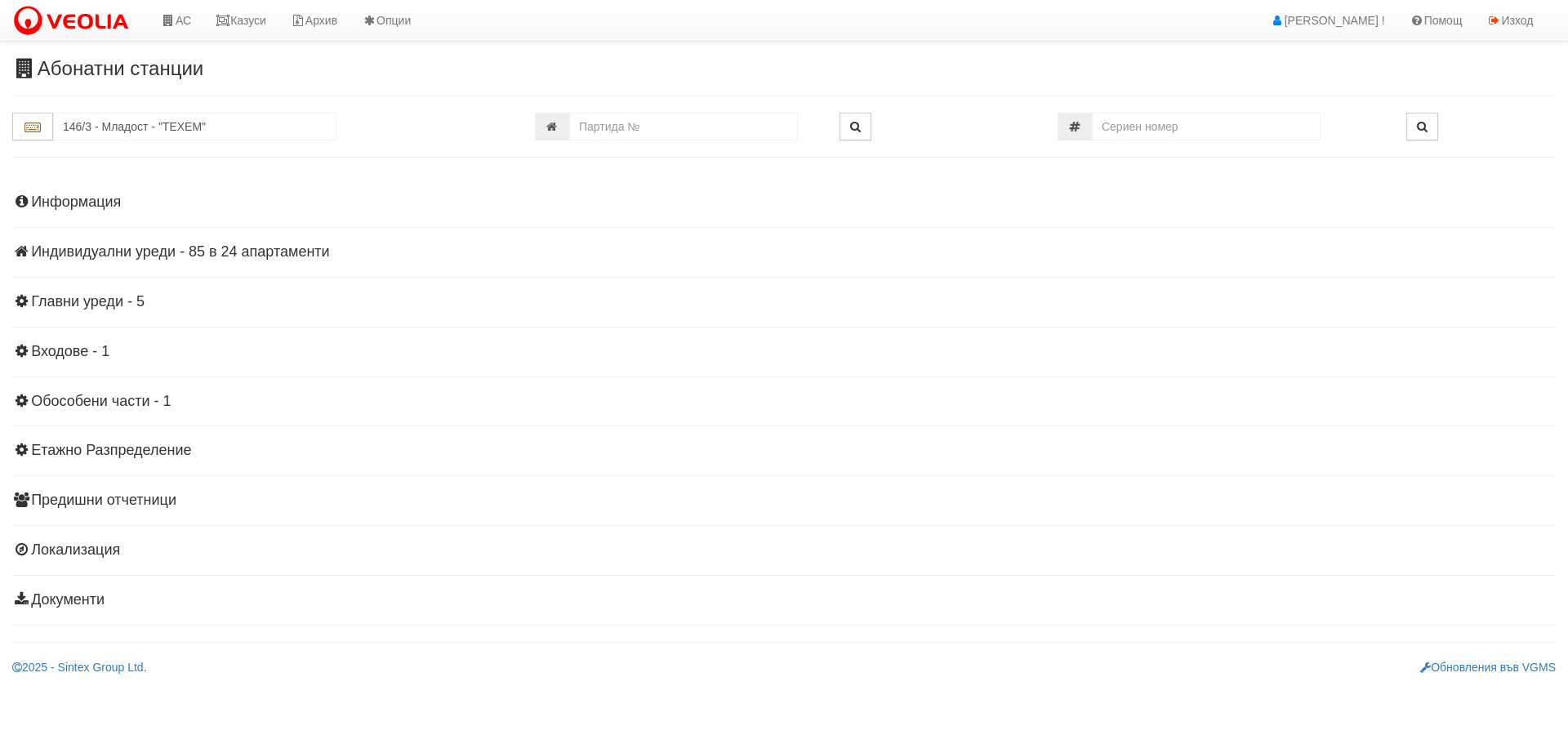
click at [82, 200] on h4 "Информация" at bounding box center [783, 203] width 1543 height 17
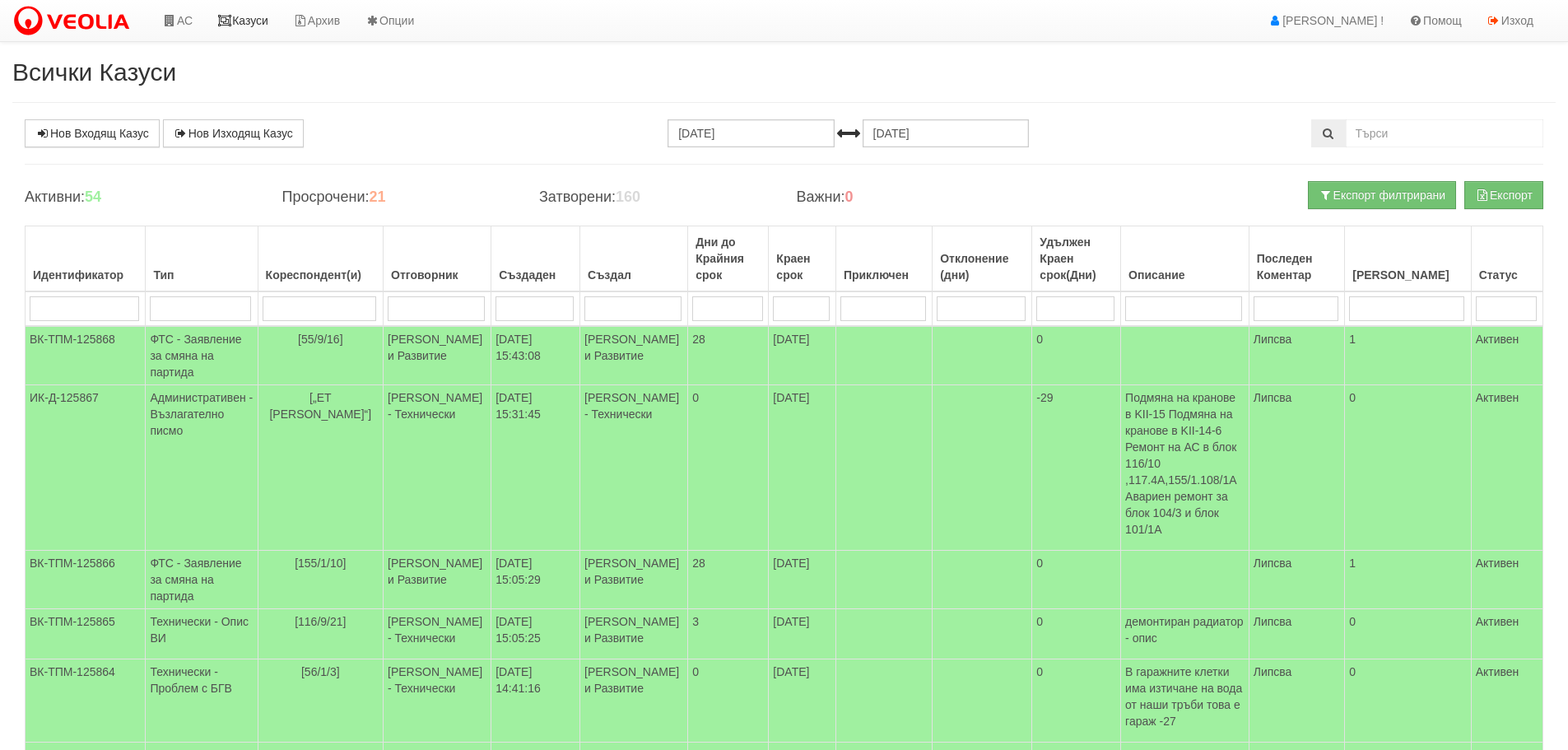
click at [249, 19] on link "Казуси" at bounding box center [243, 20] width 76 height 41
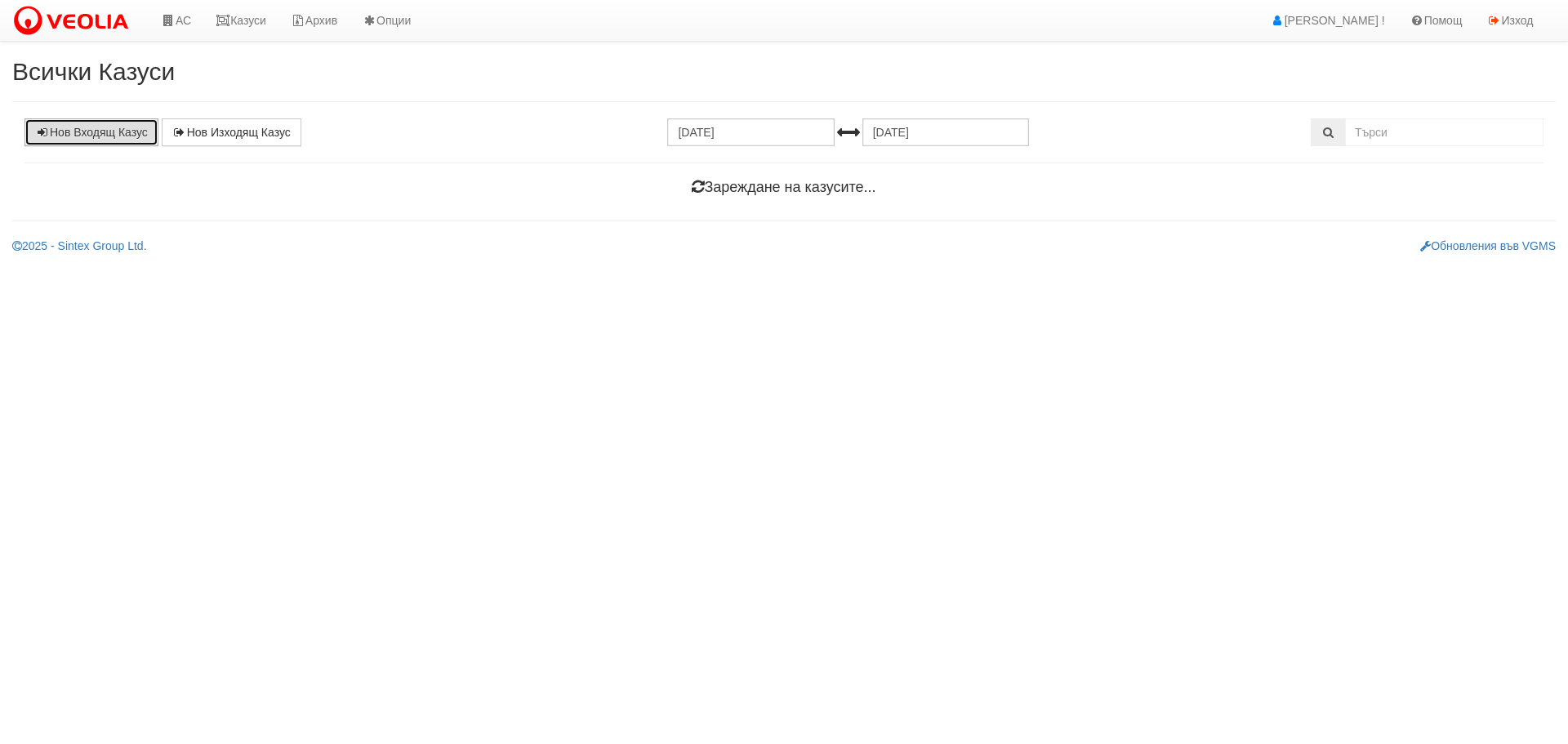
click at [78, 135] on link "Нов Входящ Казус" at bounding box center [92, 132] width 134 height 28
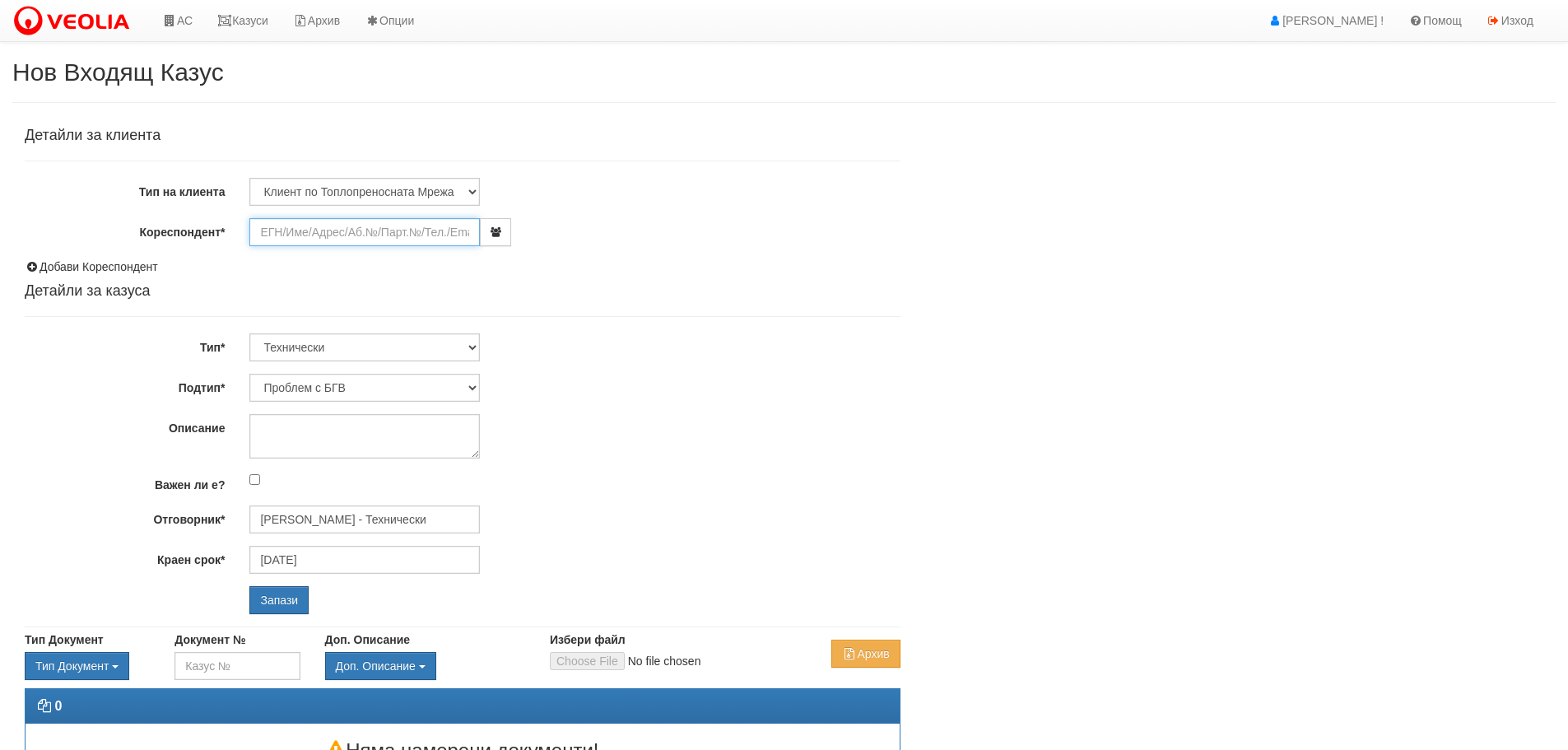
click at [309, 231] on input "Кореспондент*" at bounding box center [365, 232] width 231 height 28
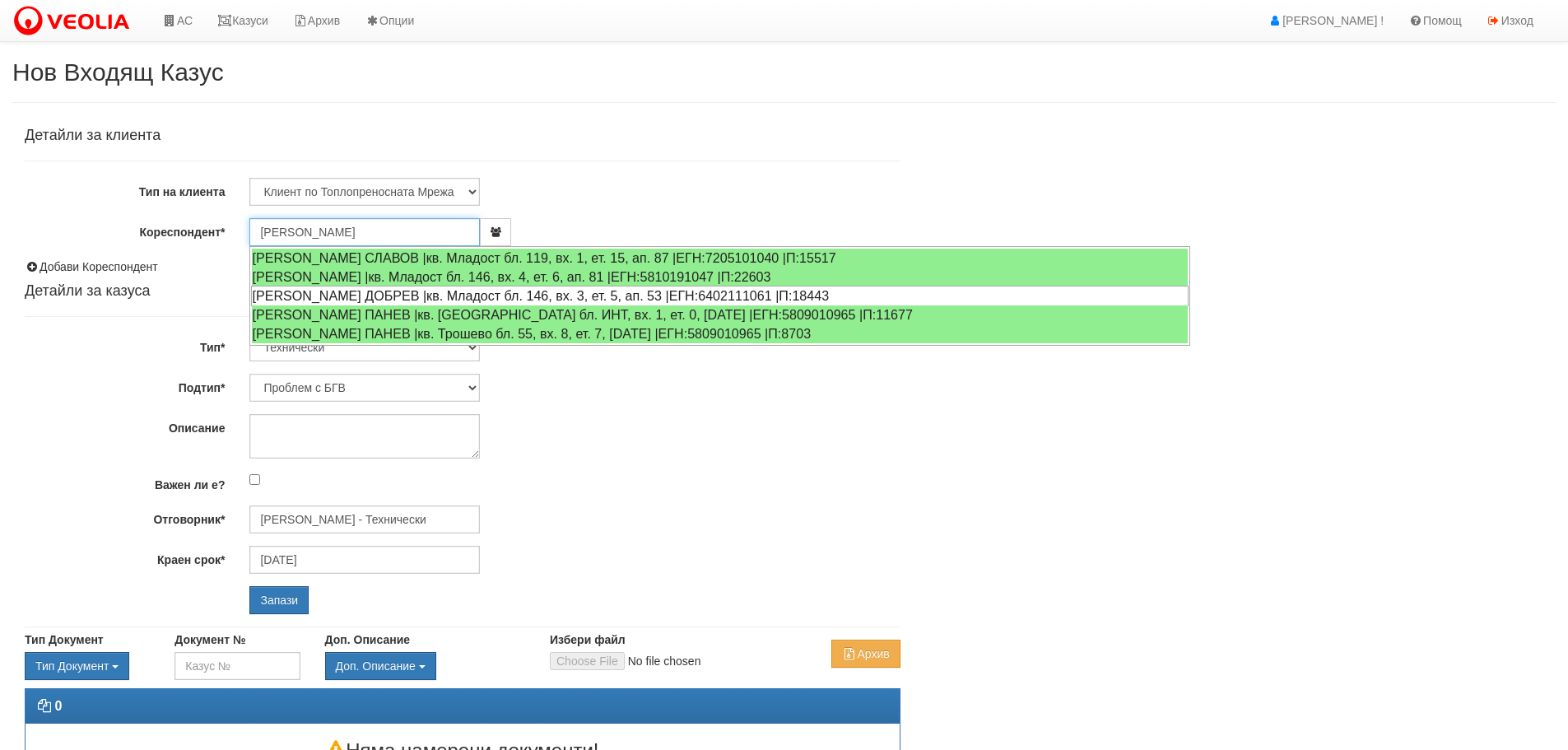
click at [346, 291] on div "ПЛАМЕН ДОБРЕВ ДОБРЕВ |кв. Младост бл. 146, вх. 3, ет. 5, ап. 53 |ЕГН:6402111061…" at bounding box center [720, 296] width 938 height 21
type input "ПЛАМЕН ДОБРЕВ ДОБРЕВ"
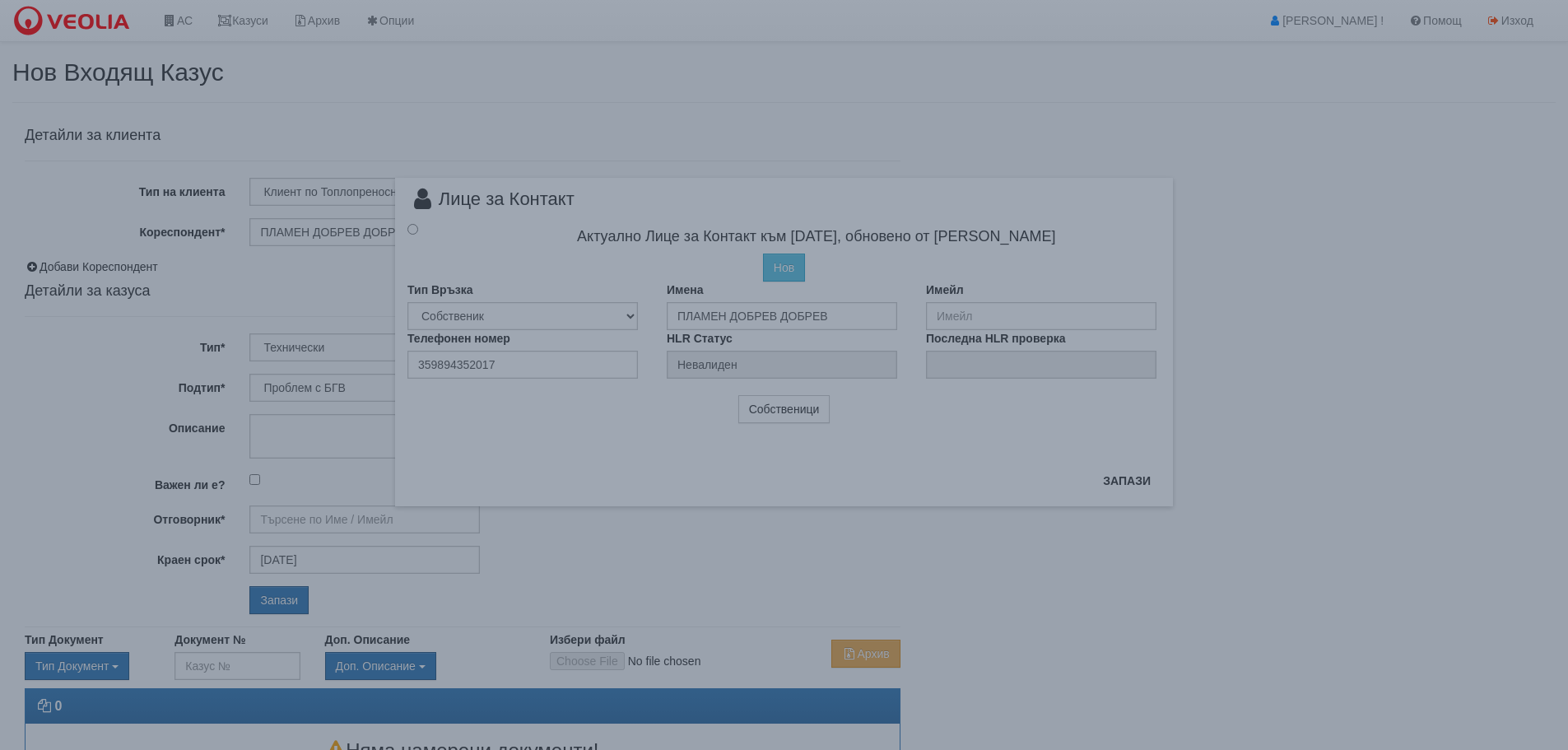
type input "Дончо Дончев - Технически"
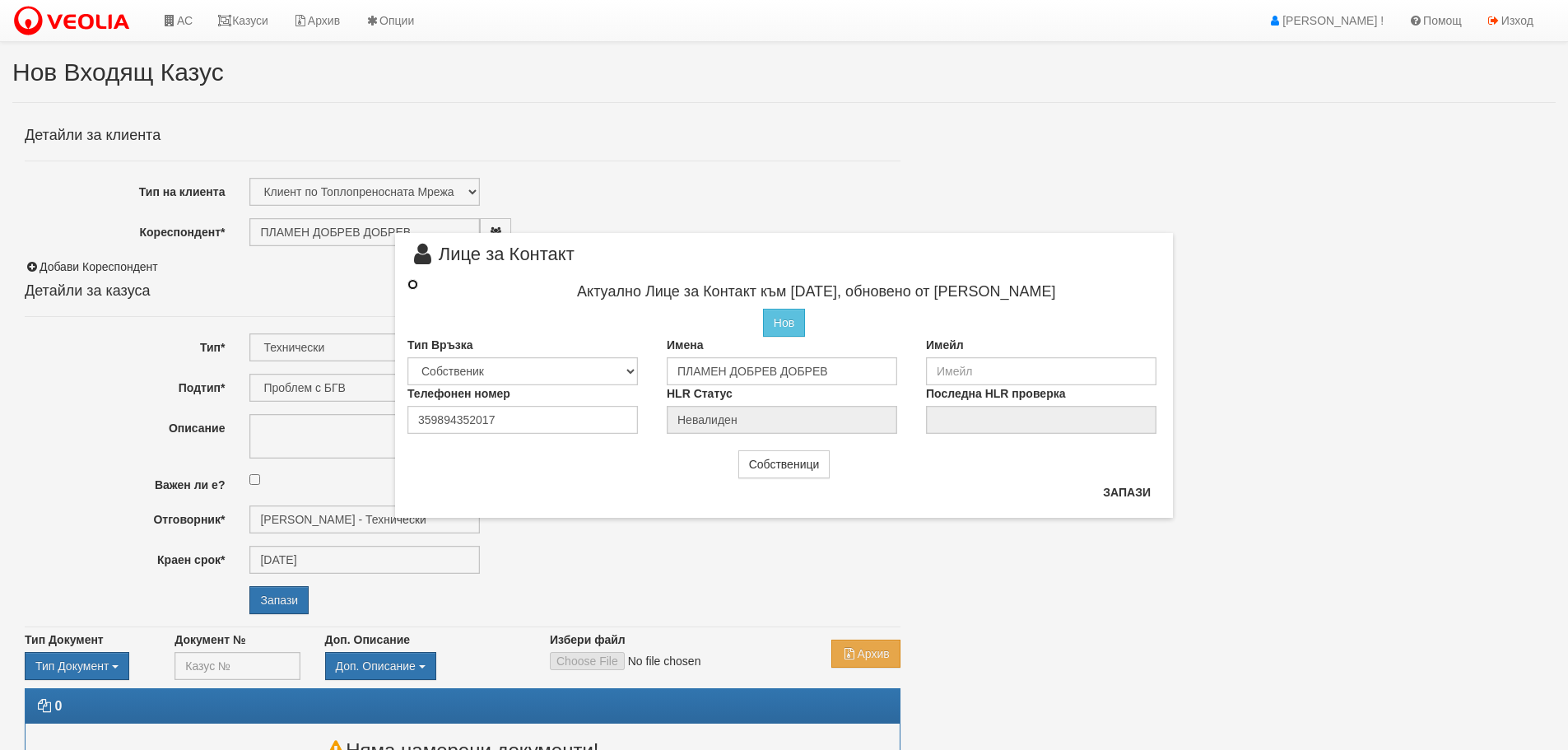
click at [416, 283] on input "radio" at bounding box center [412, 284] width 11 height 11
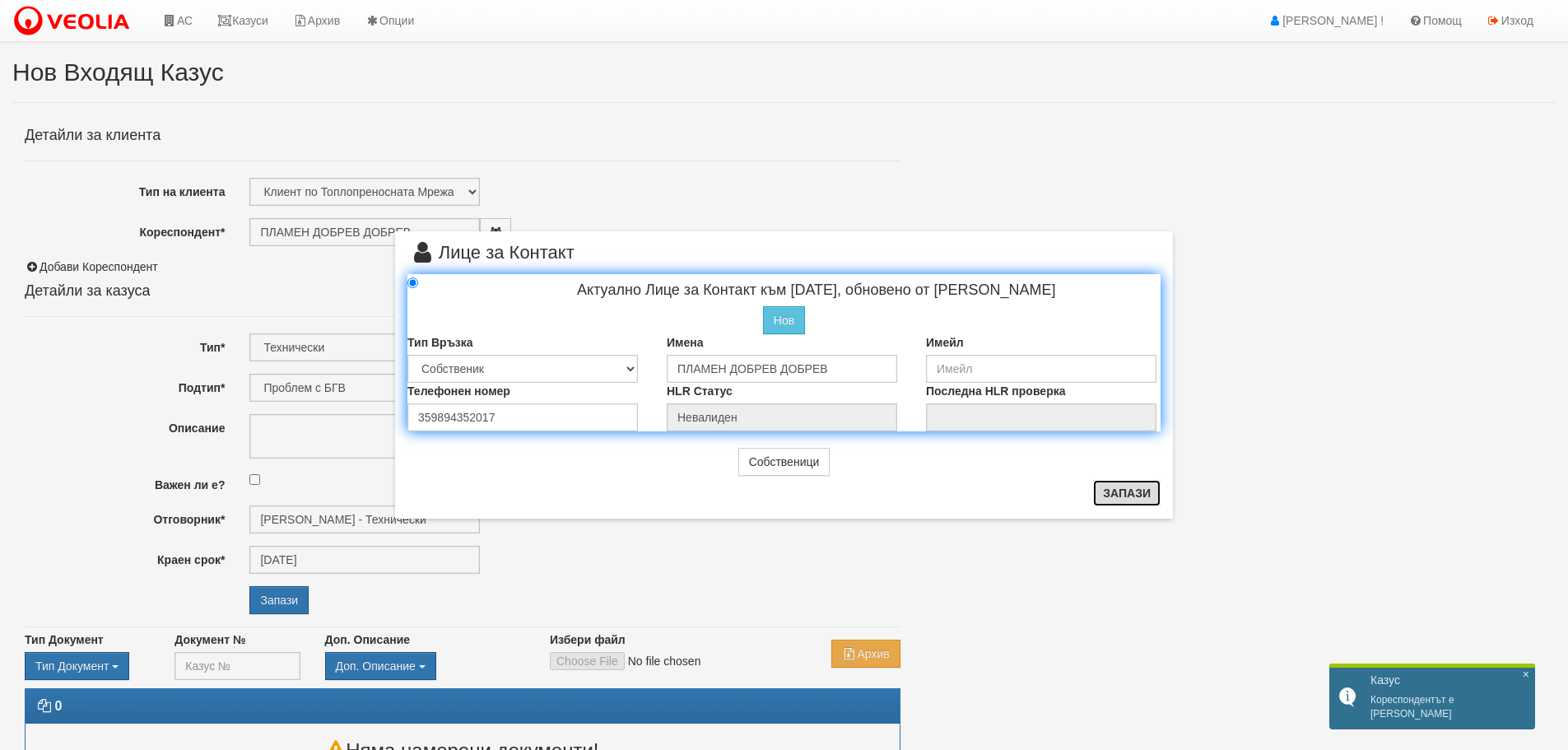
click at [1117, 489] on button "Запази" at bounding box center [1127, 493] width 68 height 26
radio input "true"
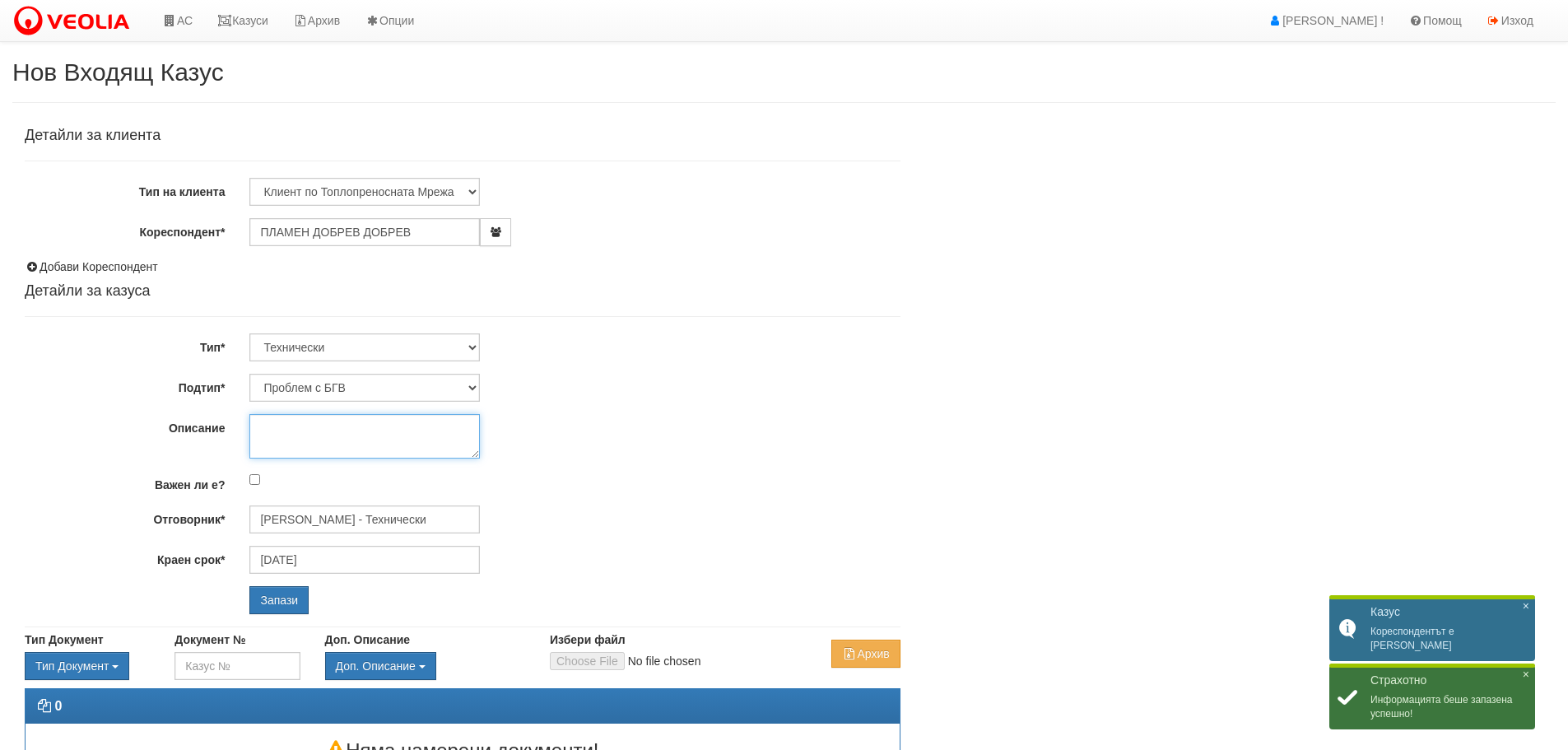
click at [292, 432] on textarea "Описание" at bounding box center [365, 436] width 231 height 45
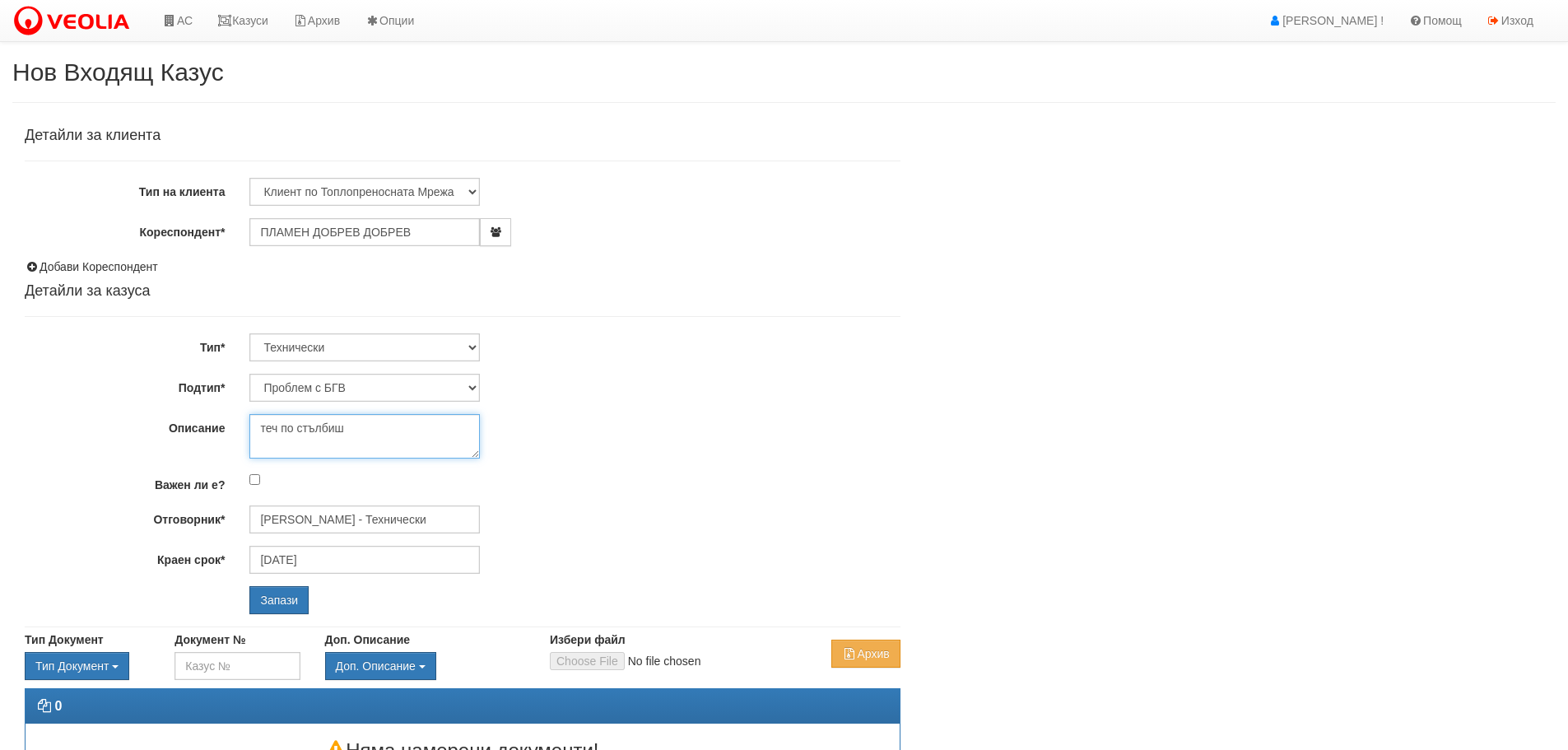
drag, startPoint x: 347, startPoint y: 426, endPoint x: 336, endPoint y: 435, distance: 14.2
click at [336, 435] on textarea "теч по стълбиш" at bounding box center [365, 436] width 231 height 45
type textarea "теч по стълбището"
click at [284, 598] on input "Запази" at bounding box center [280, 601] width 60 height 28
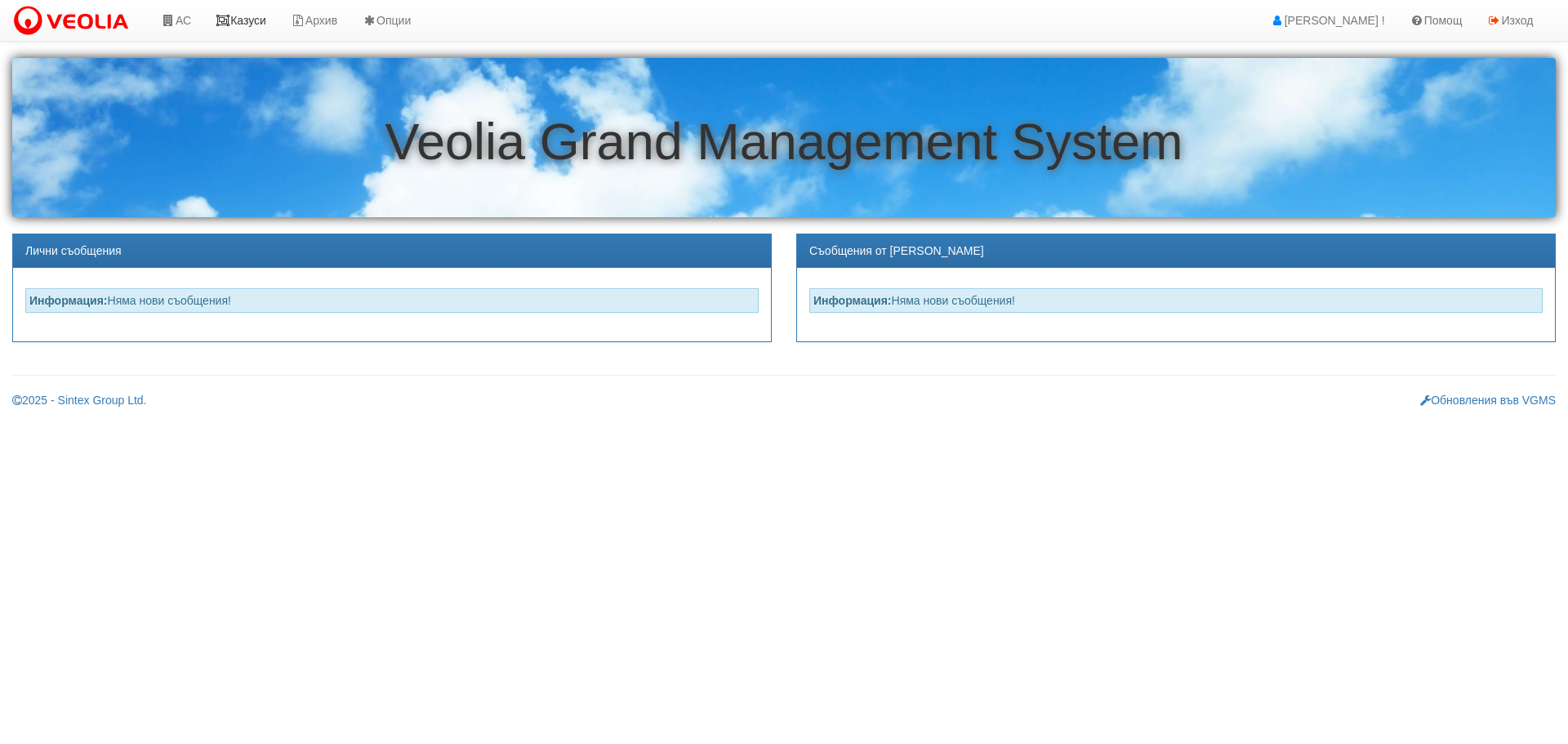
click at [242, 20] on link "Казуси" at bounding box center [241, 20] width 75 height 41
click at [259, 18] on link "Казуси" at bounding box center [241, 20] width 75 height 41
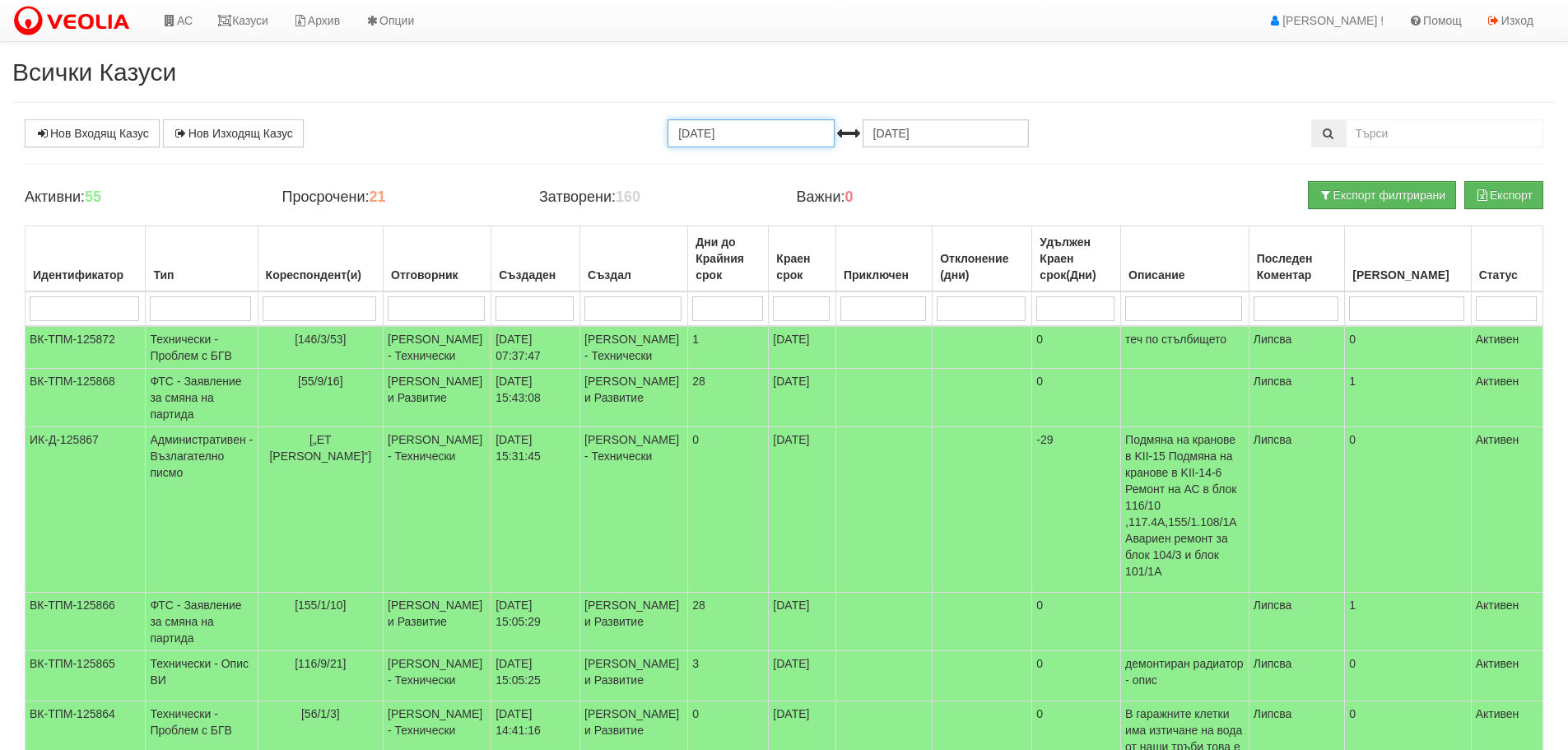
click at [770, 130] on input "08.09.2025" at bounding box center [751, 133] width 166 height 28
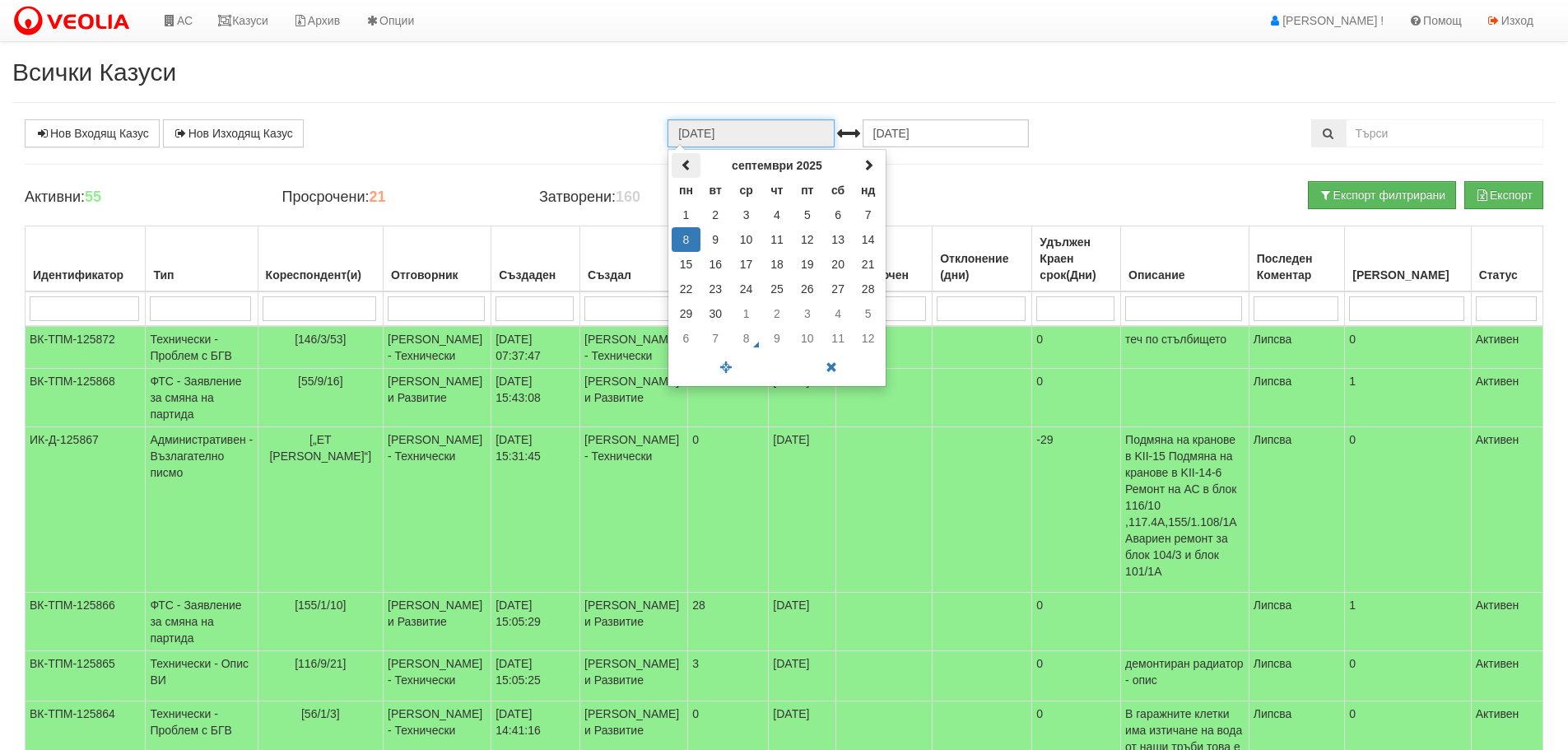
click at [684, 164] on span at bounding box center [687, 165] width 12 height 12
click at [755, 212] on td "2" at bounding box center [746, 214] width 31 height 25
type input "02.07.2025"
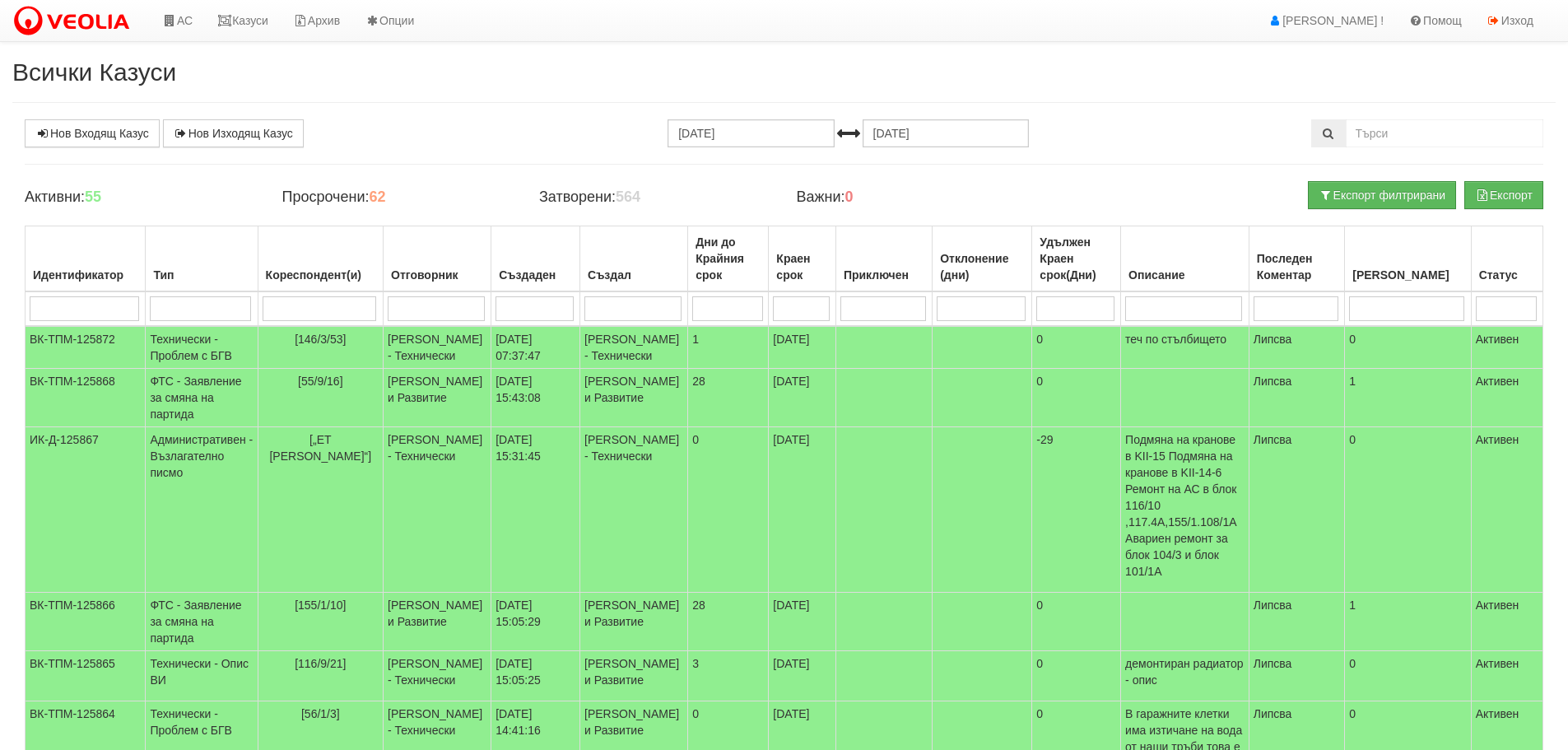
click at [348, 310] on input "search" at bounding box center [320, 309] width 114 height 25
type input "11"
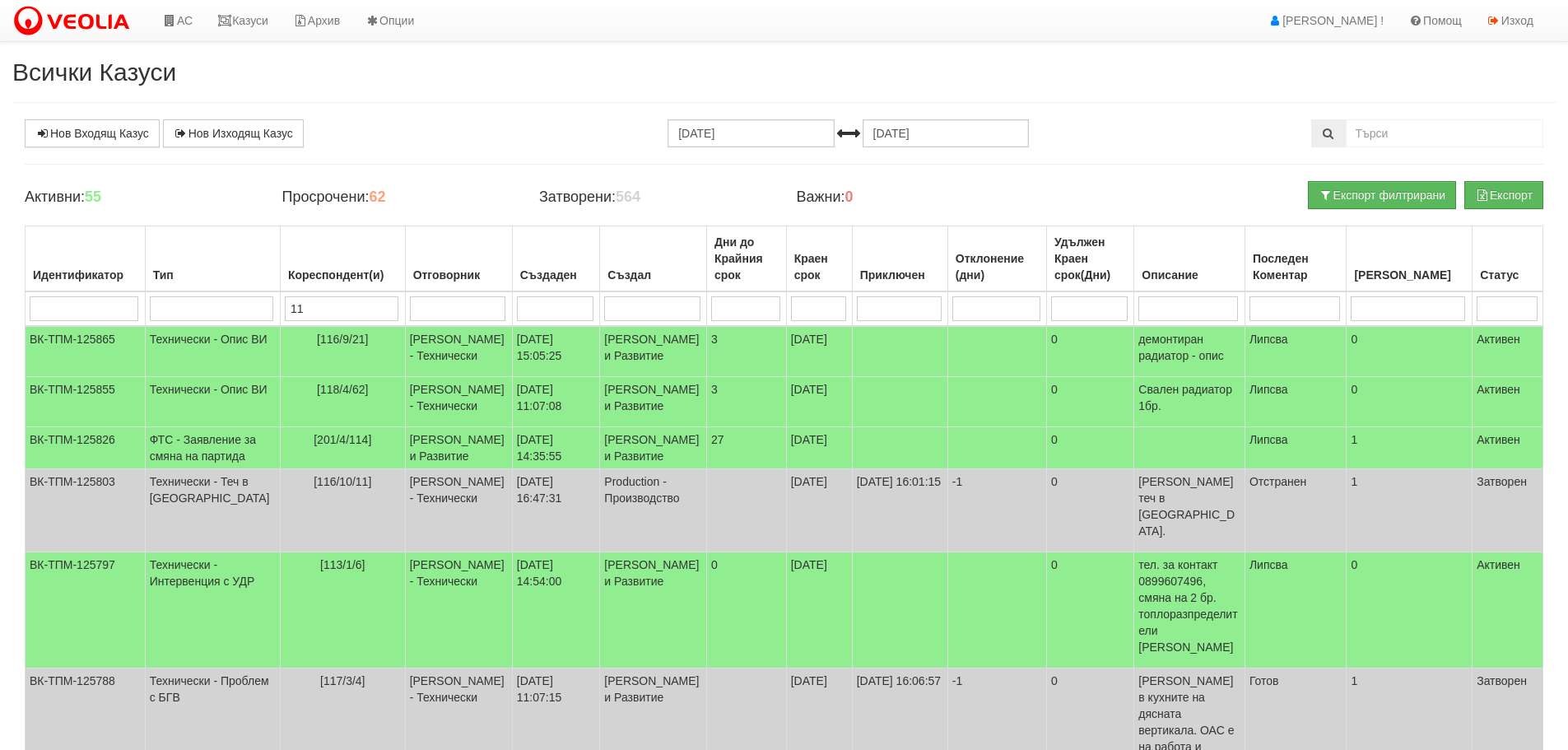
type input "119"
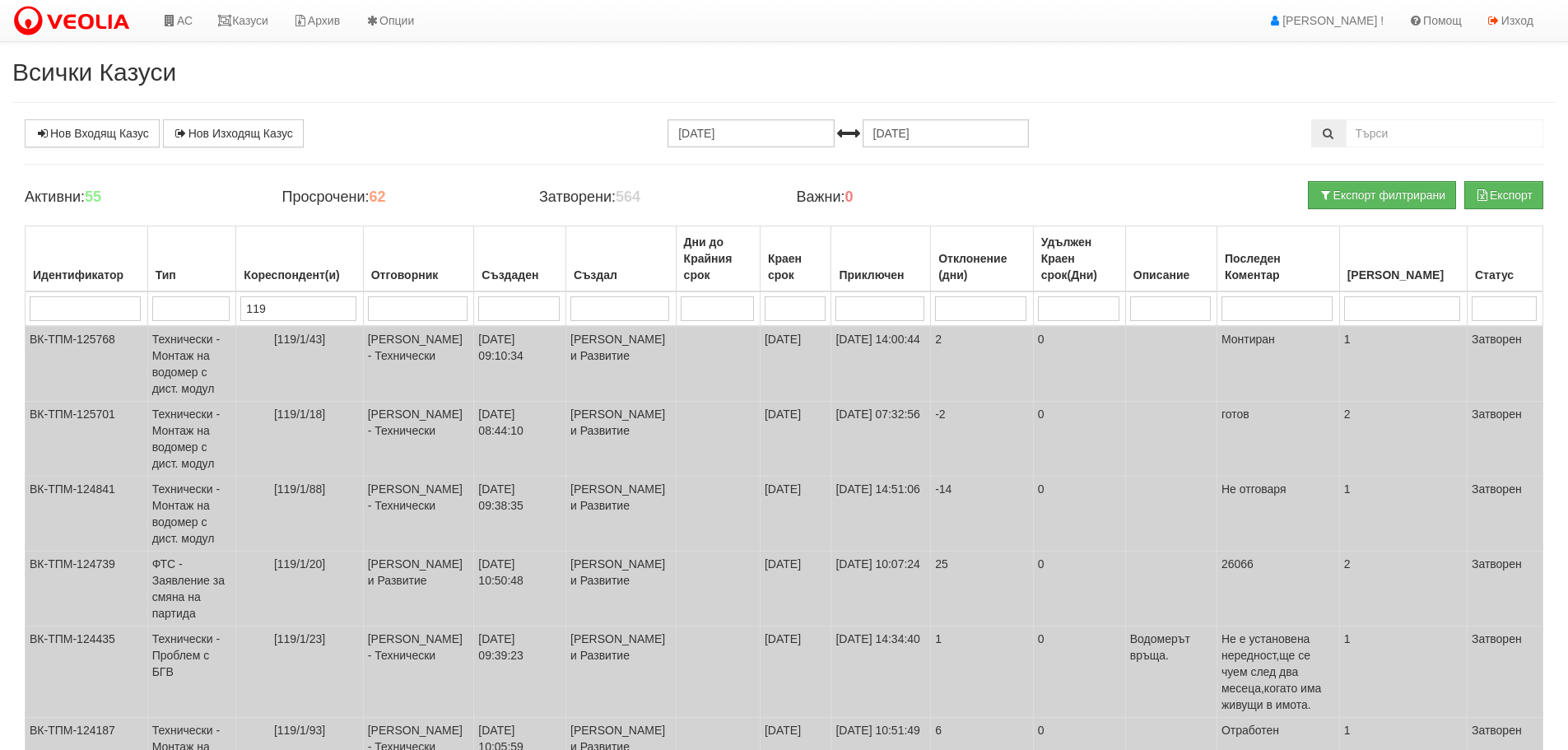
type input "119"
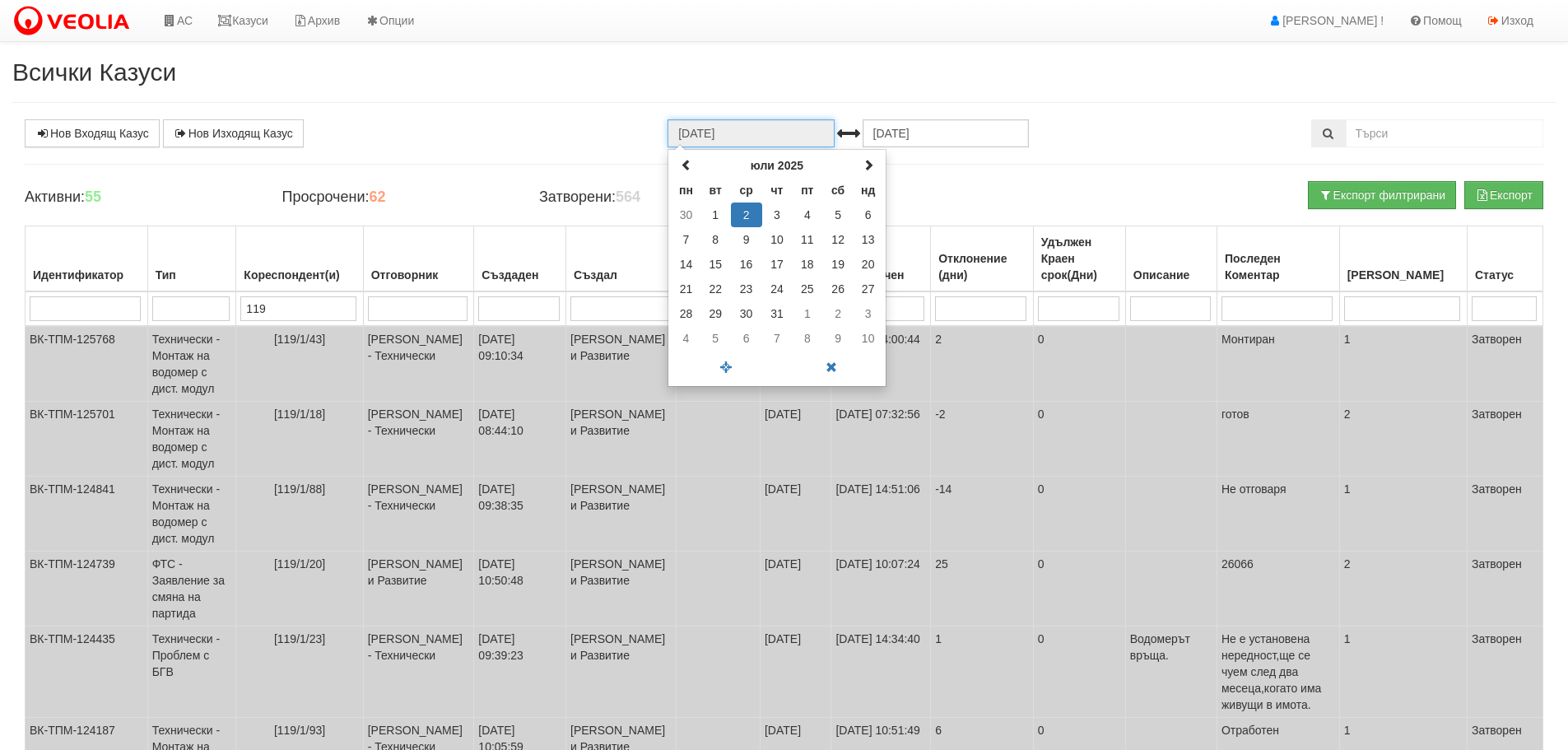
click at [739, 133] on input "02.07.2025" at bounding box center [751, 133] width 166 height 28
click at [688, 159] on span at bounding box center [687, 165] width 12 height 12
click at [746, 287] on td "18" at bounding box center [746, 289] width 31 height 25
type input "18.06.2025"
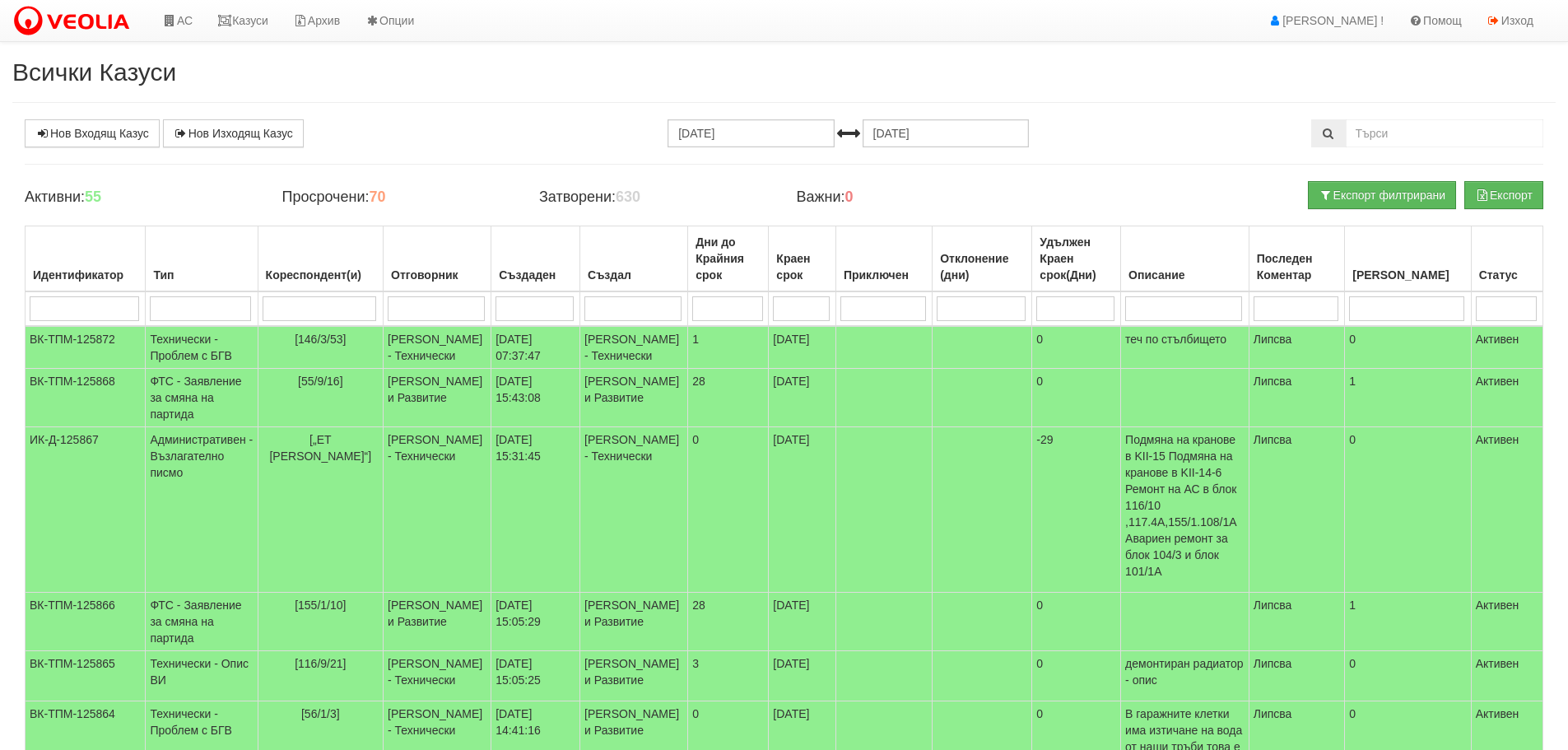
click at [339, 307] on input "search" at bounding box center [320, 309] width 114 height 25
type input "11"
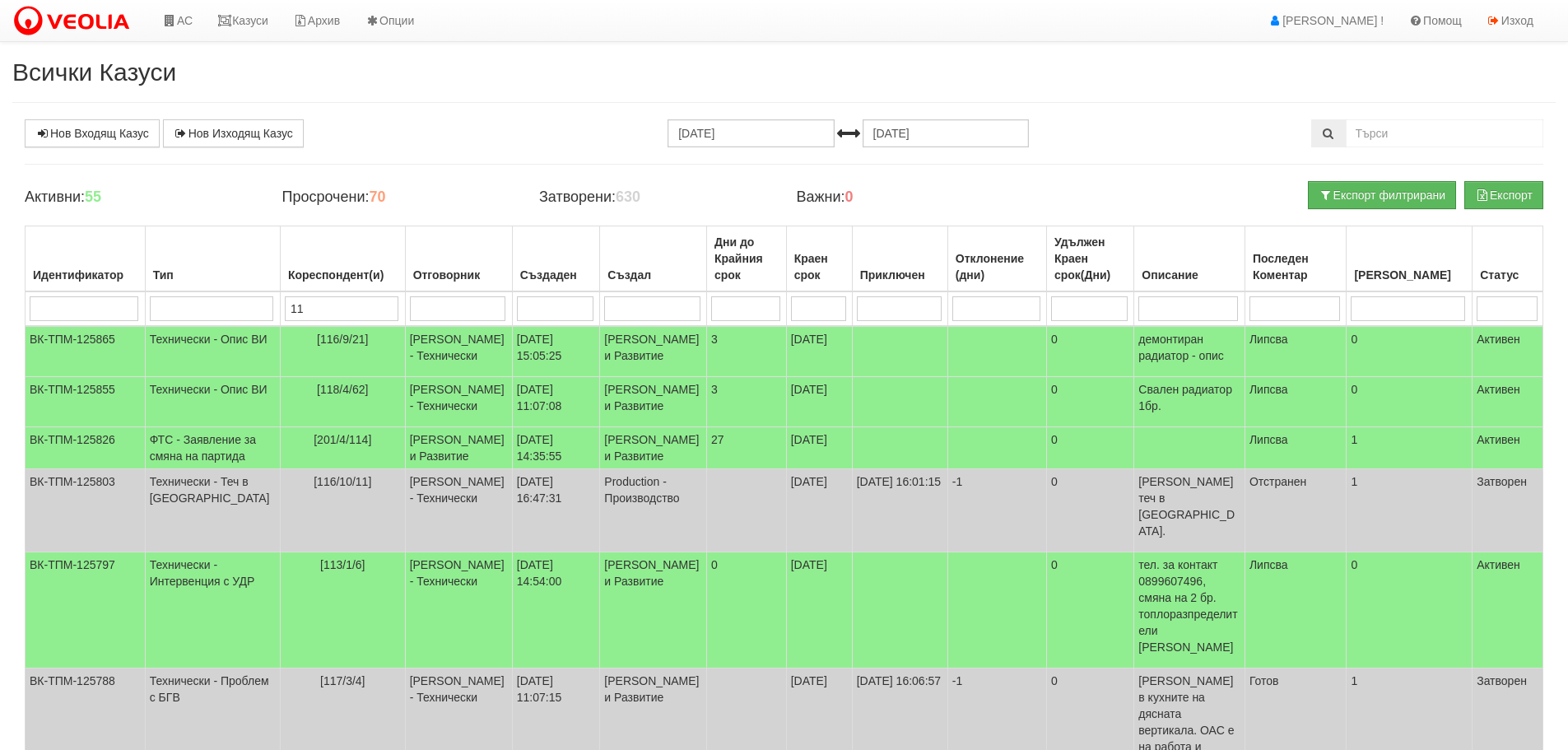
type input "119"
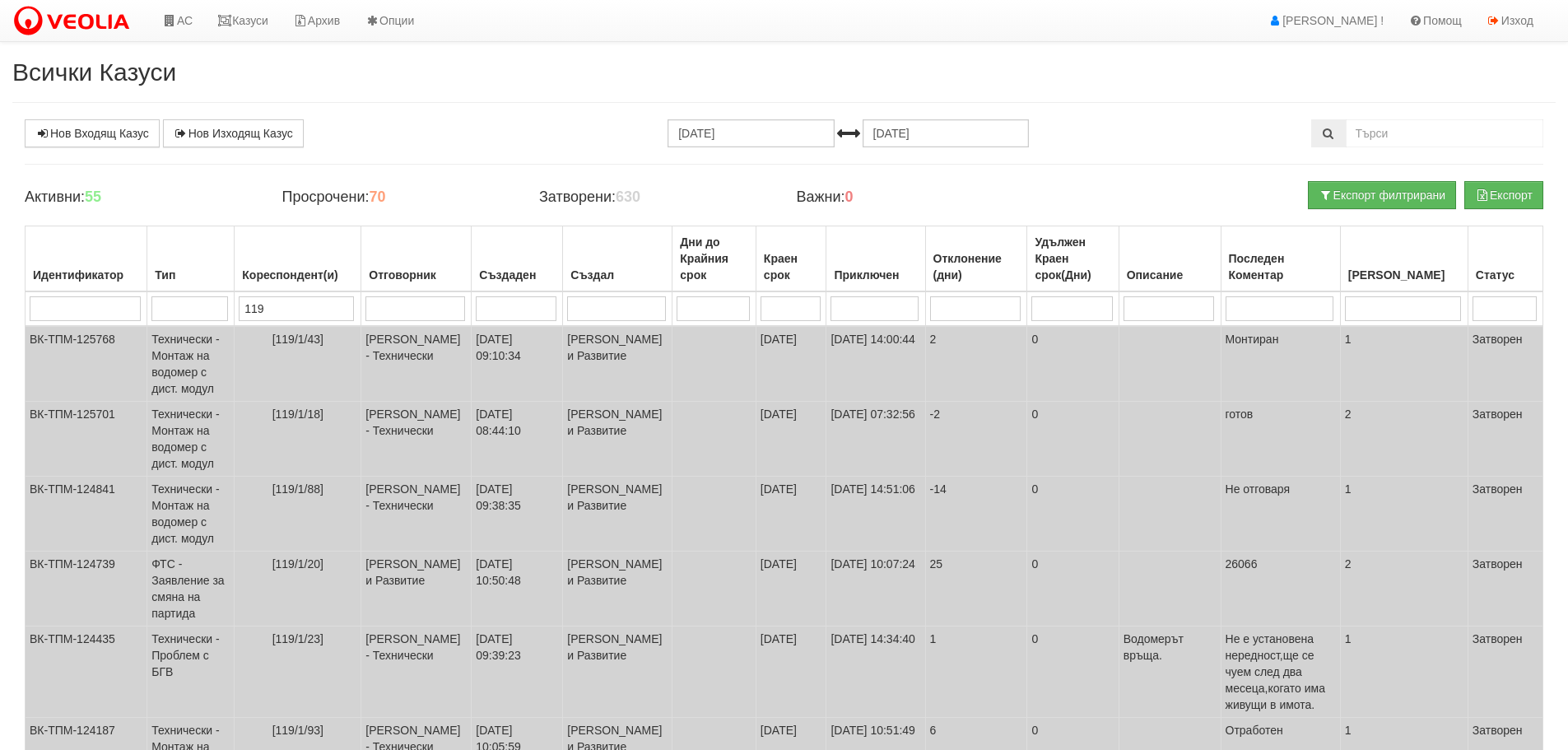
type input "119"
click at [748, 130] on input "18.06.2025" at bounding box center [751, 133] width 166 height 28
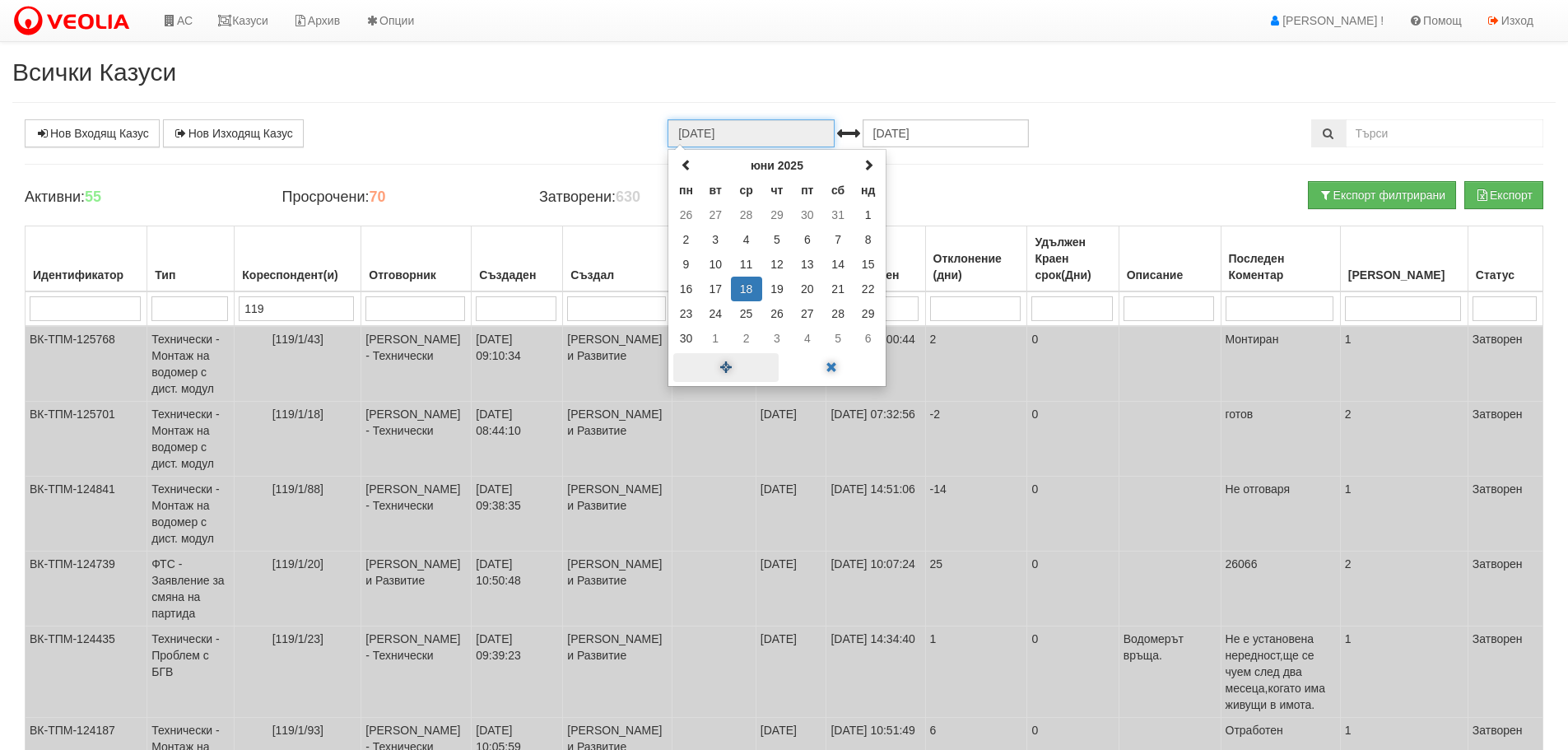
click at [729, 367] on span at bounding box center [726, 368] width 106 height 29
click at [683, 164] on span at bounding box center [687, 165] width 12 height 12
click at [687, 164] on span at bounding box center [687, 165] width 12 height 12
click at [683, 216] on td "28" at bounding box center [686, 214] width 29 height 25
type input "28.07.2025"
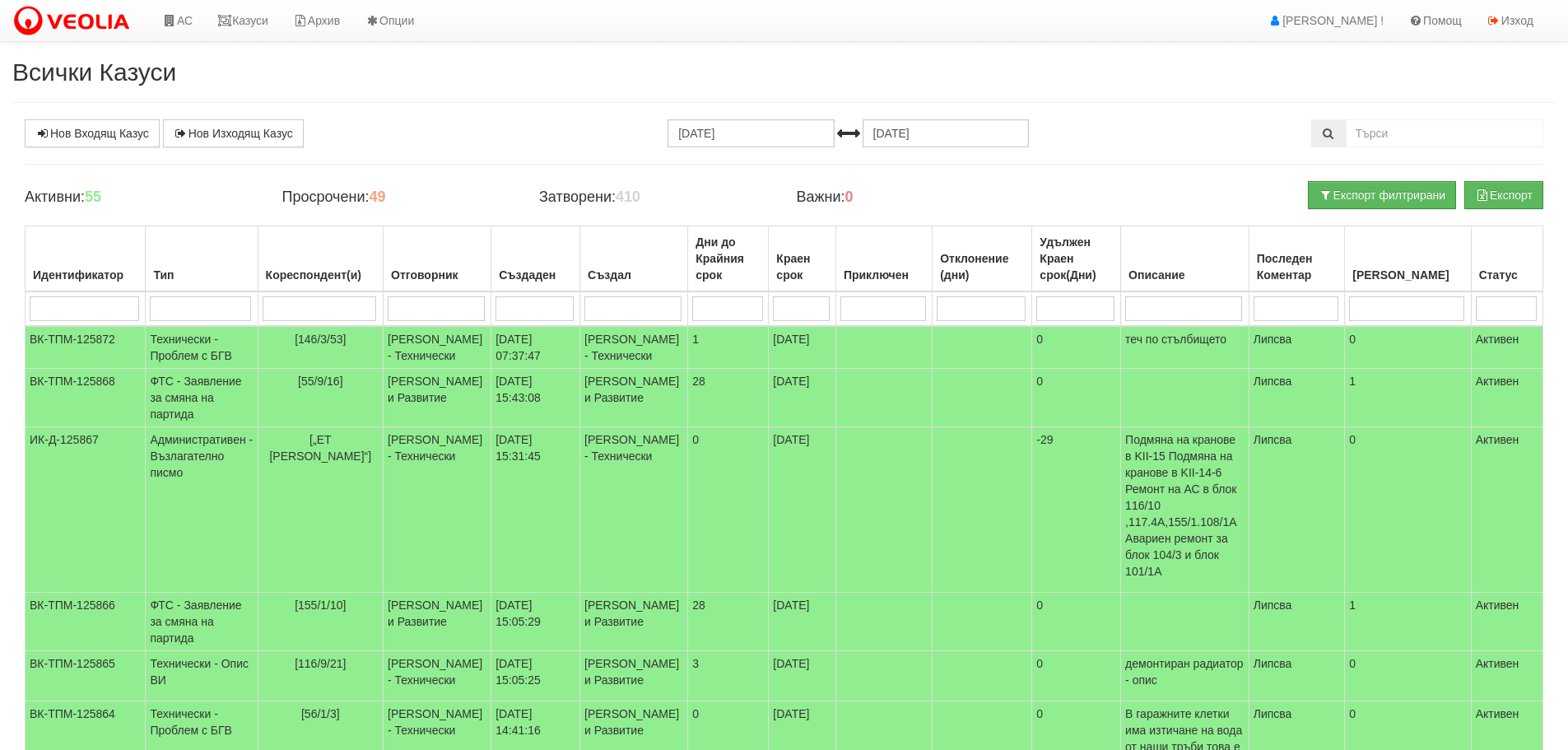
click at [318, 312] on input "search" at bounding box center [320, 309] width 114 height 25
type input "11"
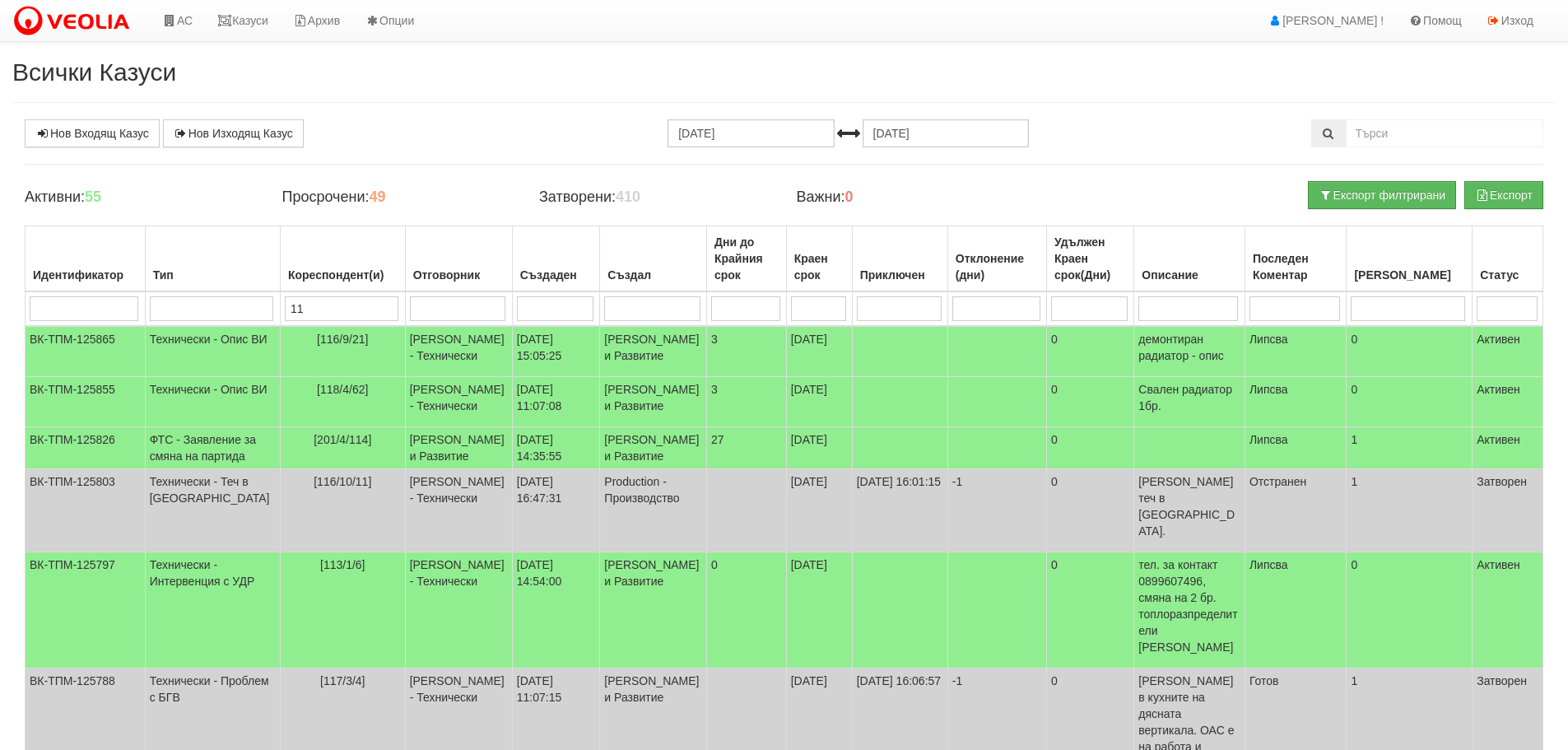
type input "119"
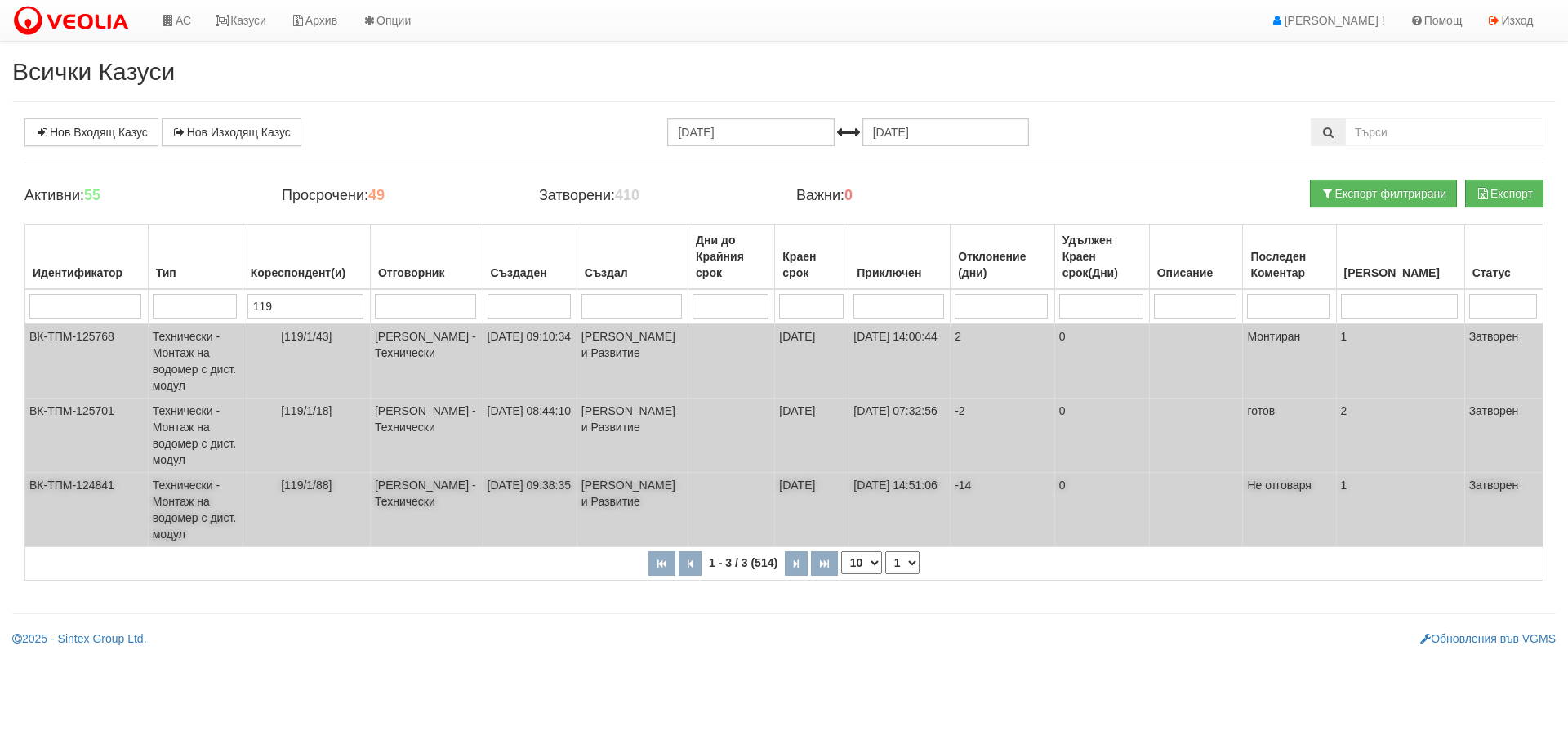
click at [180, 497] on td "Технически - Монтаж на водомер с дист. модул" at bounding box center [196, 510] width 95 height 74
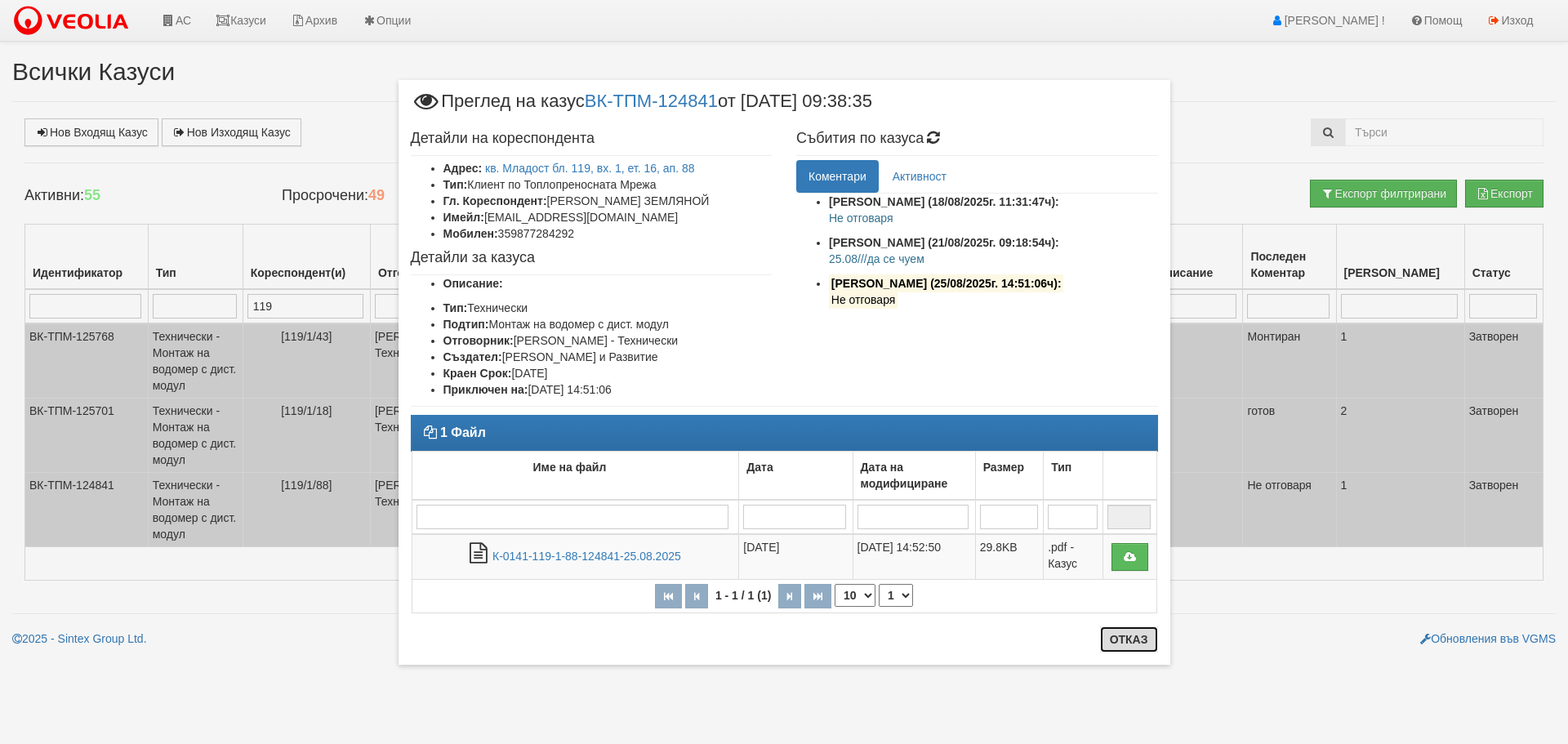
click at [1126, 649] on button "Отказ" at bounding box center [1129, 639] width 58 height 26
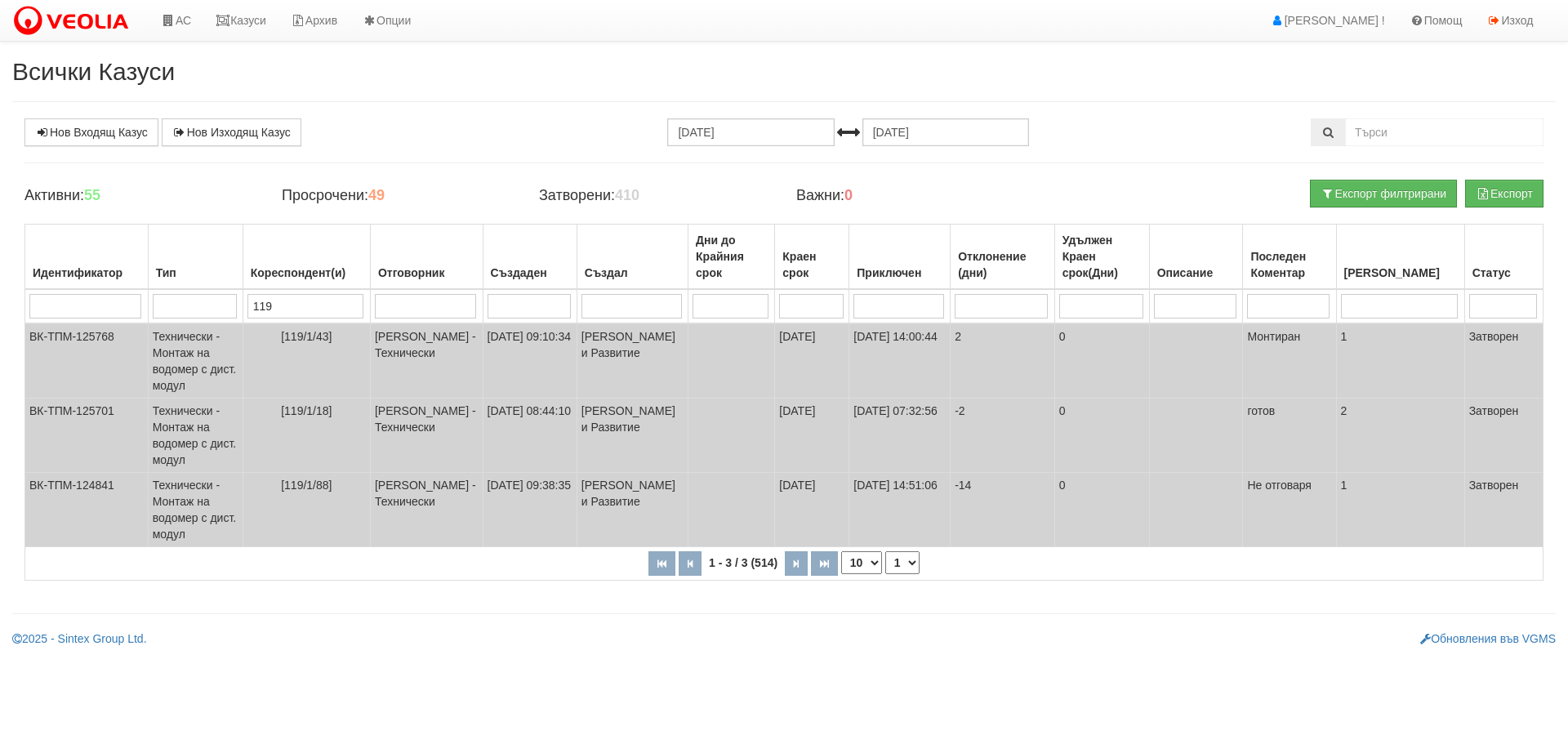
drag, startPoint x: 286, startPoint y: 308, endPoint x: 268, endPoint y: 310, distance: 18.1
click at [268, 310] on input "119" at bounding box center [305, 306] width 116 height 25
type input "12"
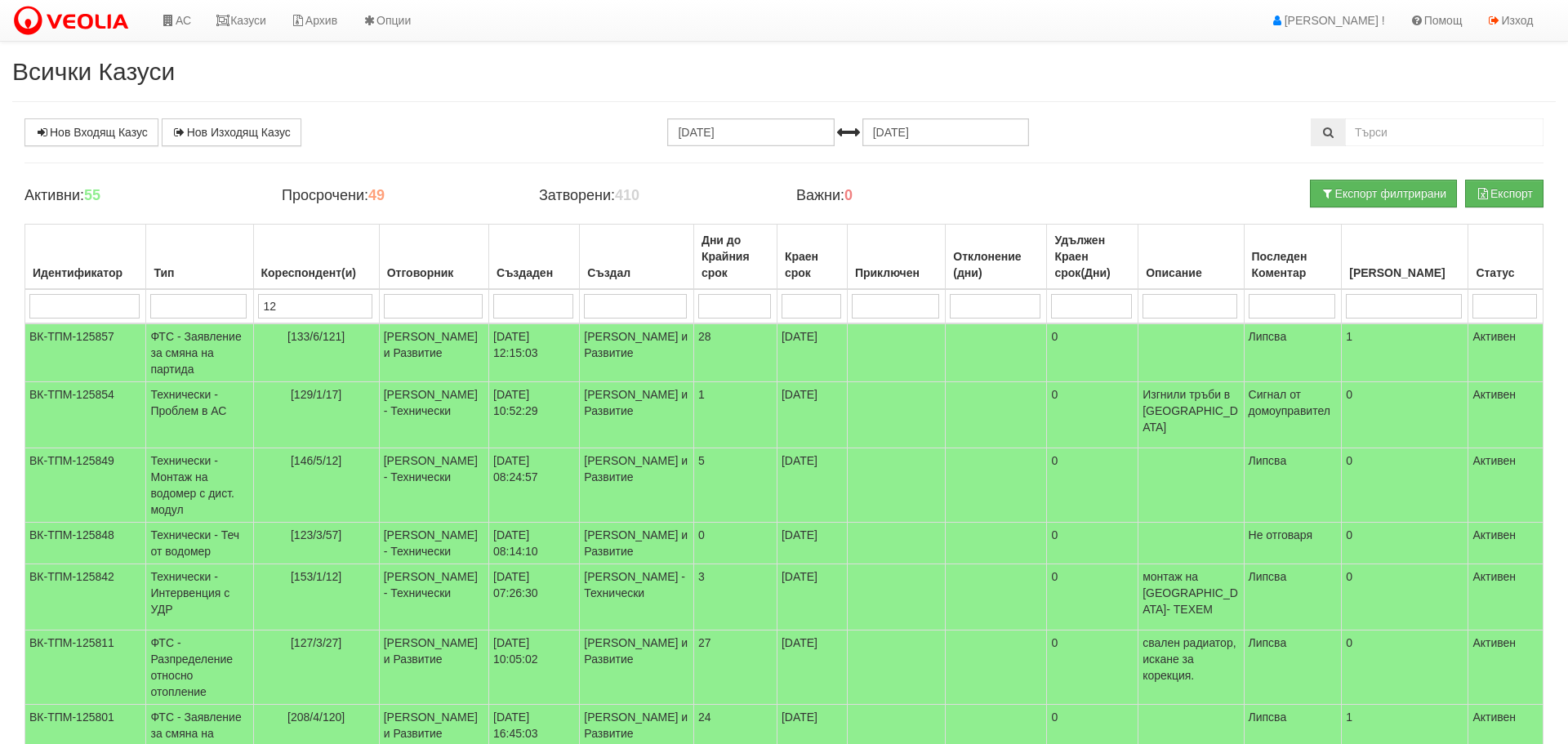
type input "120"
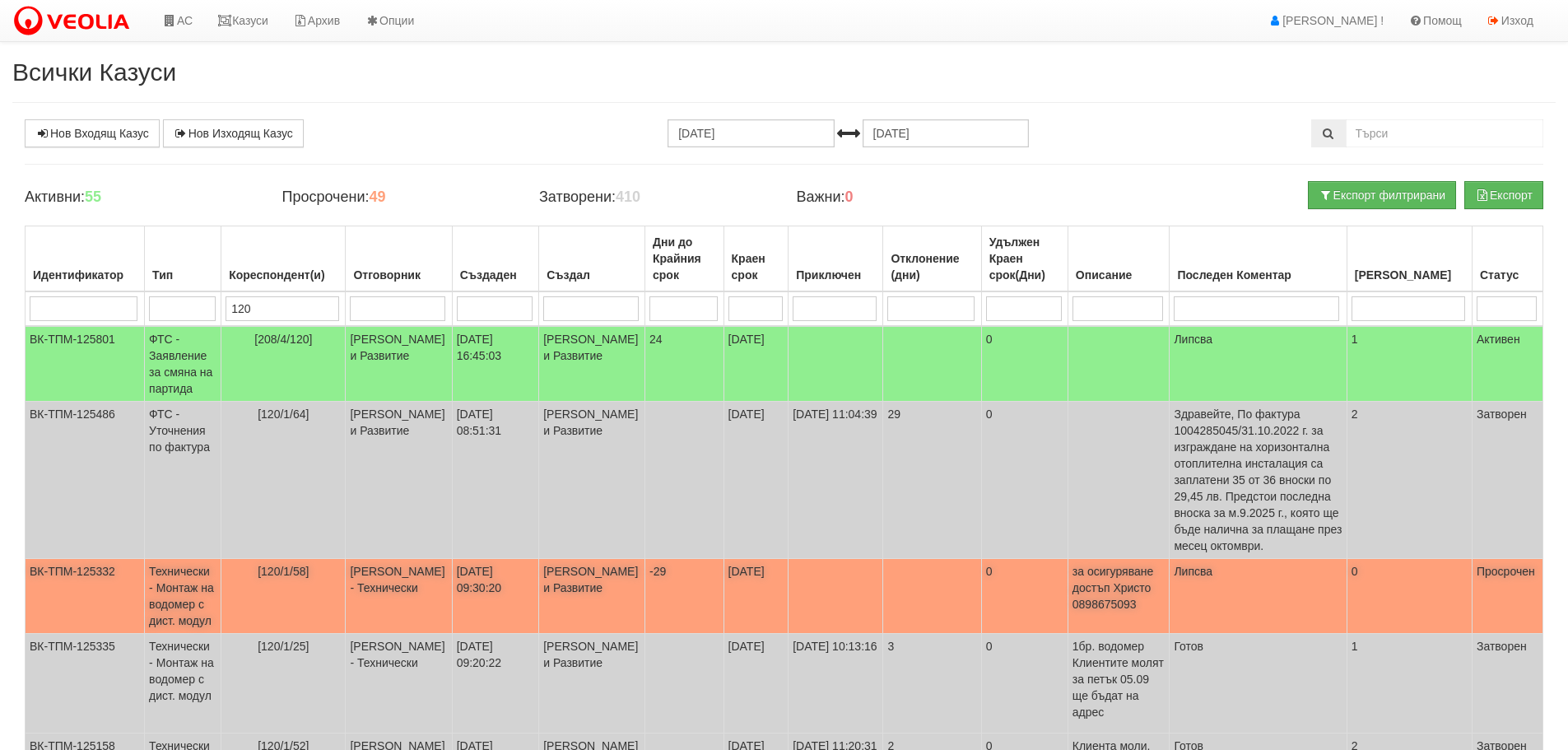
type input "120"
click at [159, 575] on td "Технически - Монтаж на водомер с дист. модул" at bounding box center [183, 596] width 77 height 75
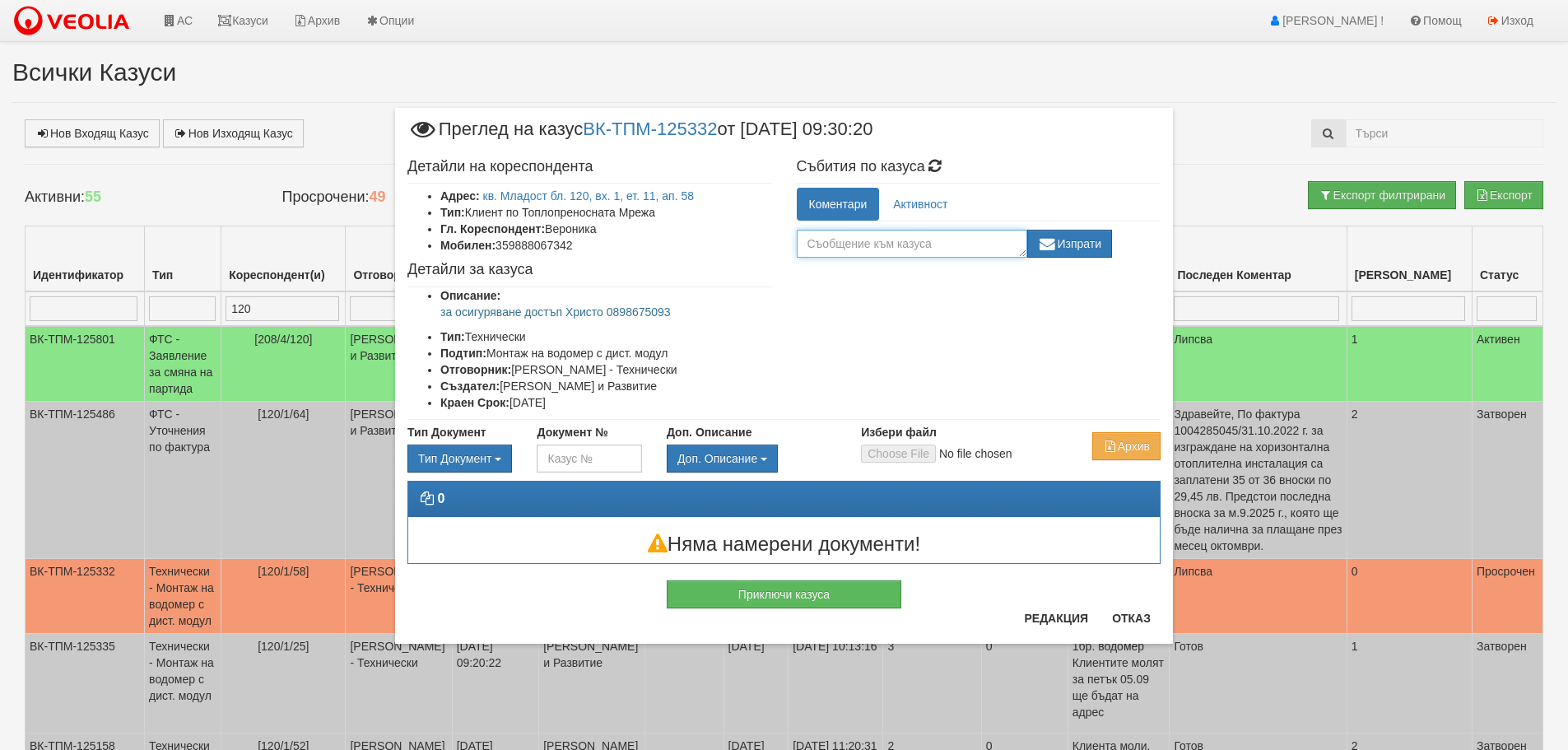
click at [951, 241] on textarea at bounding box center [912, 244] width 231 height 28
drag, startPoint x: 849, startPoint y: 245, endPoint x: 840, endPoint y: 249, distance: 9.8
click at [840, 249] on textarea "за 08.0" at bounding box center [912, 244] width 231 height 28
type textarea "за 08.10.- 9;30ч."
click at [1095, 239] on button "Изпрати" at bounding box center [1070, 244] width 86 height 28
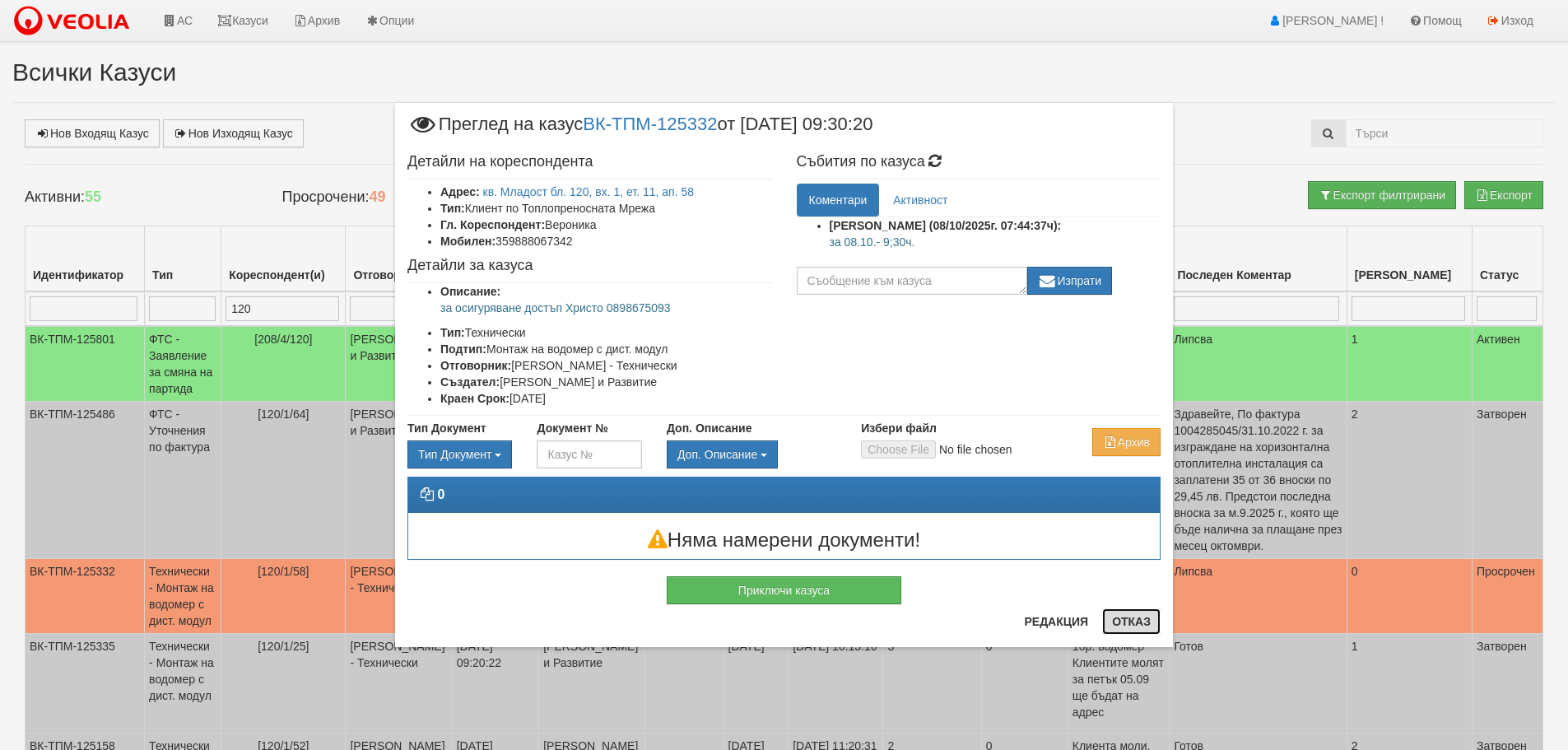
click at [1125, 619] on button "Отказ" at bounding box center [1131, 622] width 59 height 26
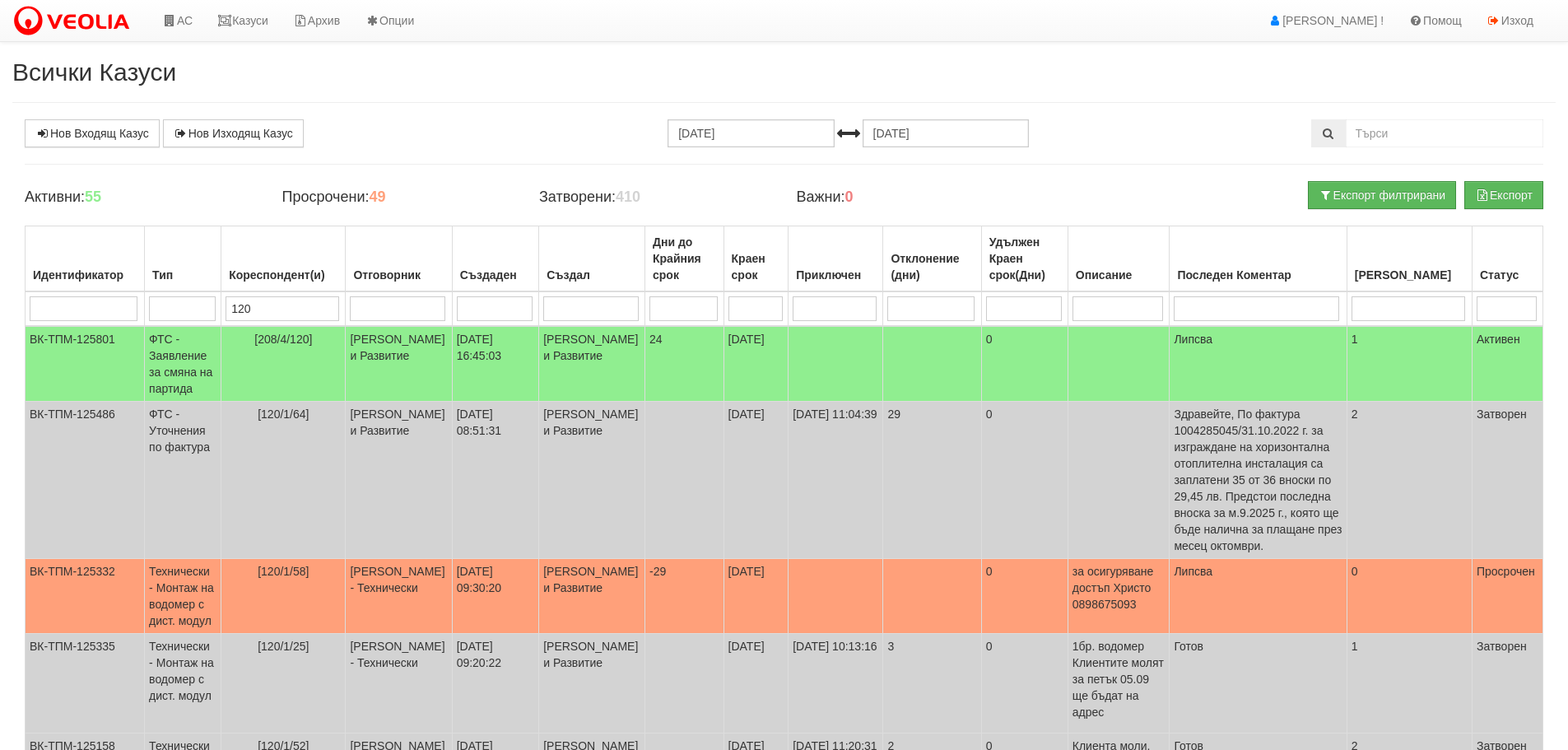
drag, startPoint x: 265, startPoint y: 309, endPoint x: 235, endPoint y: 317, distance: 31.0
click at [235, 317] on input "120" at bounding box center [282, 309] width 112 height 25
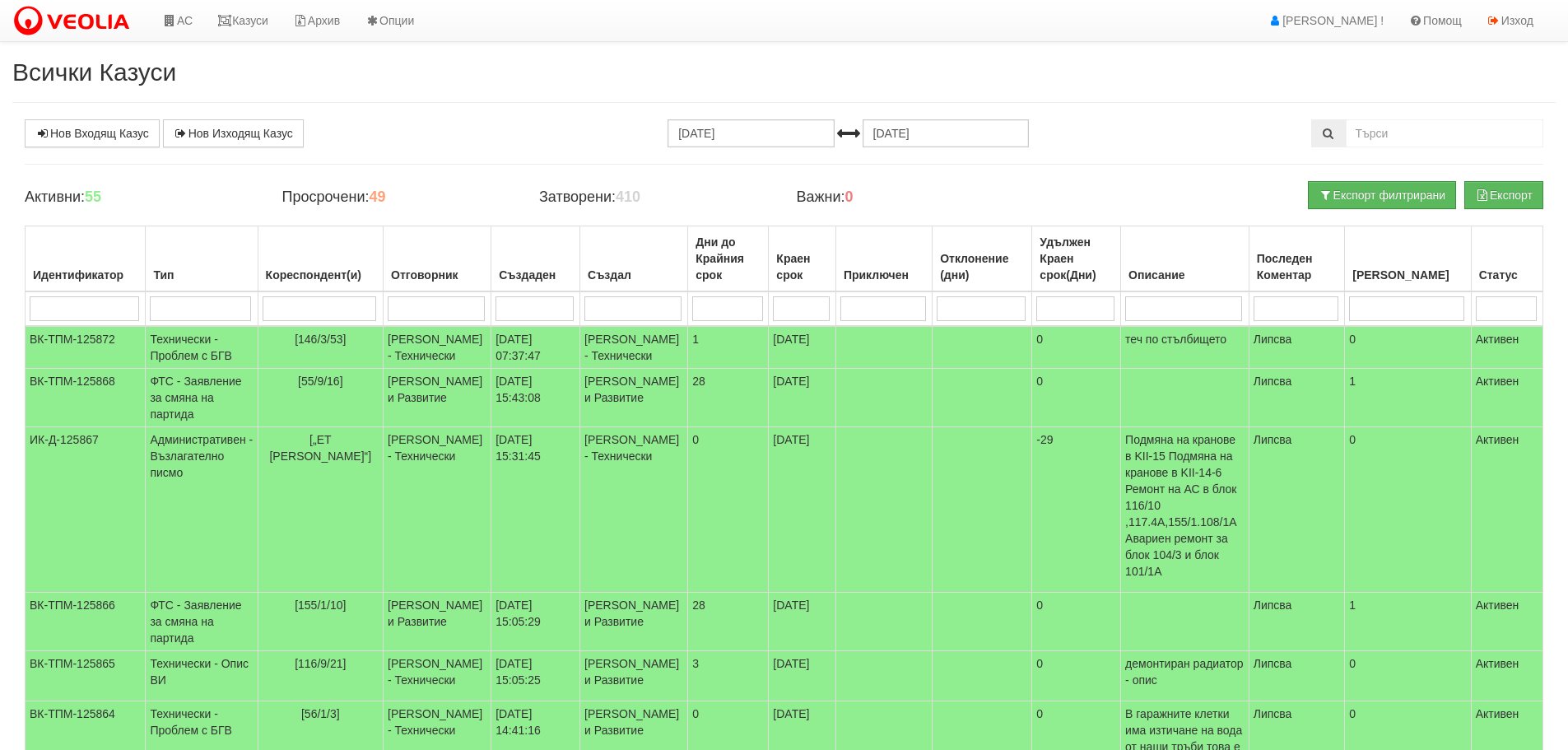
click at [326, 307] on input "search" at bounding box center [320, 309] width 114 height 25
type input "12"
type input "120"
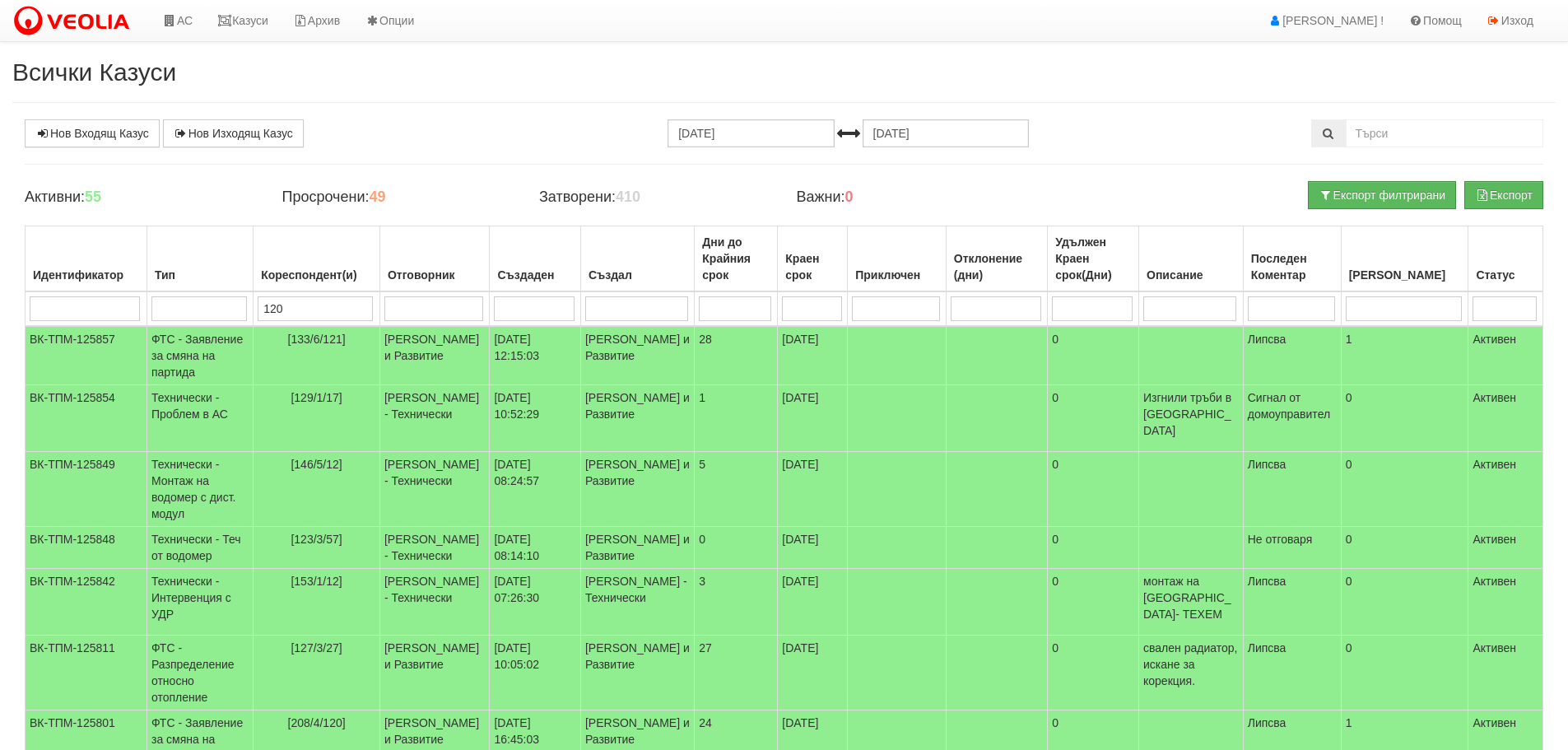
type input "120"
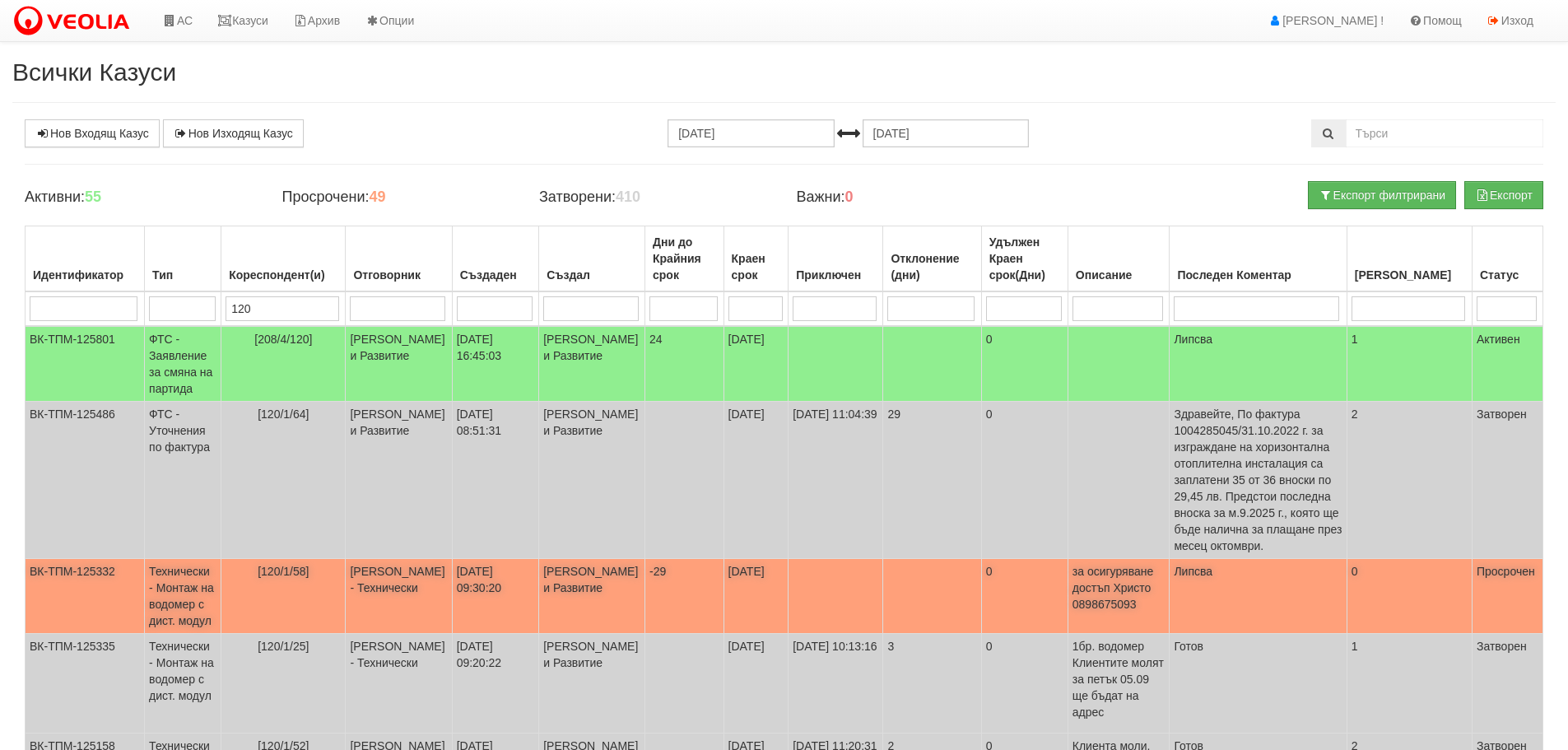
click at [209, 575] on td "Технически - Монтаж на водомер с дист. модул" at bounding box center [183, 596] width 77 height 75
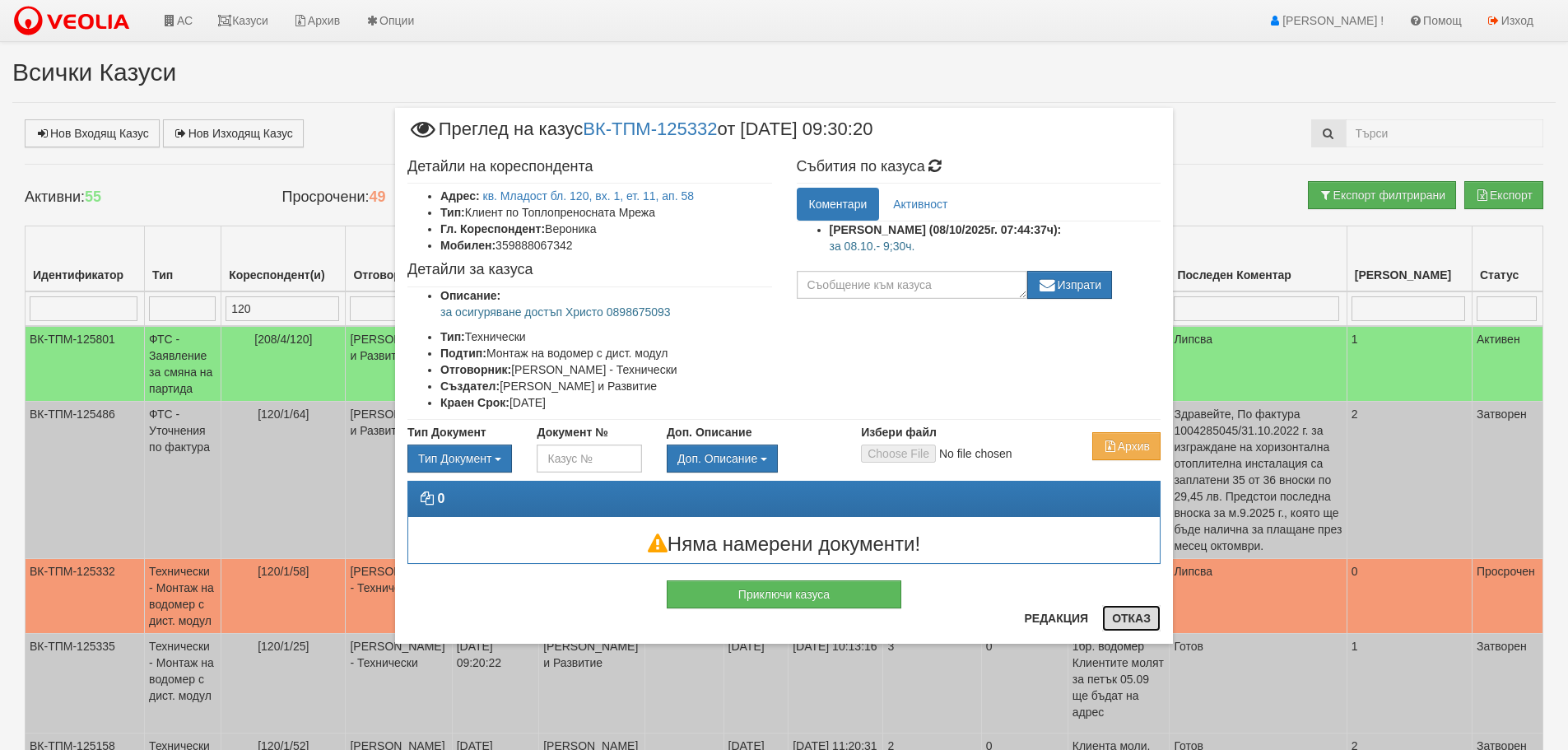
click at [1140, 619] on button "Отказ" at bounding box center [1131, 619] width 59 height 26
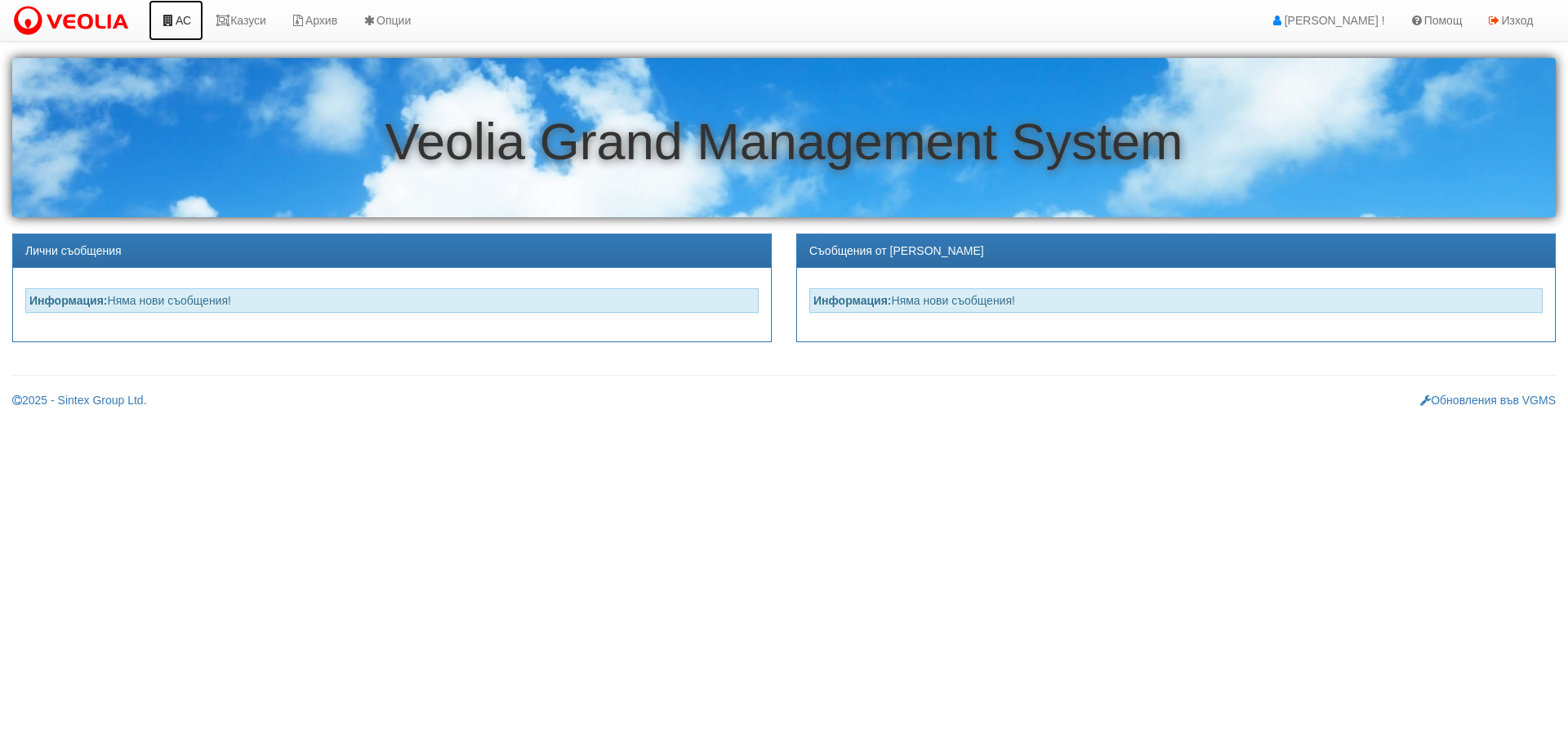
click at [183, 19] on link "АС" at bounding box center [176, 20] width 54 height 41
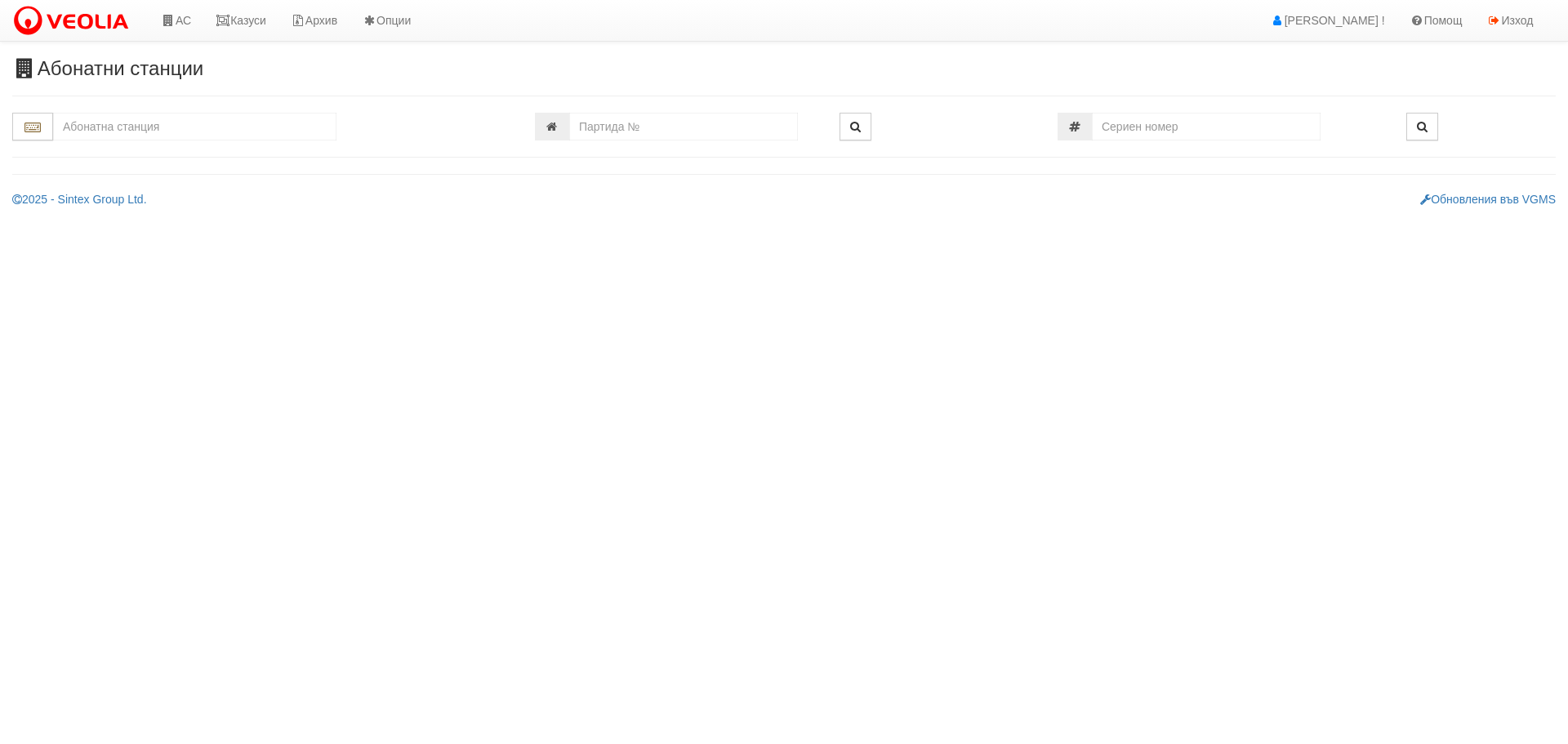
click at [156, 128] on input "text" at bounding box center [195, 126] width 283 height 28
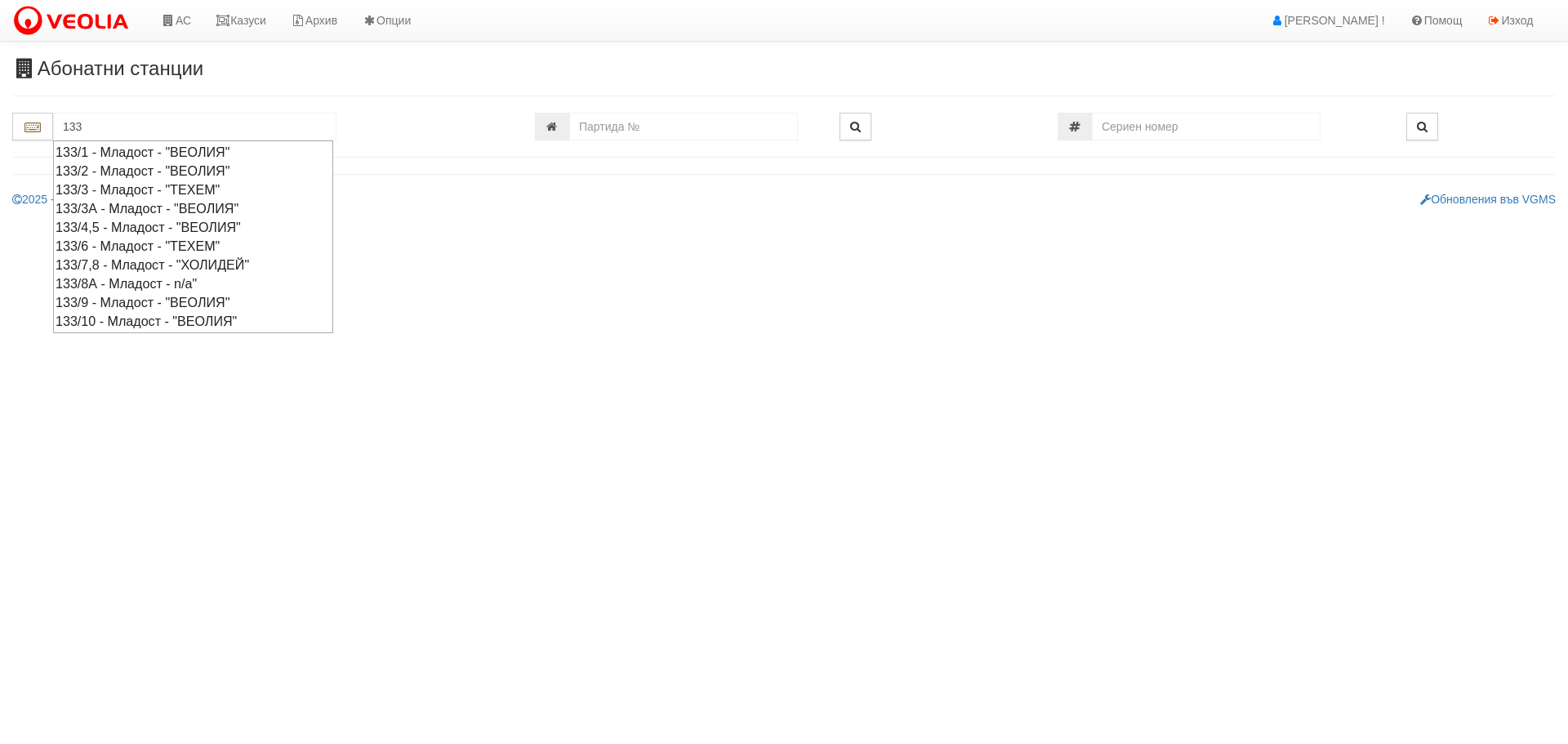
click at [131, 188] on div "133/3 - Младост - "ТЕХЕМ"" at bounding box center [193, 190] width 275 height 19
type input "133/3 - Младост - "ТЕХЕМ""
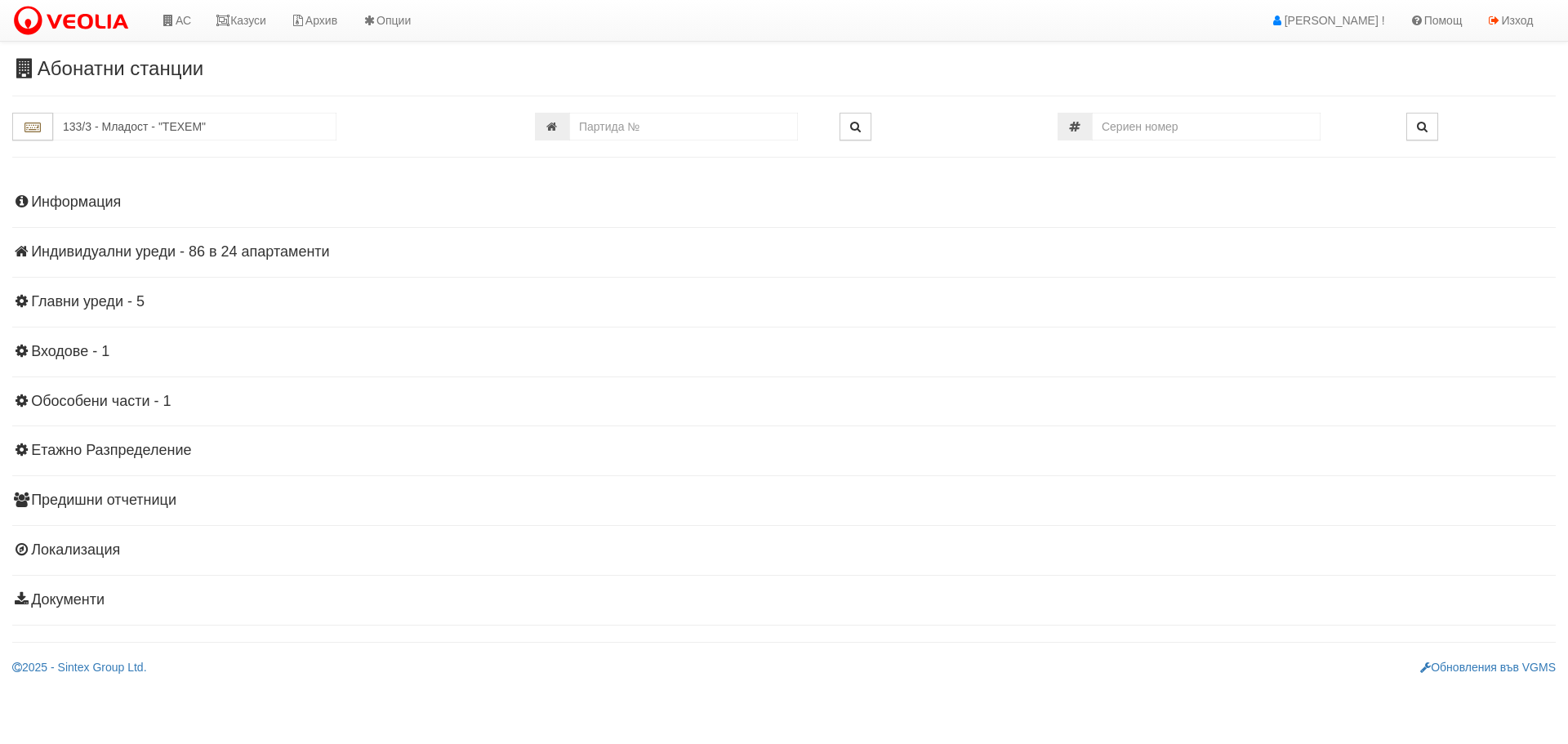
click at [248, 253] on h4 "Индивидуални уреди - 86 в 24 апартаменти" at bounding box center [783, 252] width 1543 height 17
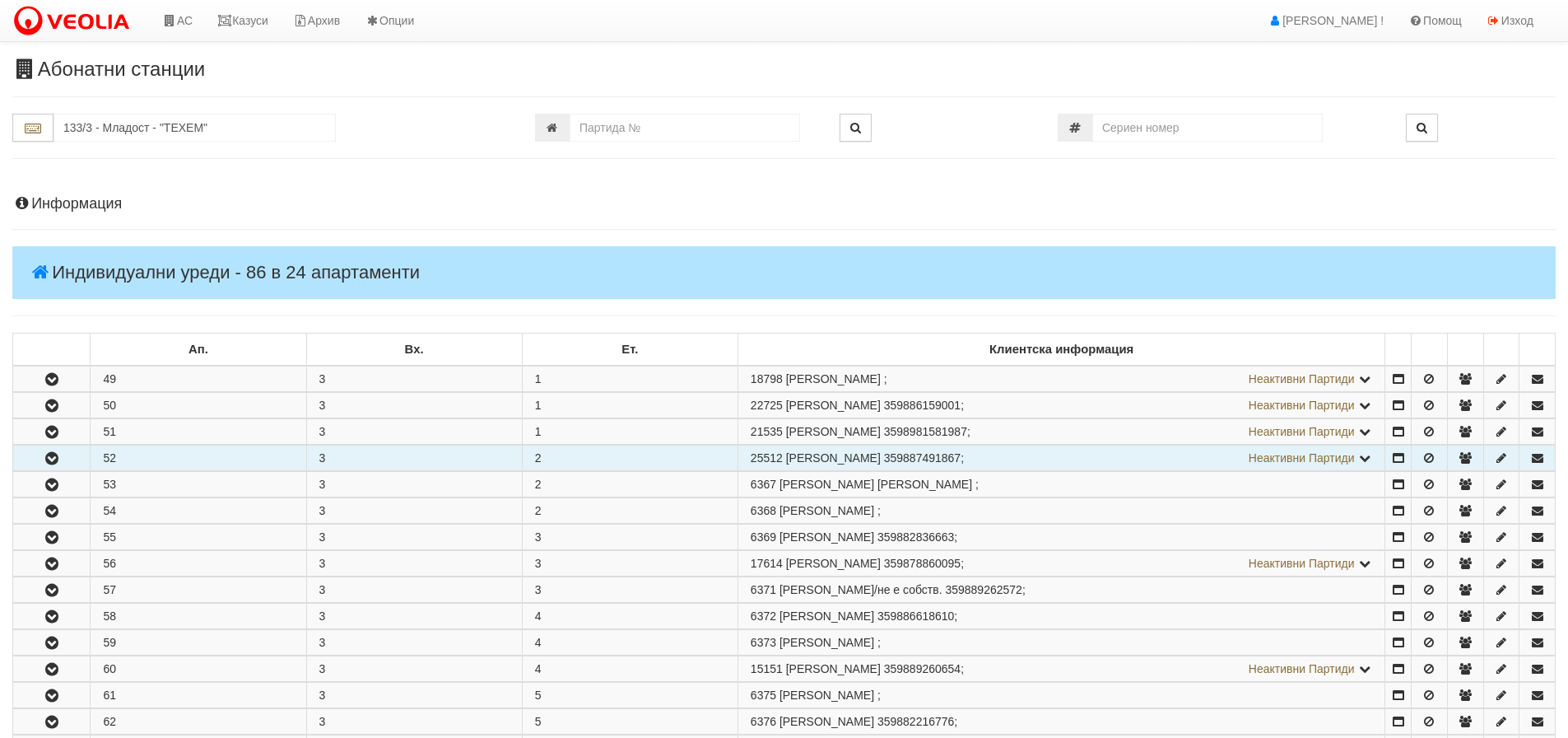
click at [55, 458] on icon "button" at bounding box center [52, 459] width 20 height 12
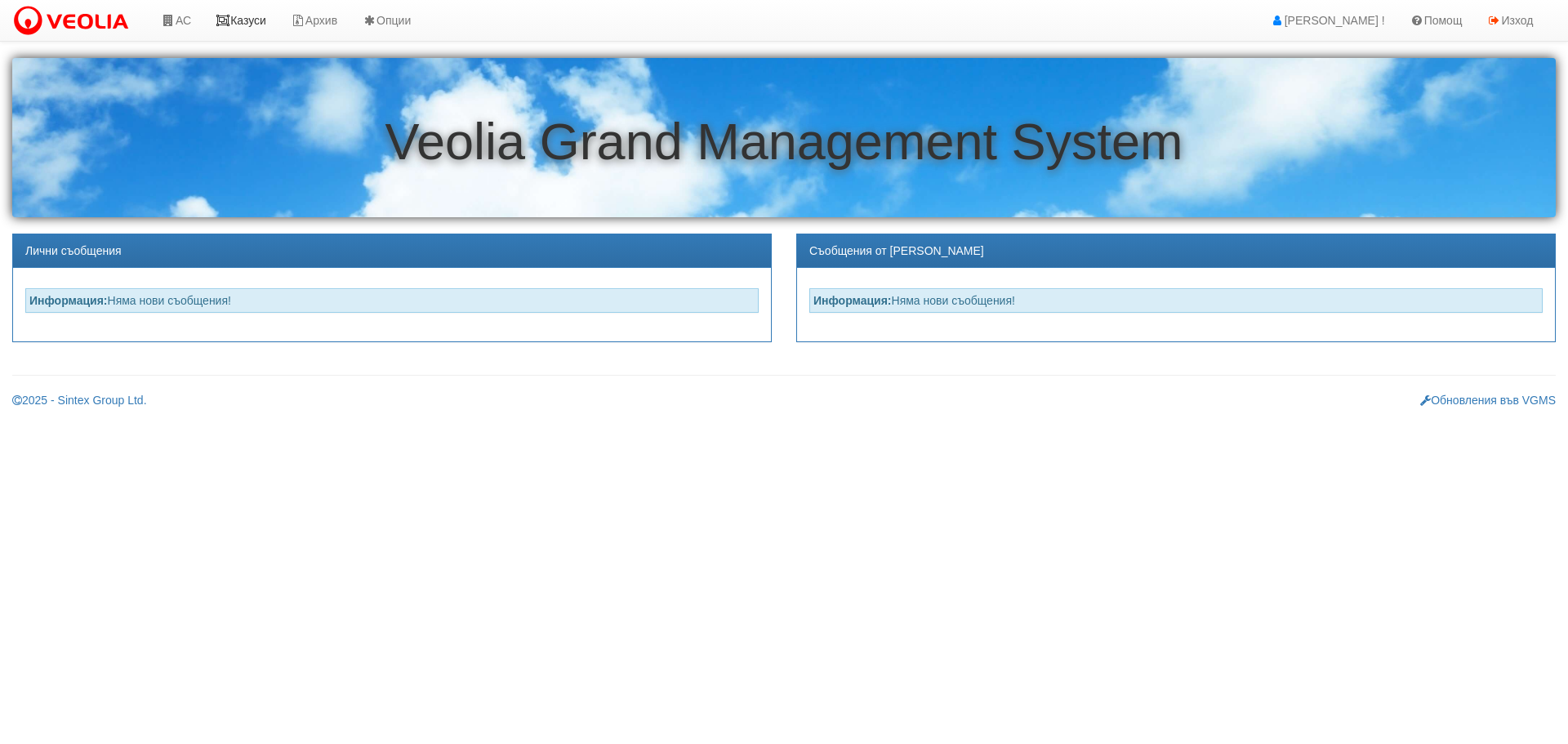
click at [260, 18] on link "Казуси" at bounding box center [241, 20] width 75 height 41
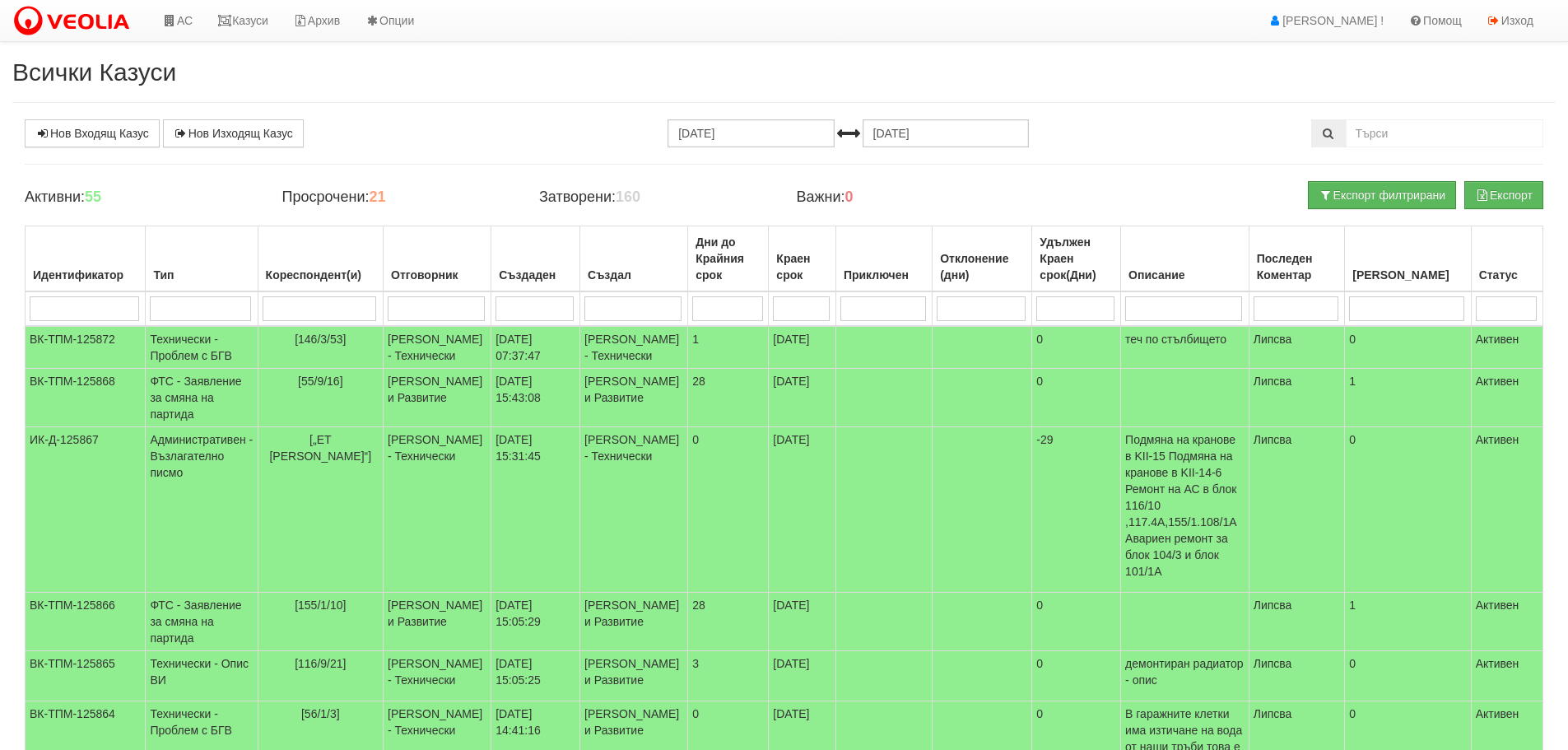
click at [315, 304] on input "search" at bounding box center [320, 309] width 114 height 25
click at [183, 596] on td "ФТС - Заявление за смяна на партида" at bounding box center [201, 622] width 112 height 59
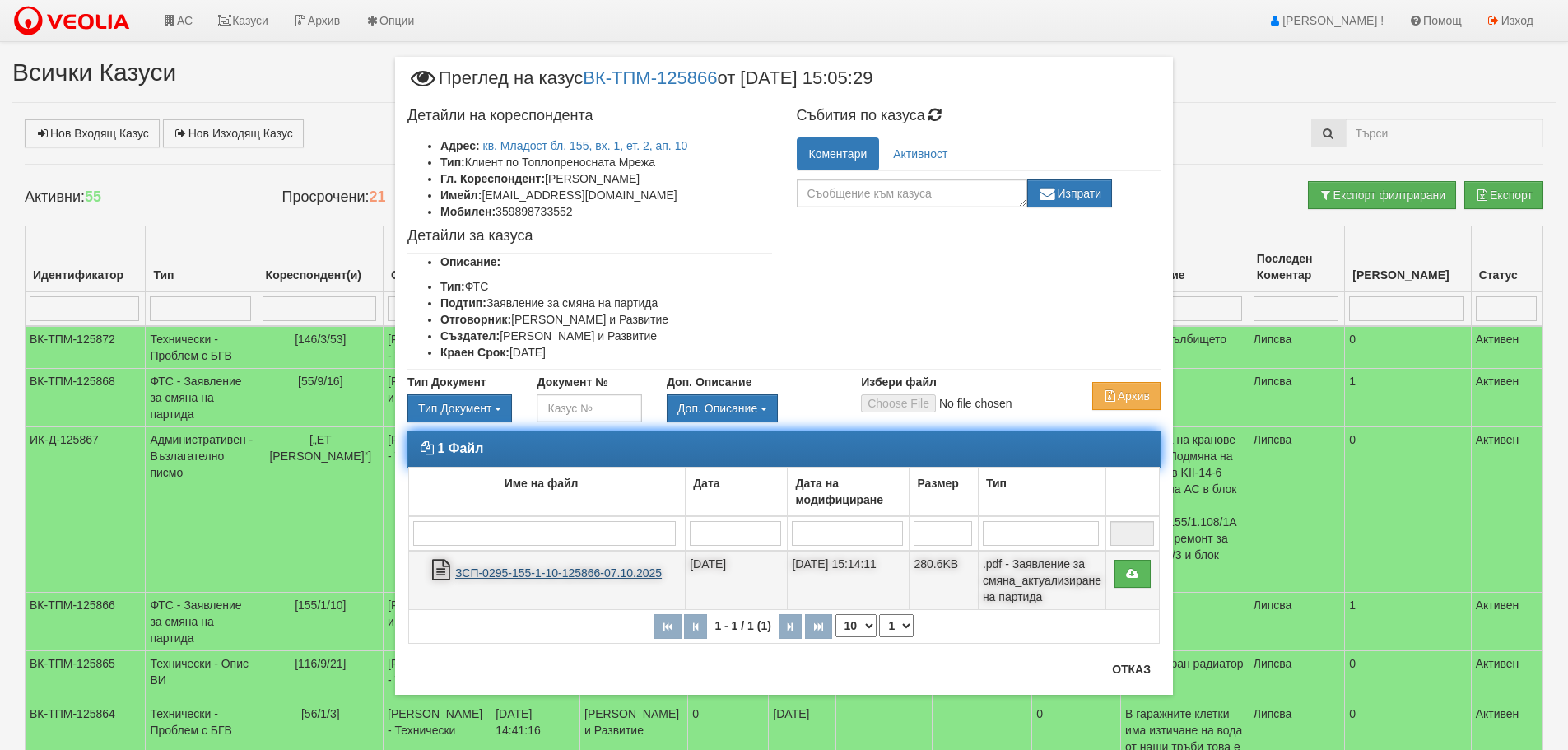
click at [554, 575] on link "ЗСП-0295-155-1-10-125866-07.10.2025" at bounding box center [559, 573] width 207 height 13
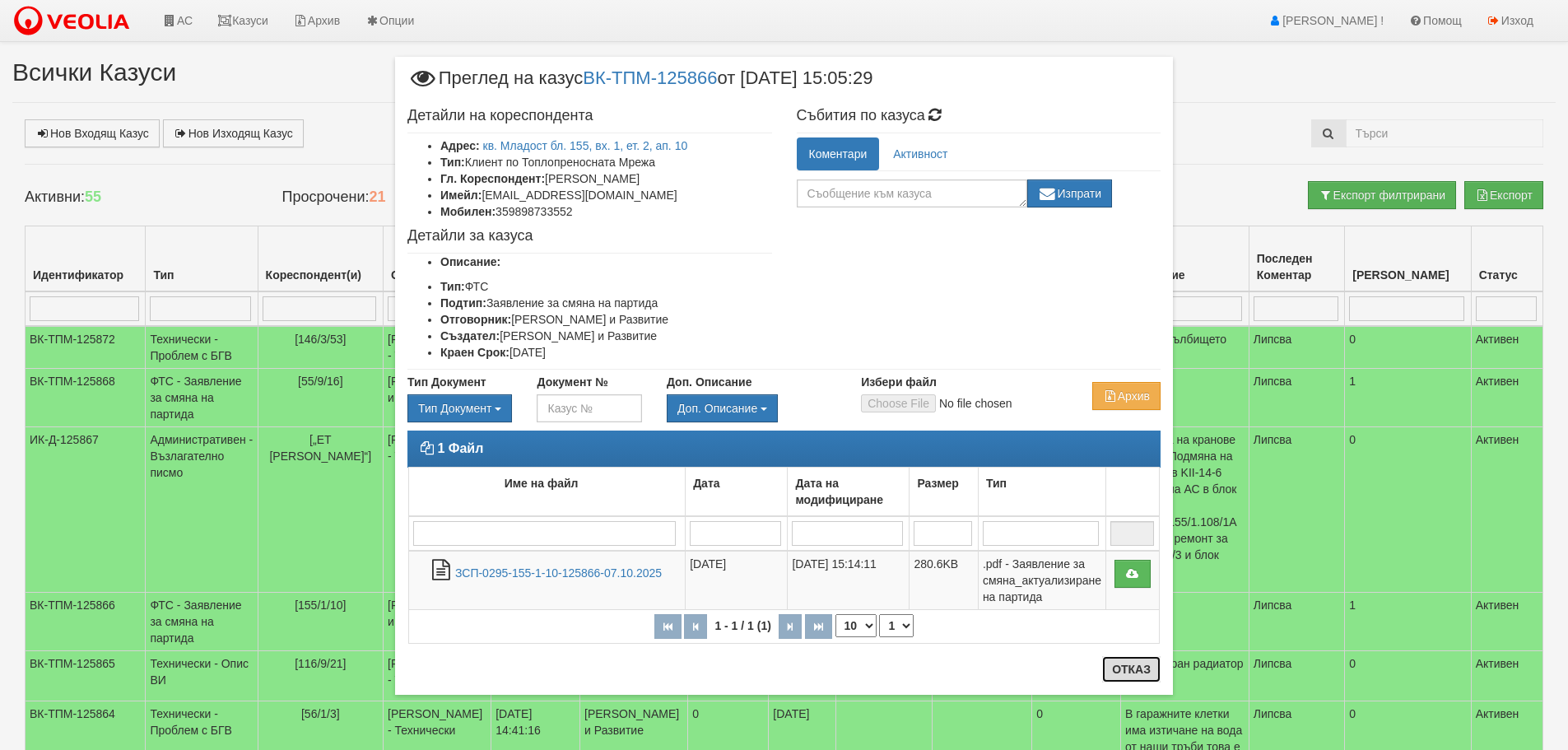
click at [1139, 673] on button "Отказ" at bounding box center [1131, 669] width 59 height 26
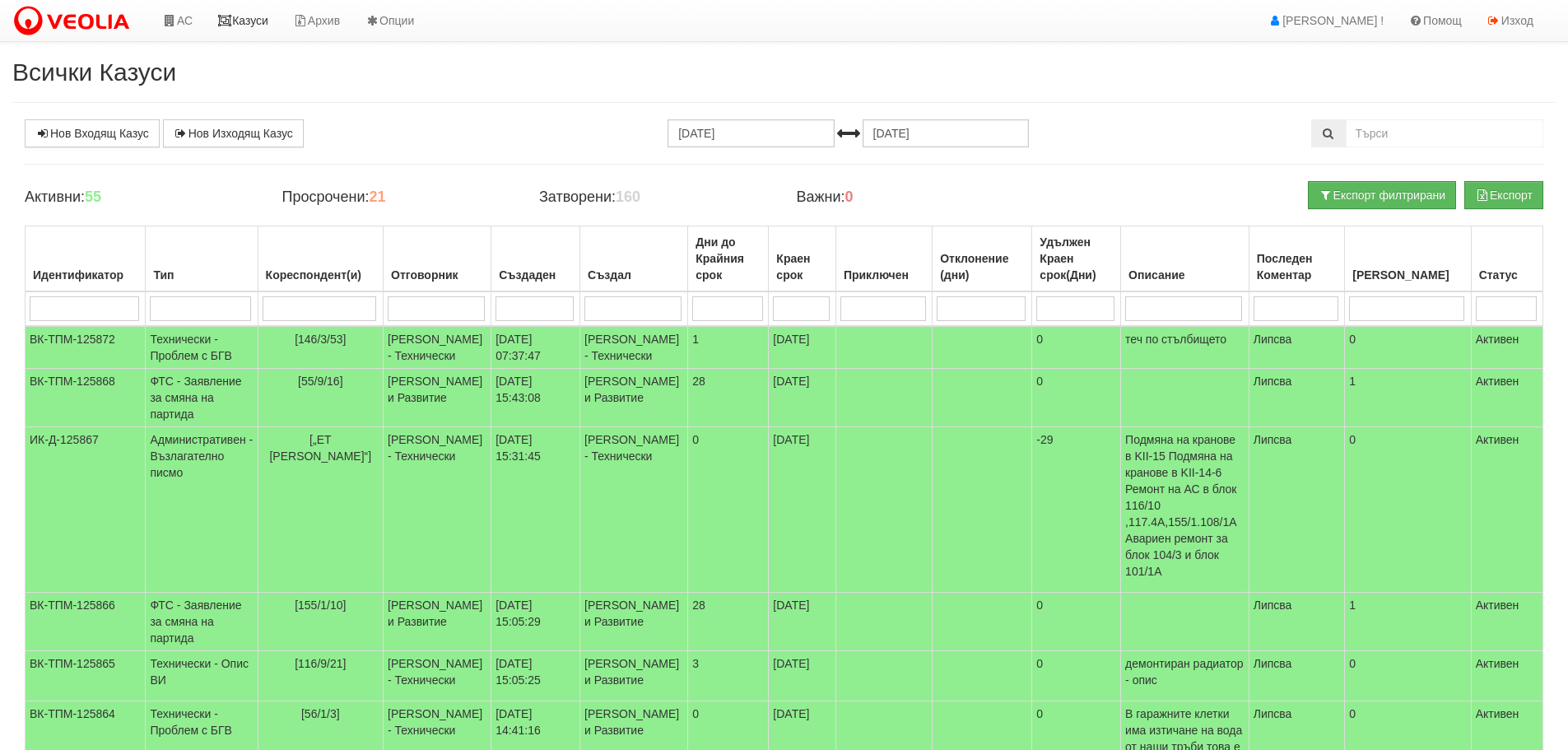
click at [253, 22] on link "Казуси" at bounding box center [243, 20] width 76 height 41
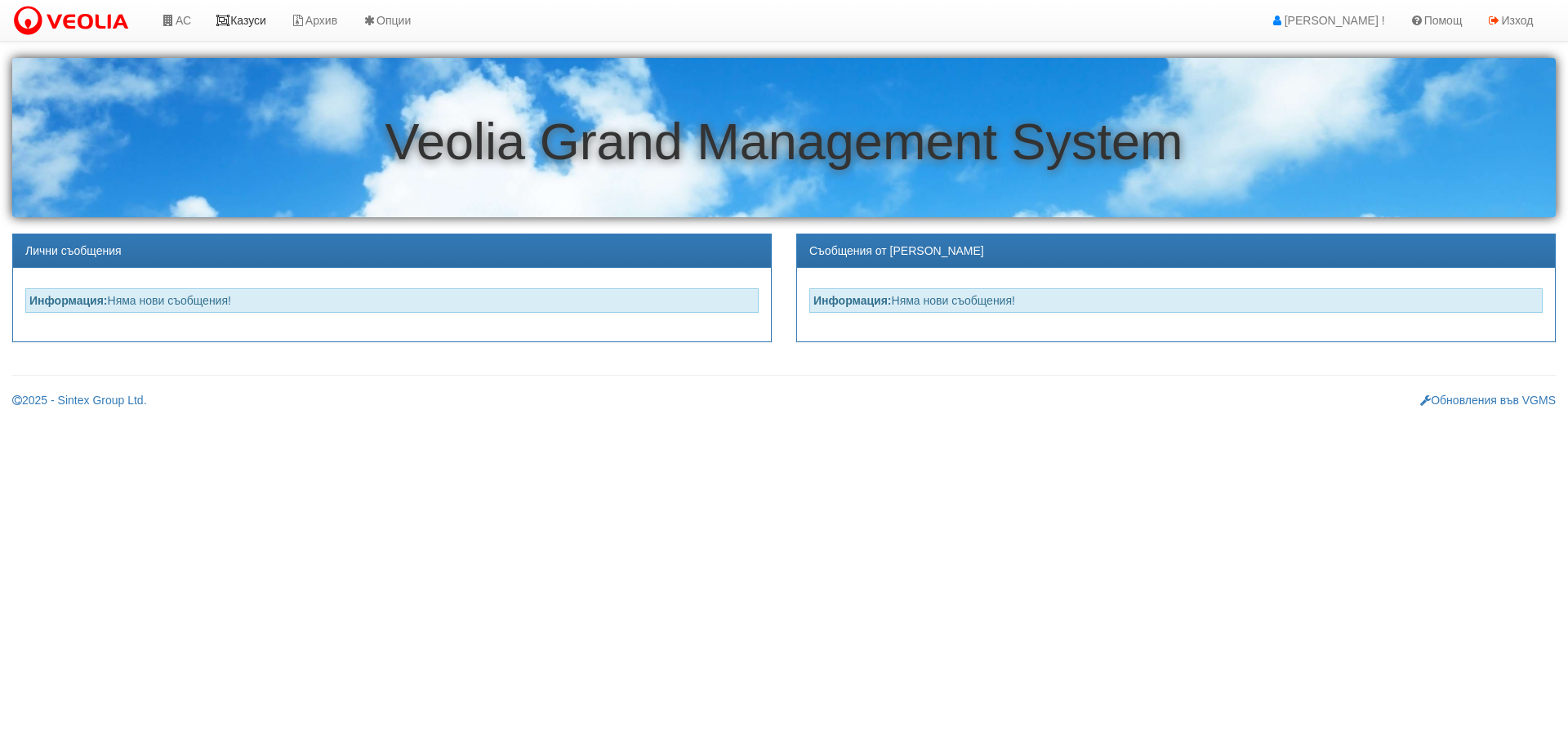
click at [246, 17] on link "Казуси" at bounding box center [241, 20] width 75 height 41
